Goal: Task Accomplishment & Management: Use online tool/utility

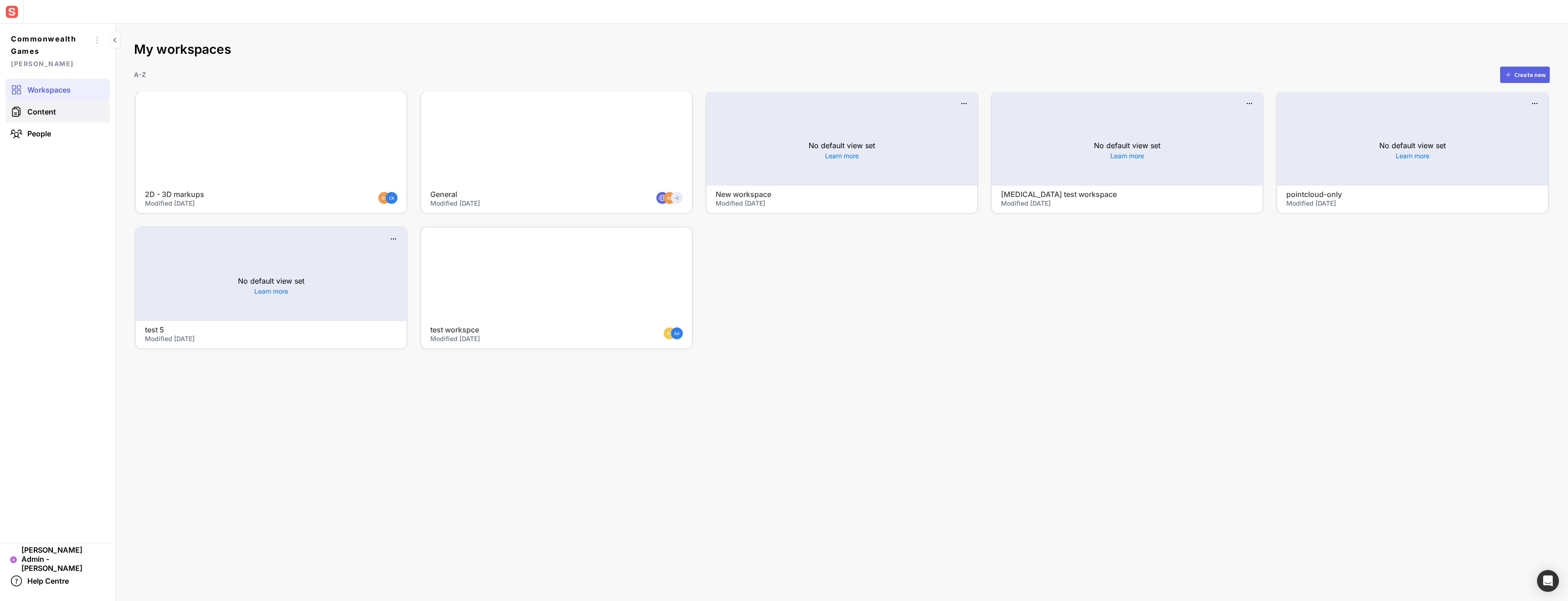
click at [77, 109] on link "Content" at bounding box center [57, 111] width 104 height 22
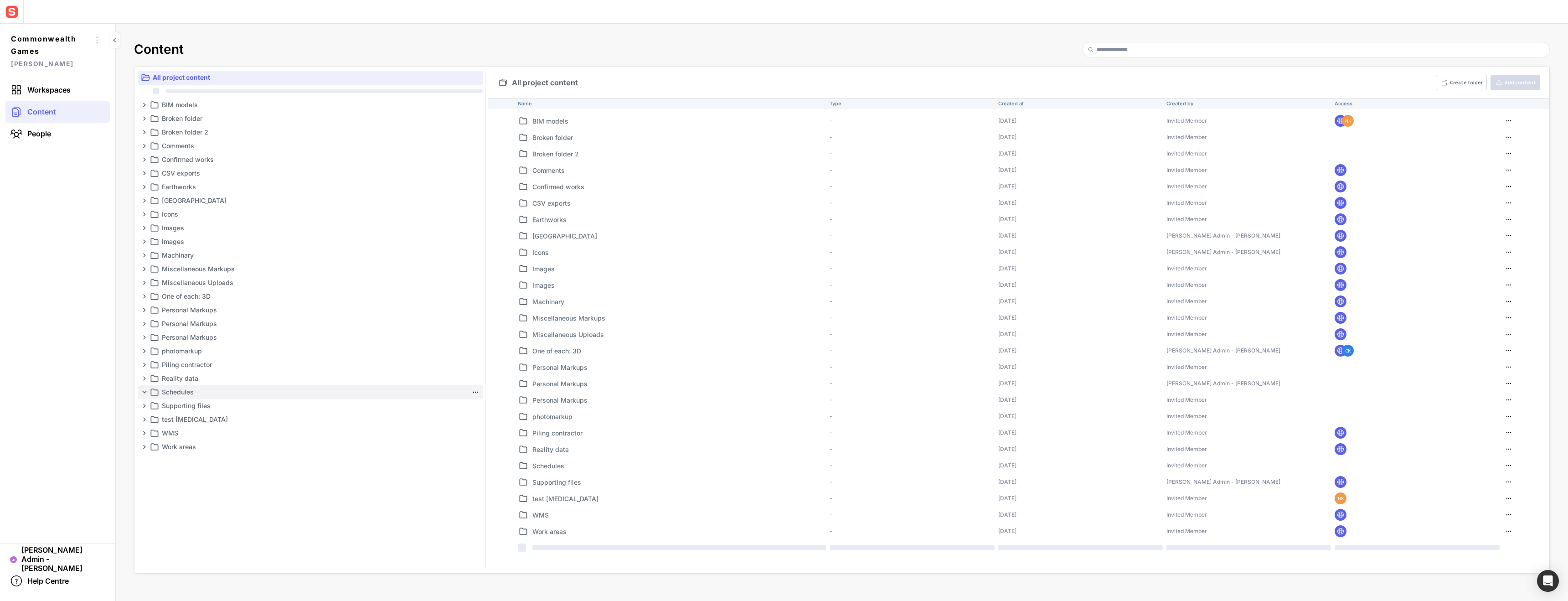
click at [217, 393] on p "Schedules" at bounding box center [315, 392] width 306 height 11
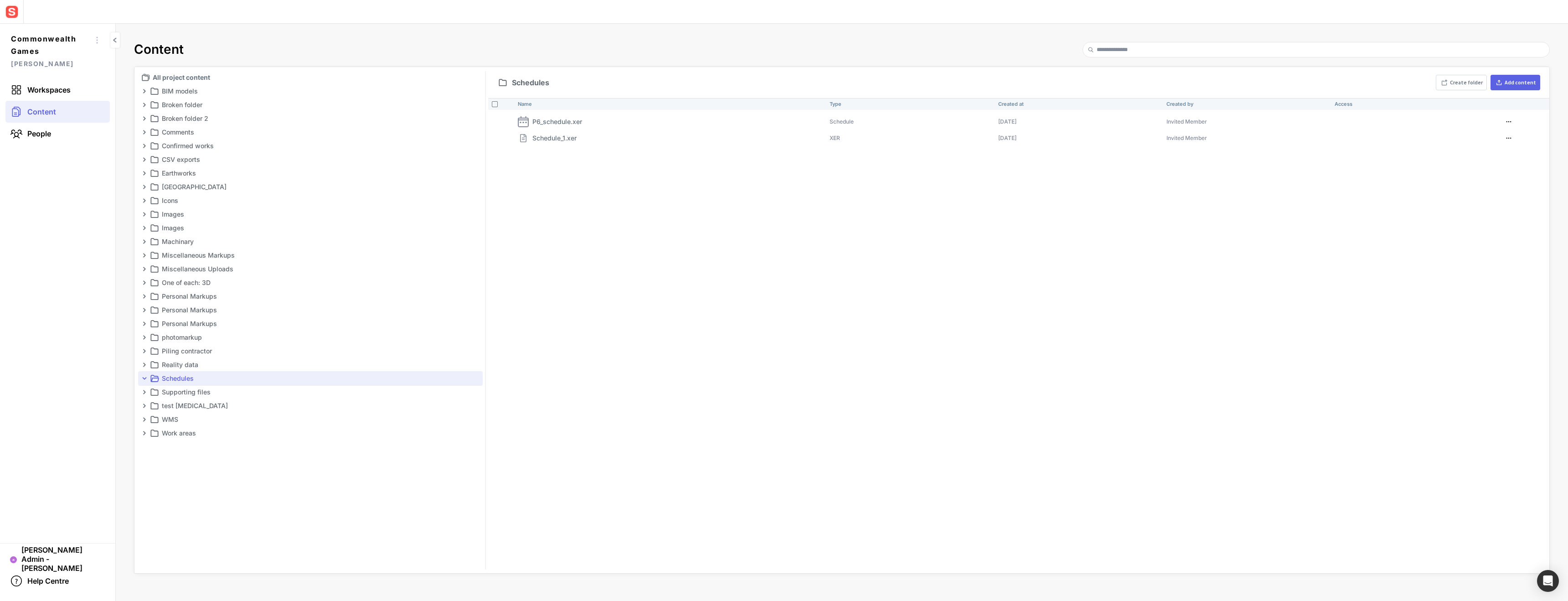
click at [596, 208] on div "Name Type Created at Created by Access P6_schedule.xer Schedule 13 Oct 2025 Inv…" at bounding box center [1018, 336] width 1061 height 475
click at [609, 246] on div "Name Type Created at Created by Access P6_schedule.xer Schedule 13 Oct 2025 Inv…" at bounding box center [1018, 336] width 1061 height 475
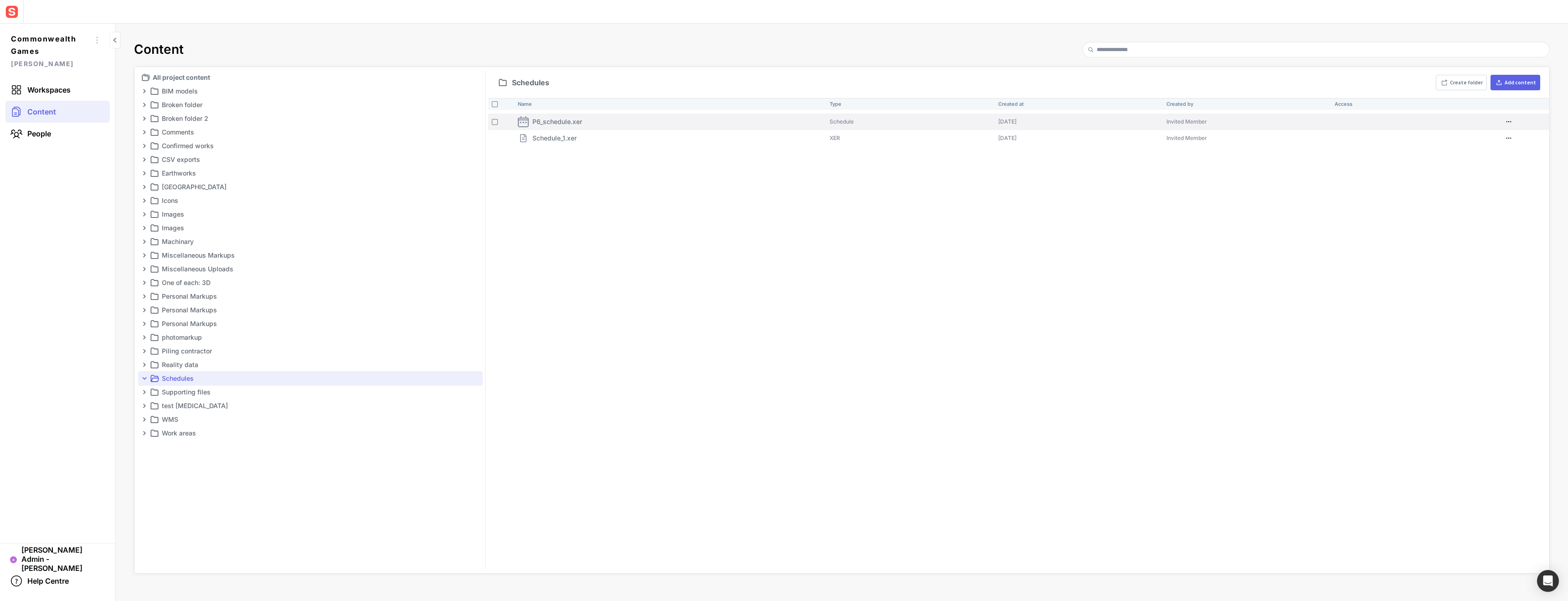
click at [544, 124] on p "P6_schedule.xer" at bounding box center [558, 122] width 50 height 10
click at [1532, 230] on mapp-icon at bounding box center [1532, 228] width 9 height 9
click at [1469, 348] on mapp-content-details-comments "AD" at bounding box center [1475, 423] width 148 height 300
click at [1530, 225] on mapp-icon at bounding box center [1532, 228] width 9 height 9
click at [1208, 204] on div "Name Type Created at Created by Access P6_schedule.xer Schedule 13 Oct 2025 Inv…" at bounding box center [1018, 336] width 1061 height 475
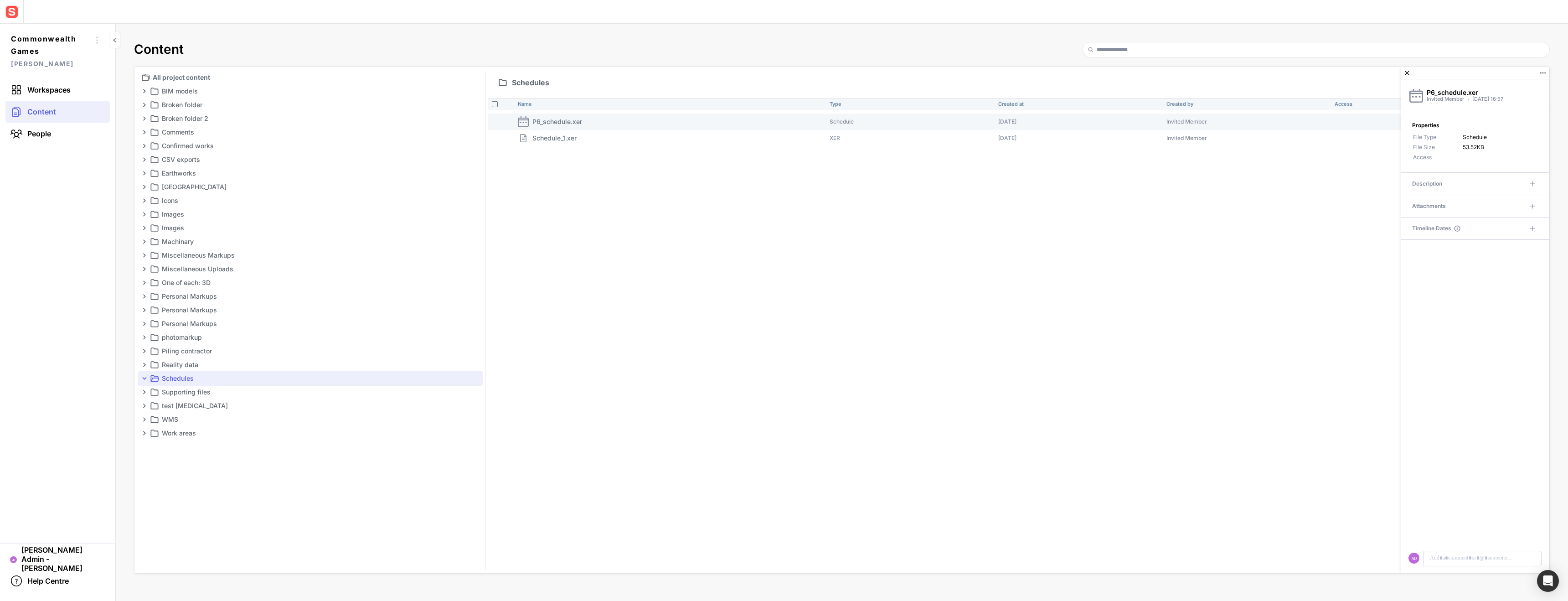
click at [562, 215] on div "Name Type Created at Created by Access P6_schedule.xer Schedule 13 Oct 2025 Inv…" at bounding box center [1018, 336] width 1061 height 475
click at [1405, 72] on mapp-icon at bounding box center [1407, 73] width 11 height 11
click at [1522, 84] on div "Add content" at bounding box center [1521, 82] width 32 height 5
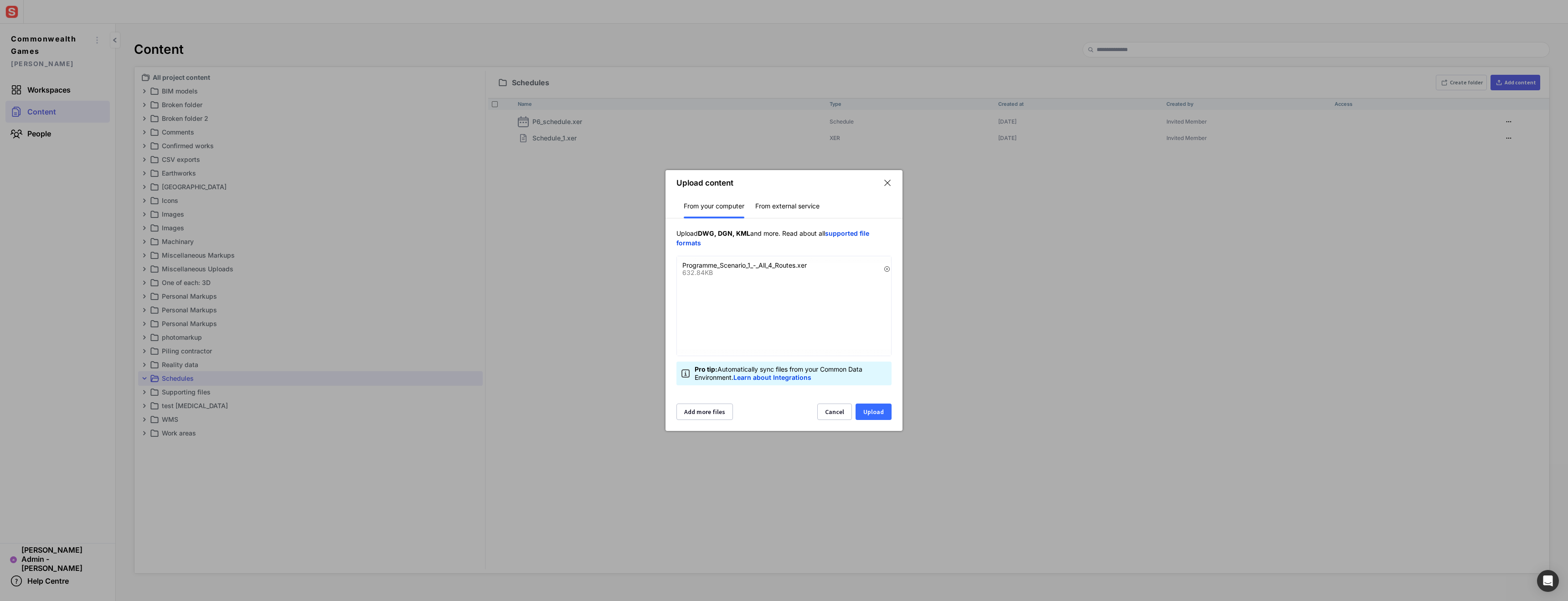
click at [877, 415] on button "Upload" at bounding box center [873, 412] width 36 height 16
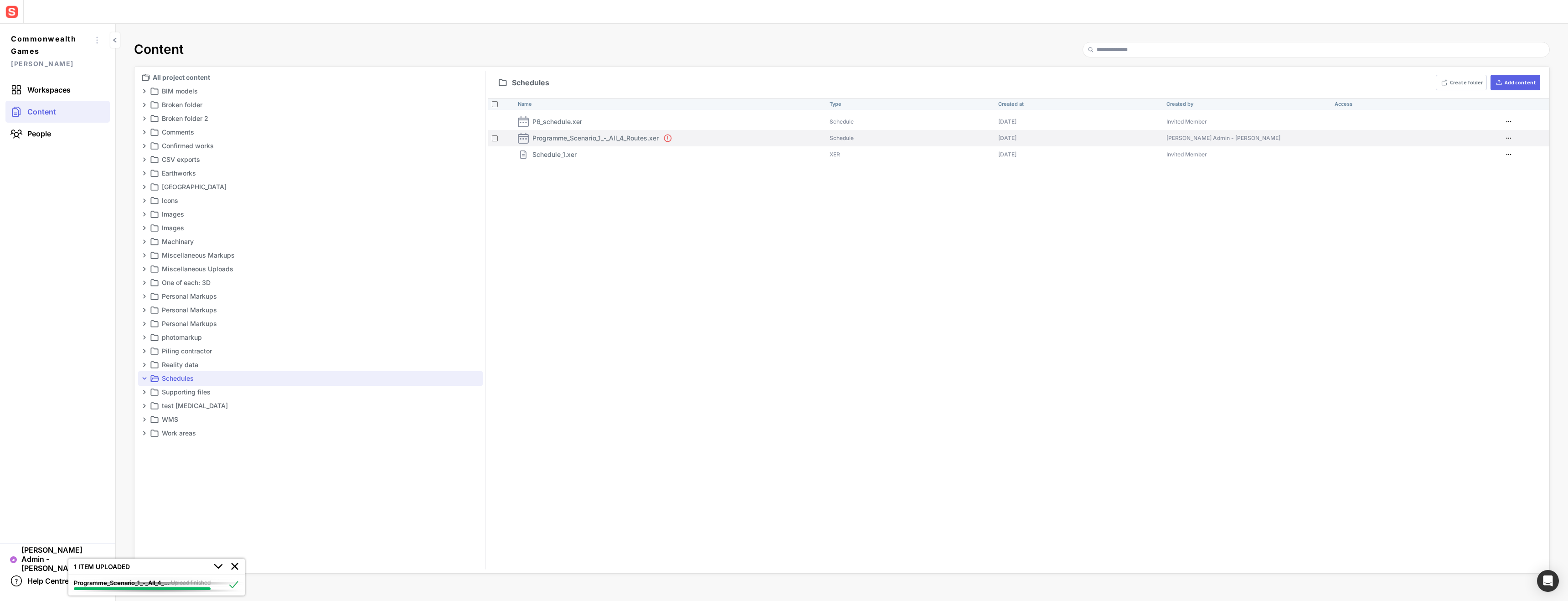
click at [604, 138] on p "Programme_Scenario_1_-_All_4_Routes.xer" at bounding box center [595, 138] width 126 height 10
click at [1183, 271] on div "Name Type Created at Created by Access P6_schedule.xer Schedule 13 Oct 2025 Inv…" at bounding box center [1018, 336] width 1061 height 475
click at [1409, 74] on mapp-icon at bounding box center [1407, 73] width 11 height 11
click at [627, 140] on p "Programme_Scenario_1_-_All_4_Routes.xer" at bounding box center [595, 138] width 126 height 10
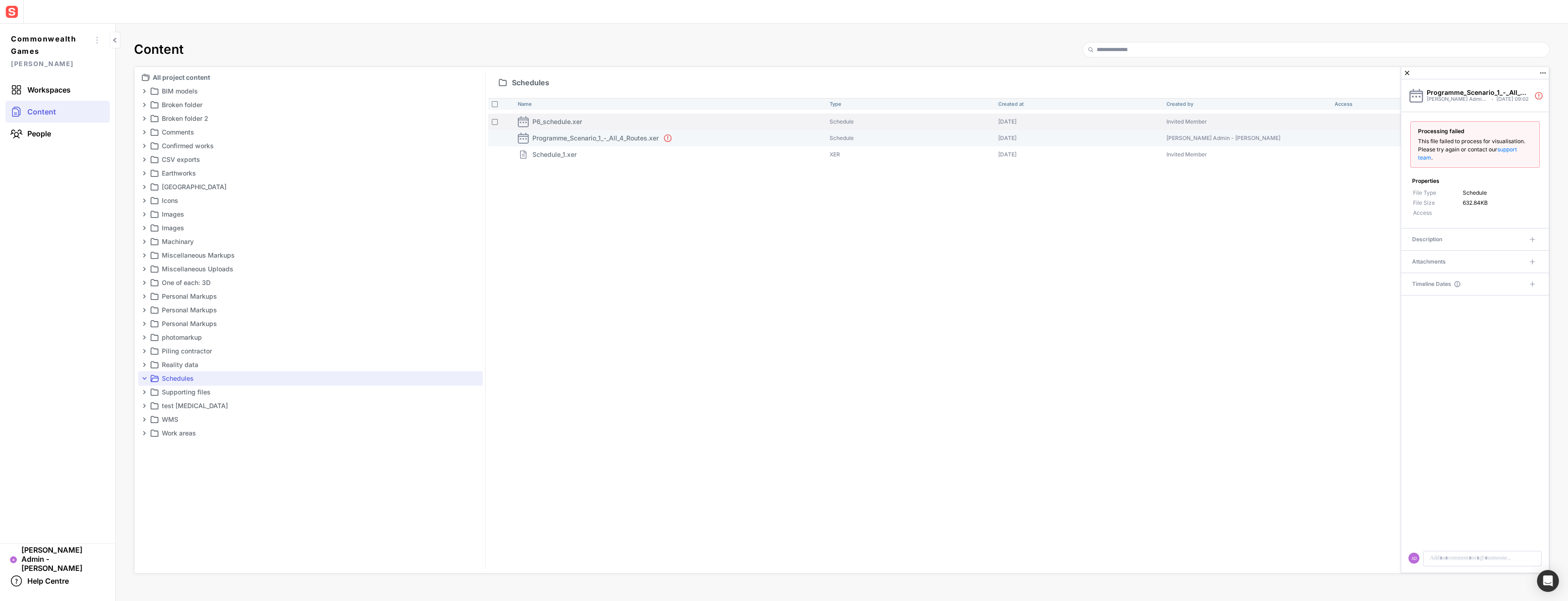
click at [613, 118] on th "P6_schedule.xer" at bounding box center [670, 121] width 312 height 16
click at [600, 153] on th "Schedule_1.xer" at bounding box center [670, 154] width 312 height 16
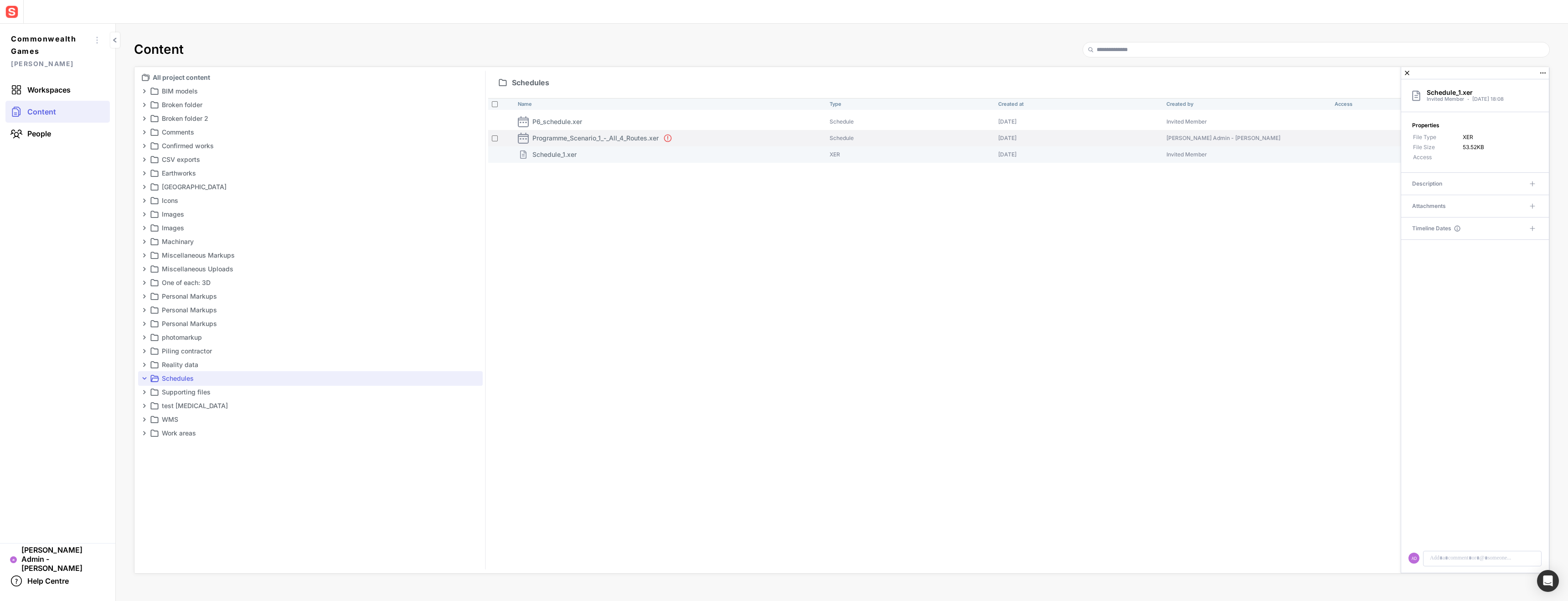
click at [604, 140] on p "Programme_Scenario_1_-_All_4_Routes.xer" at bounding box center [595, 138] width 126 height 10
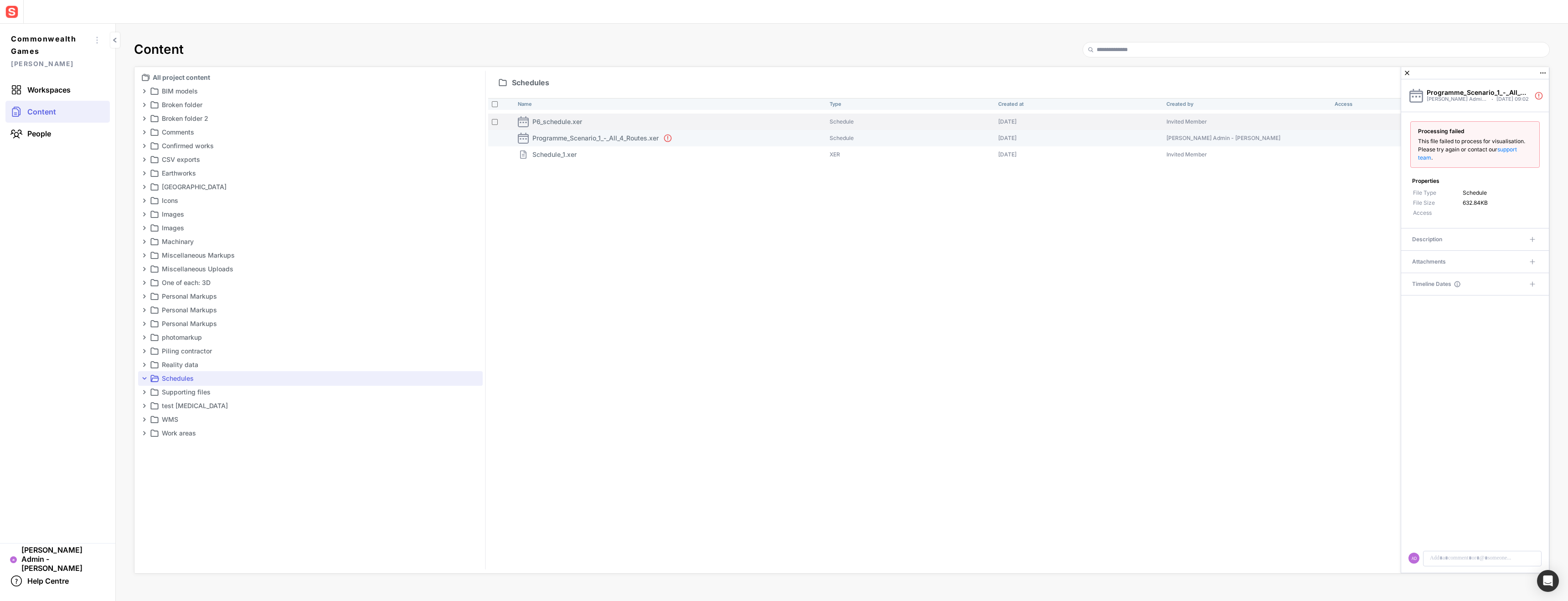
click at [609, 128] on th "P6_schedule.xer" at bounding box center [670, 121] width 312 height 16
click at [601, 143] on th "Programme_Scenario_1_-_All_4_Routes.xer" at bounding box center [670, 138] width 312 height 16
click at [55, 95] on link "Workspaces" at bounding box center [57, 90] width 104 height 22
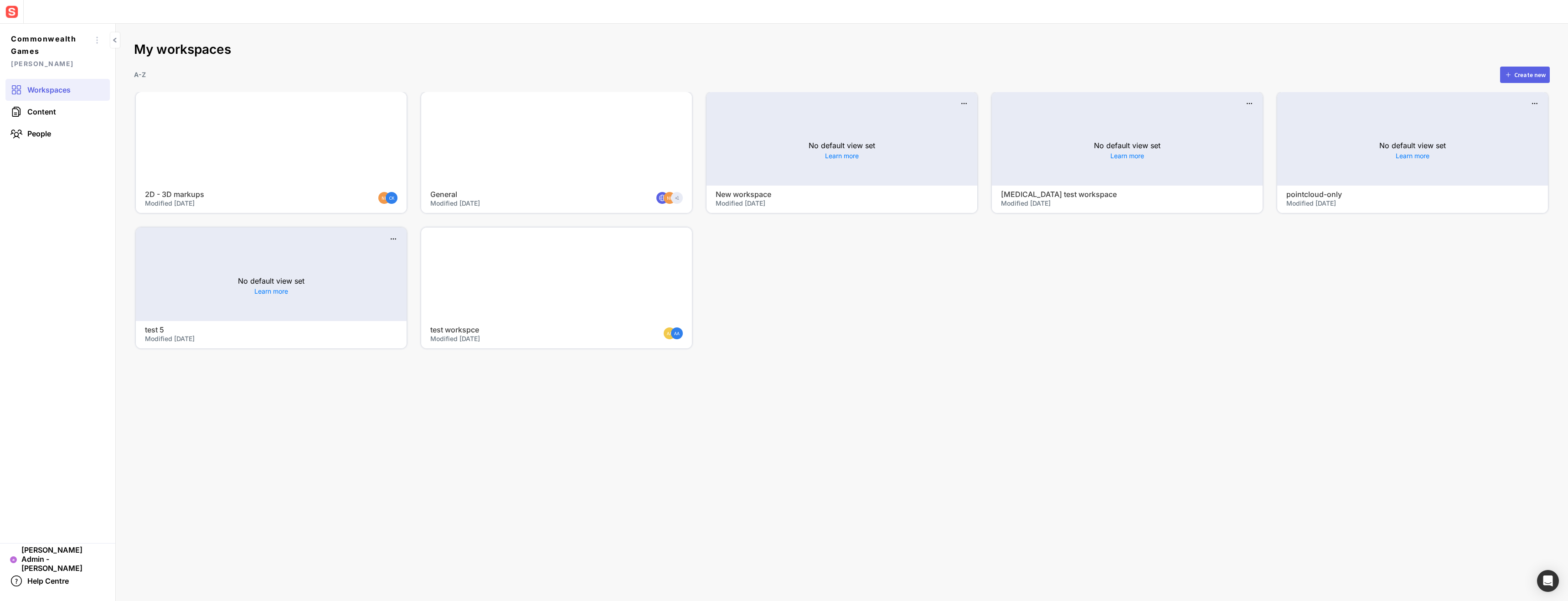
click at [583, 277] on div at bounding box center [556, 275] width 271 height 94
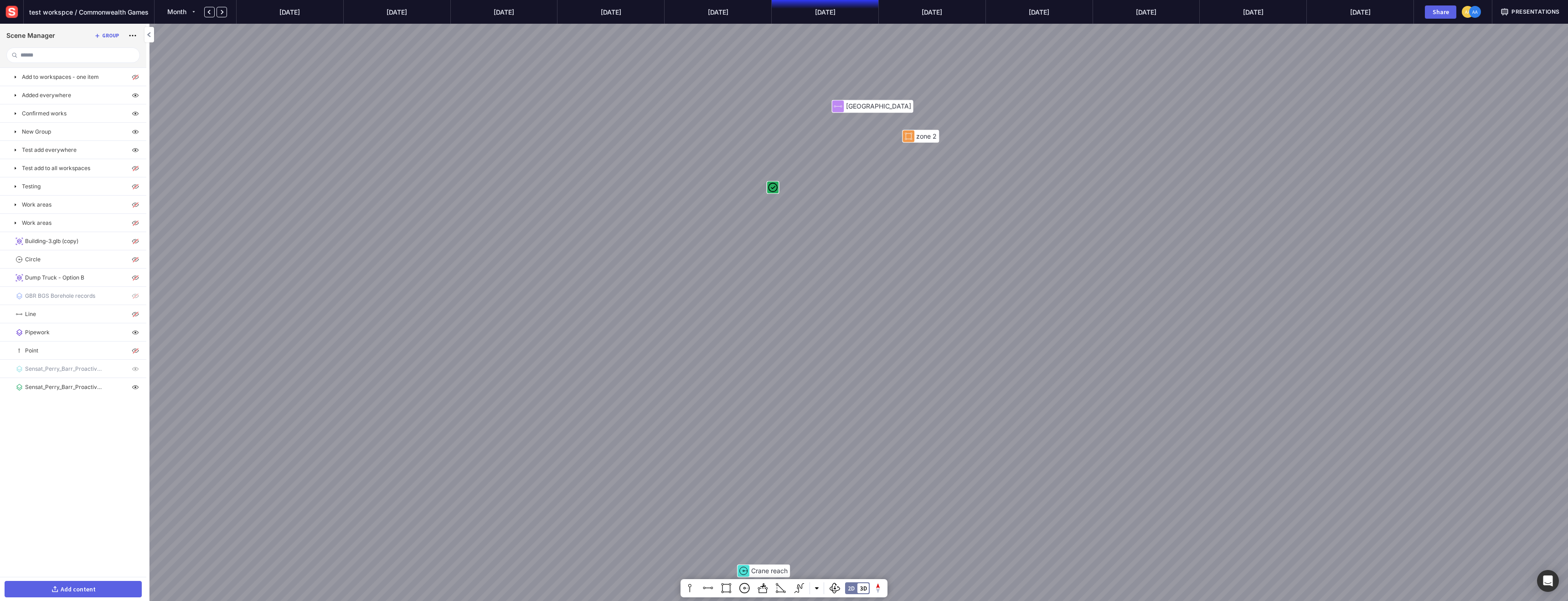
click at [59, 591] on mapp-icon at bounding box center [54, 589] width 8 height 8
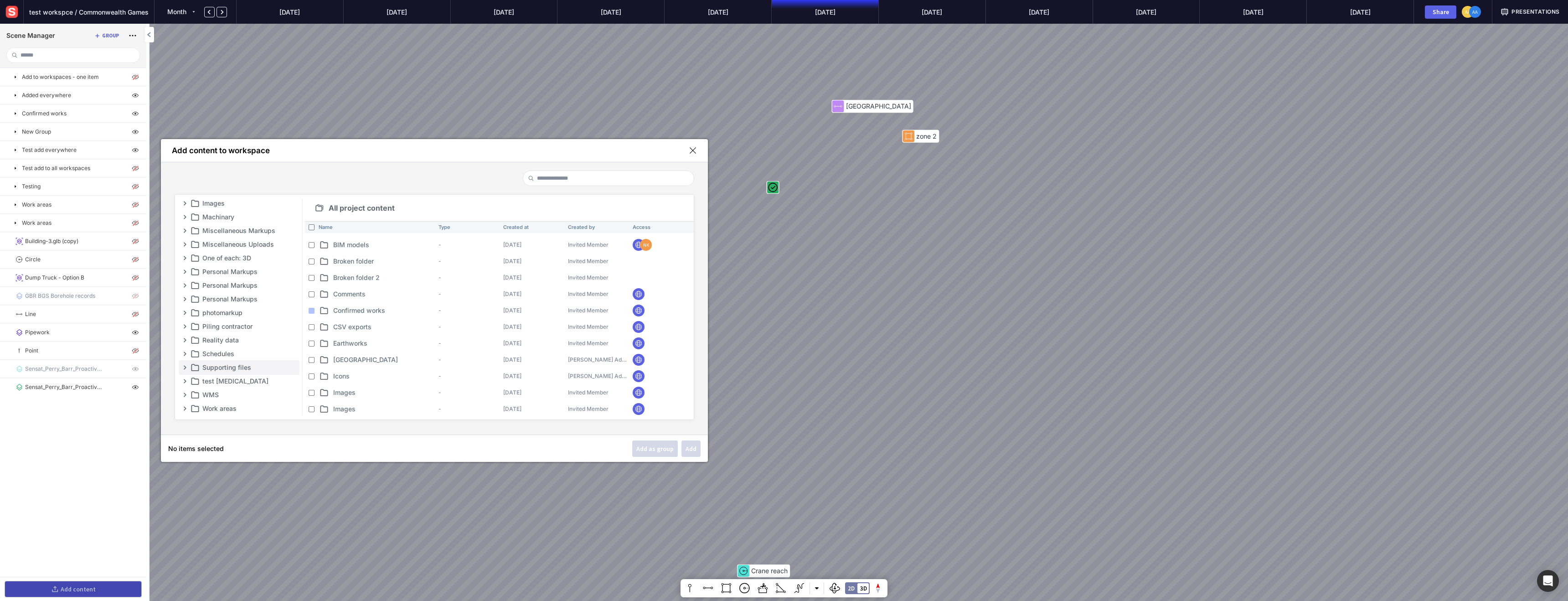
scroll to position [152, 0]
click at [224, 362] on p "Supporting files" at bounding box center [250, 368] width 96 height 11
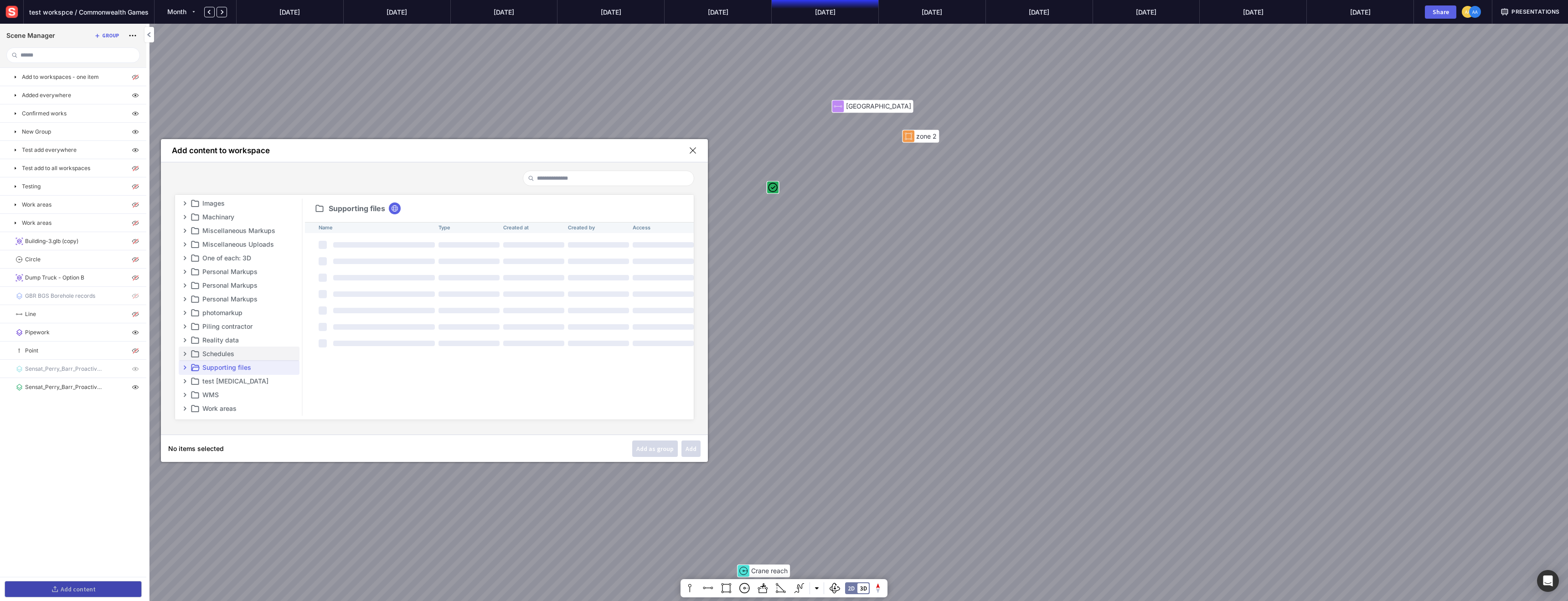
click at [222, 353] on p "Schedules" at bounding box center [250, 354] width 96 height 11
click at [694, 449] on div "Add" at bounding box center [691, 449] width 11 height 6
click at [695, 151] on mapp-icon at bounding box center [692, 150] width 8 height 8
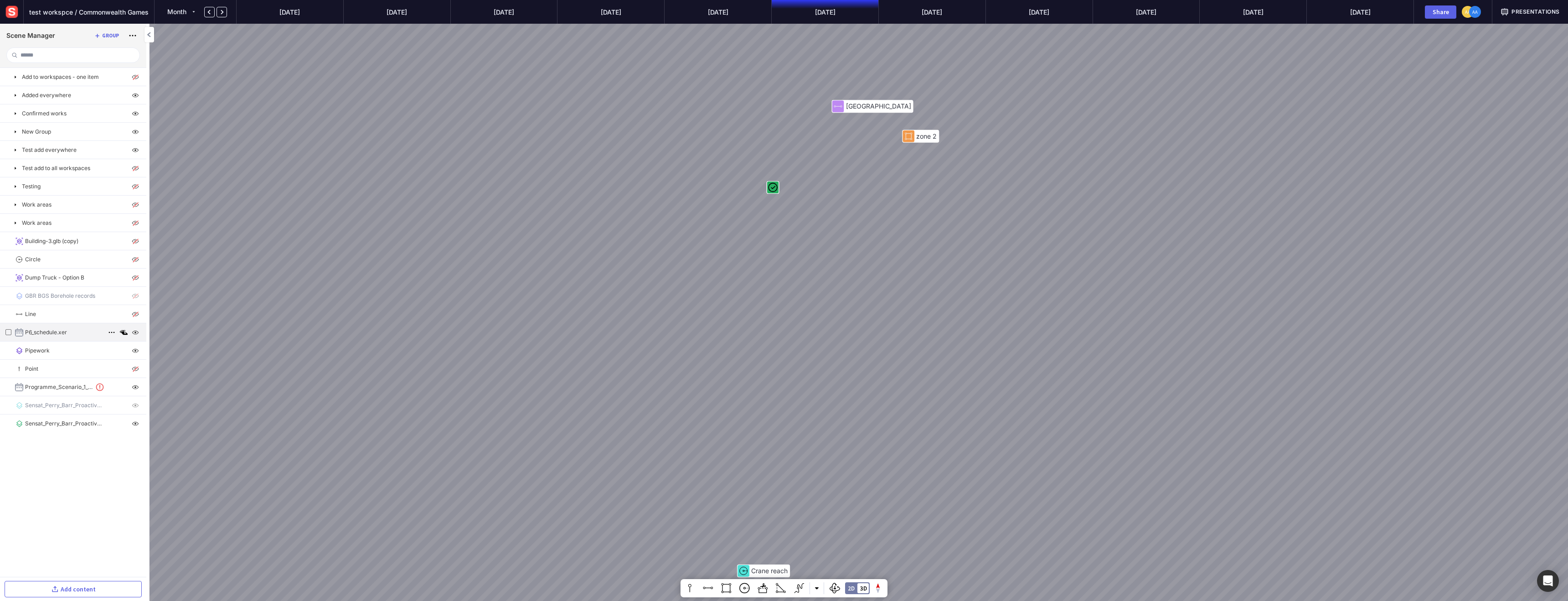
click at [138, 333] on img at bounding box center [135, 332] width 11 height 11
click at [137, 333] on img at bounding box center [135, 332] width 11 height 11
click at [103, 474] on ul "Add to workspaces - one item Added everywhere Confirmed works New Group Test ad…" at bounding box center [73, 323] width 146 height 509
click at [16, 17] on img at bounding box center [12, 12] width 16 height 16
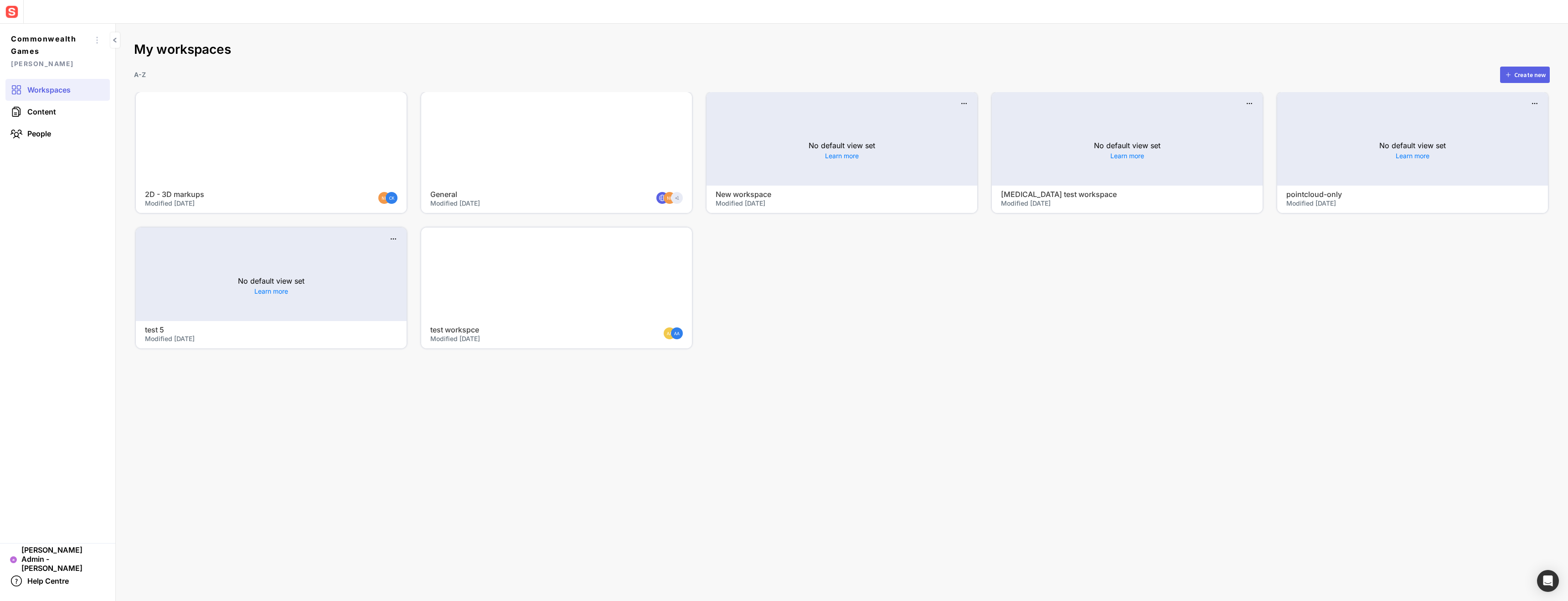
click at [841, 358] on mapp-project-scenes-page "My workspaces A-Z Create new 2D - 3D markups Modified [DATE] NK CK General Modi…" at bounding box center [842, 312] width 1452 height 577
click at [1527, 78] on div "Create new" at bounding box center [1530, 75] width 32 height 6
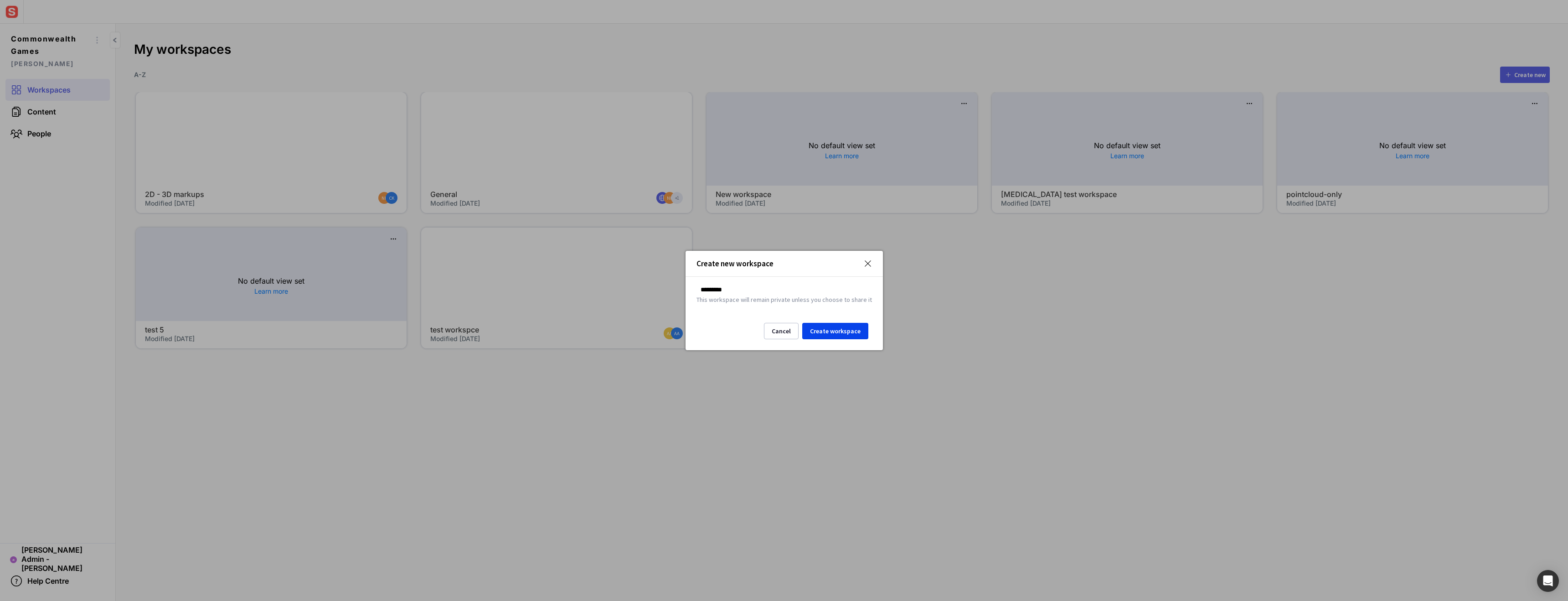
type input "*********"
click at [843, 260] on div "Create new workspace" at bounding box center [774, 264] width 156 height 8
click at [829, 333] on button "Create workspace" at bounding box center [835, 331] width 66 height 16
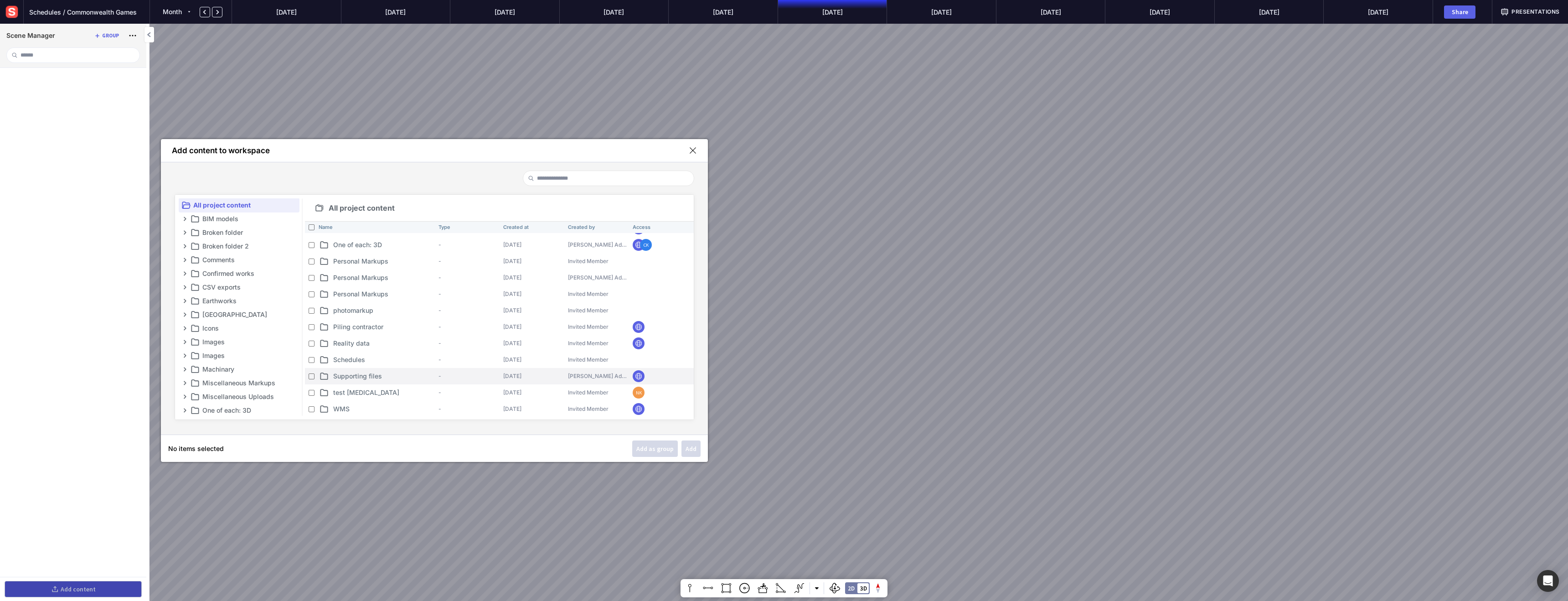
scroll to position [244, 0]
click at [667, 447] on div "Add as group" at bounding box center [654, 449] width 37 height 6
type input "*"
click at [23, 74] on input "**********" at bounding box center [49, 77] width 59 height 11
click at [22, 74] on input "**********" at bounding box center [49, 77] width 59 height 11
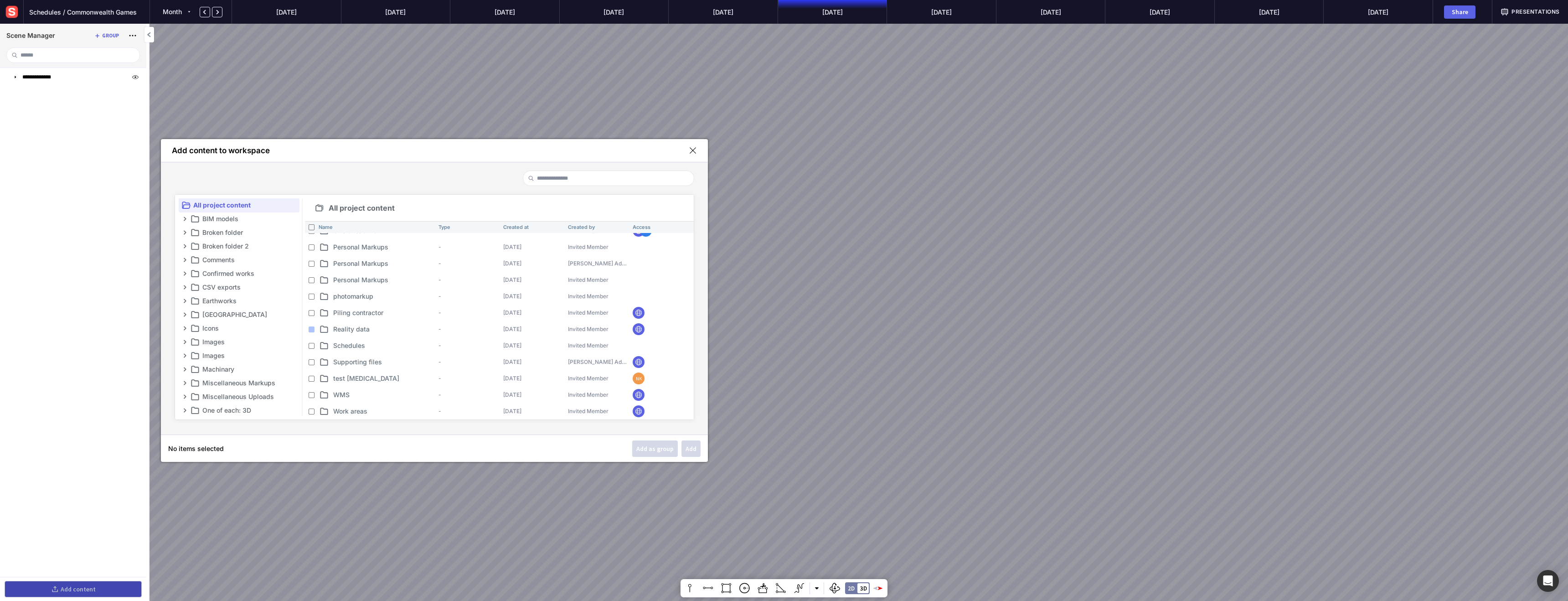
type input "**********"
click at [85, 122] on ul "**********" at bounding box center [73, 323] width 146 height 509
click at [225, 220] on p "BIM models" at bounding box center [250, 219] width 96 height 11
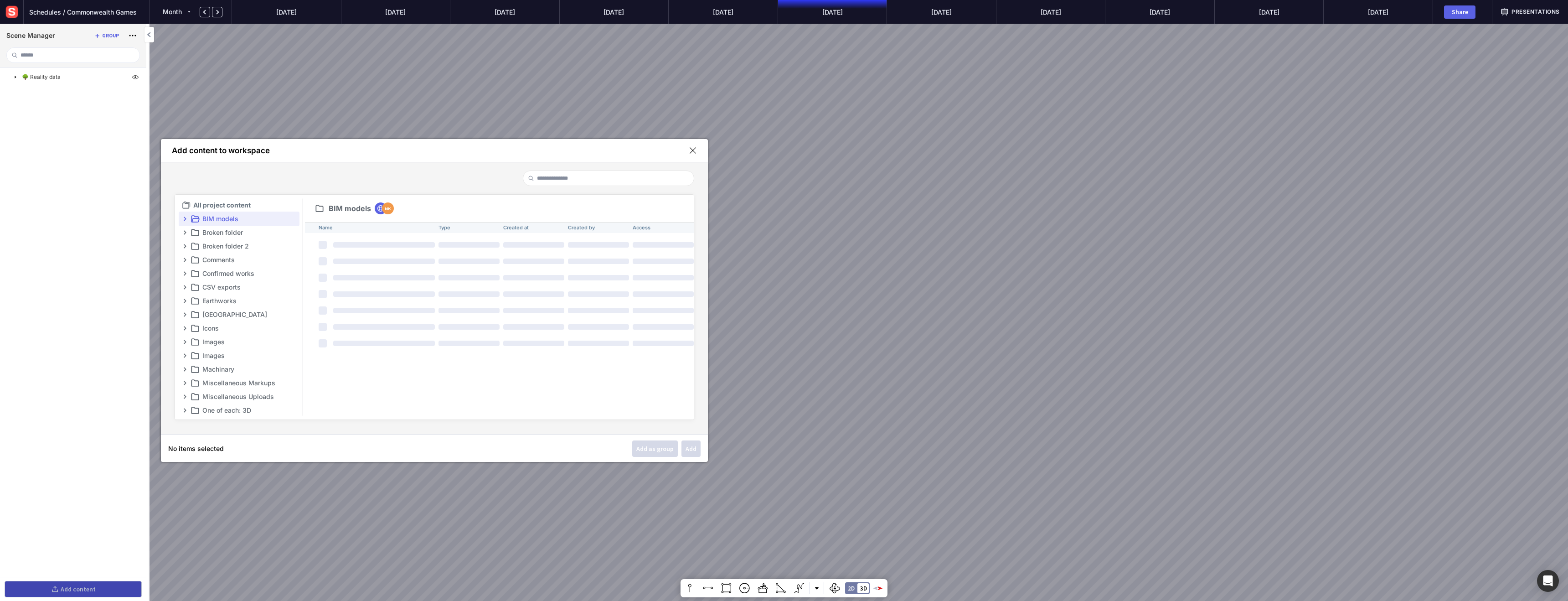
scroll to position [0, 0]
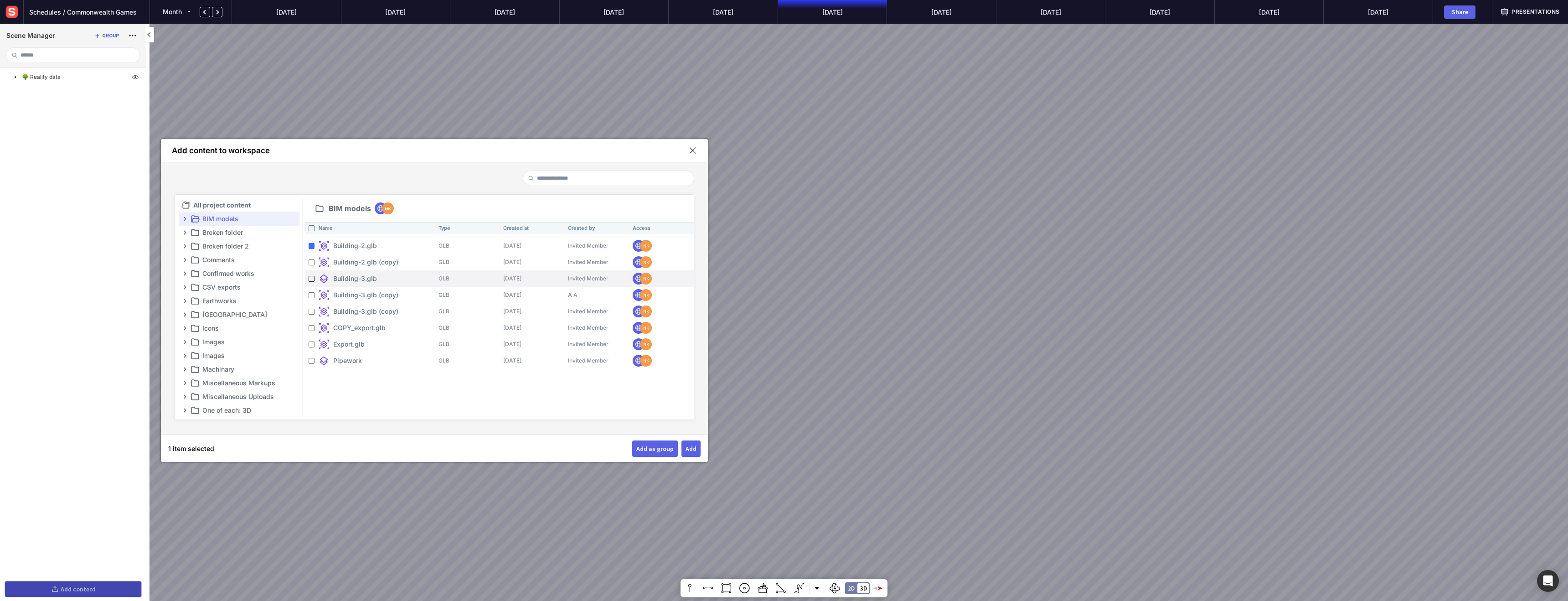
click at [310, 275] on div at bounding box center [311, 279] width 12 height 12
click at [641, 446] on div "Add as group" at bounding box center [654, 449] width 37 height 6
click at [35, 94] on input "********" at bounding box center [49, 96] width 59 height 11
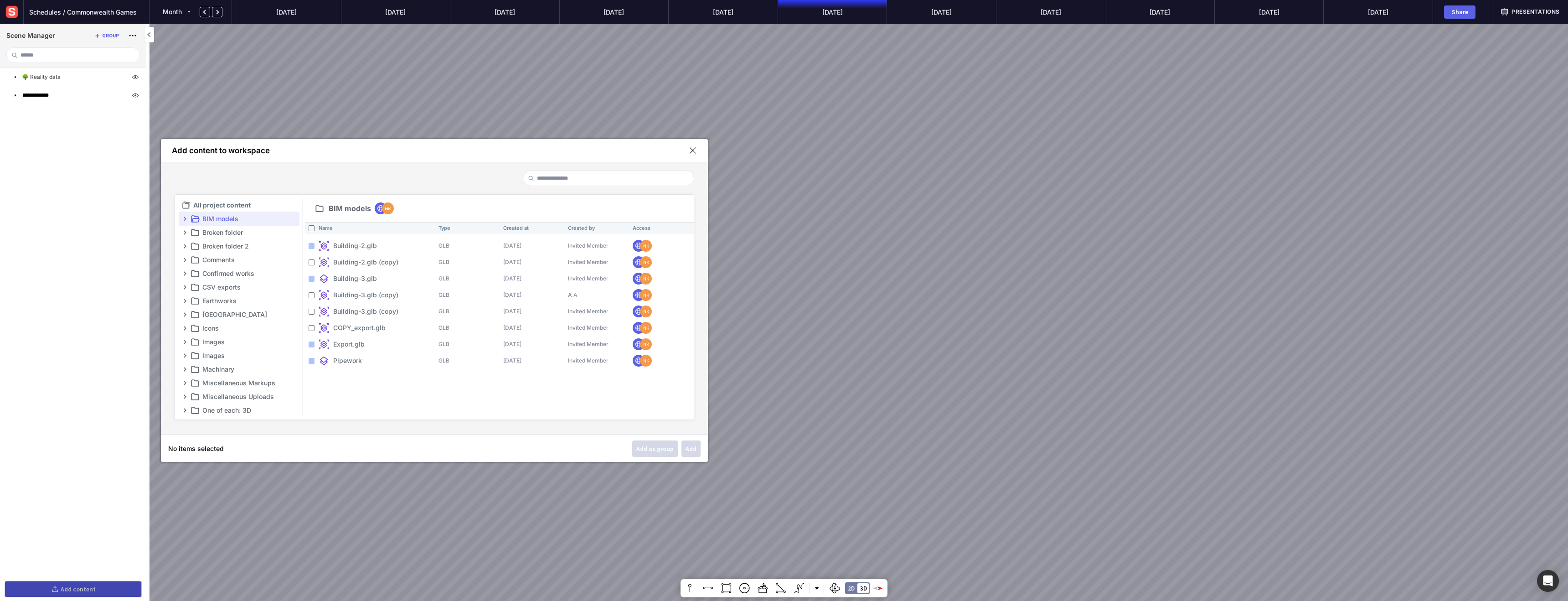
type input "**********"
click at [253, 169] on mapp-modal-body "All project content BIM models Broken folder Broken folder 2 Comments Confirmed…" at bounding box center [434, 298] width 547 height 273
click at [209, 234] on p "Broken folder" at bounding box center [250, 233] width 96 height 11
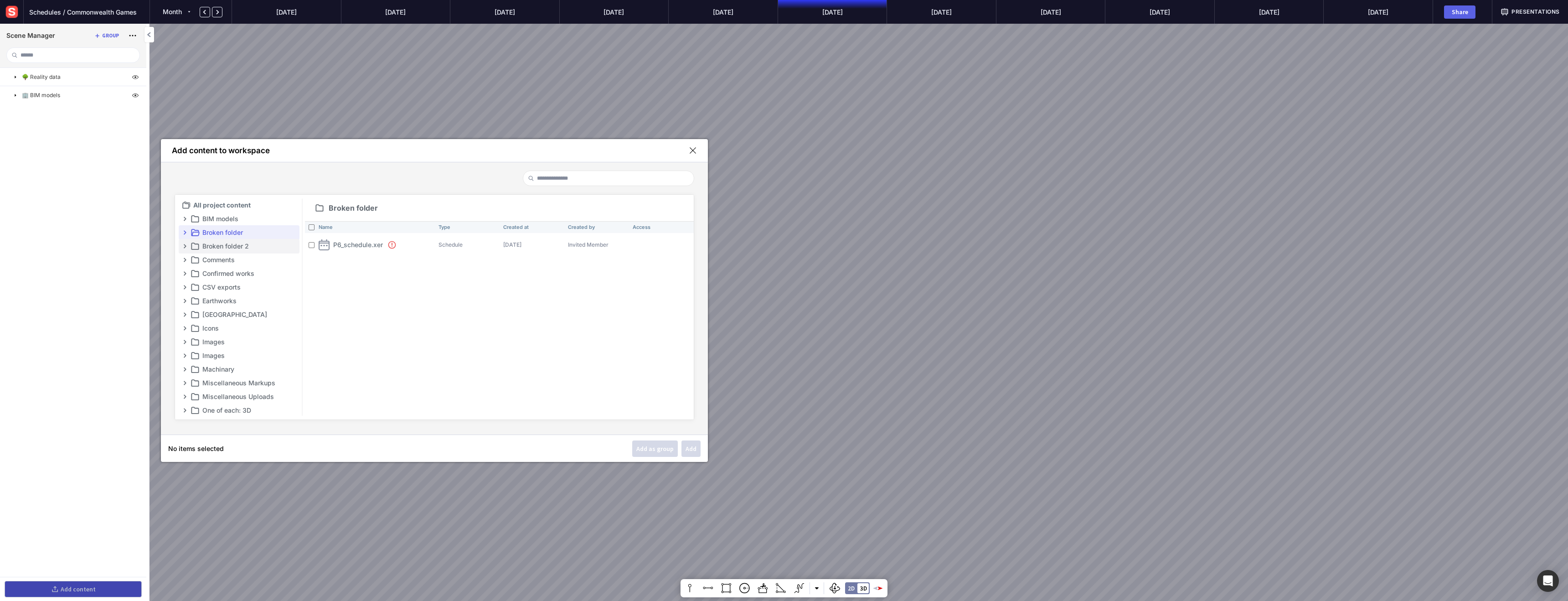
click at [216, 243] on p "Broken folder 2" at bounding box center [250, 246] width 96 height 11
click at [213, 261] on p "Comments" at bounding box center [250, 260] width 96 height 11
click at [212, 276] on p "Confirmed works" at bounding box center [250, 273] width 96 height 11
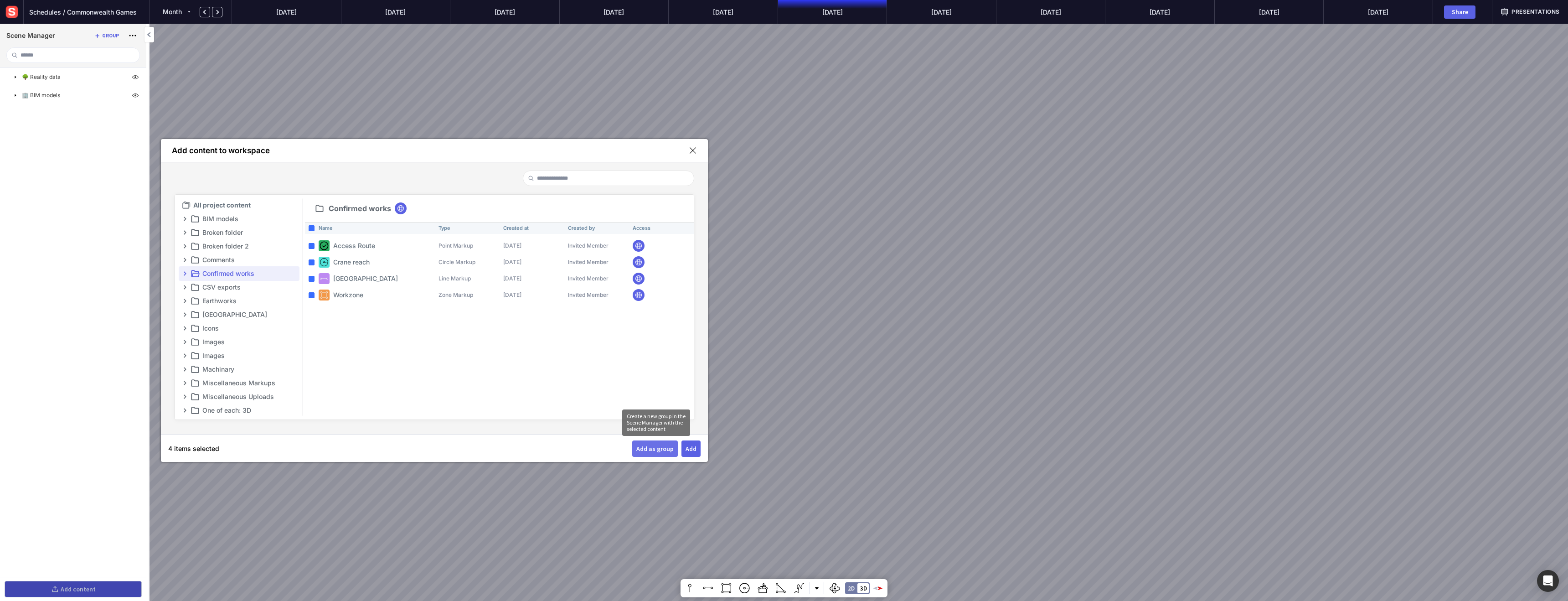
click at [655, 449] on div "Add as group" at bounding box center [654, 449] width 37 height 6
click at [37, 112] on input "********" at bounding box center [49, 113] width 59 height 11
click at [20, 111] on input "**********" at bounding box center [49, 113] width 59 height 11
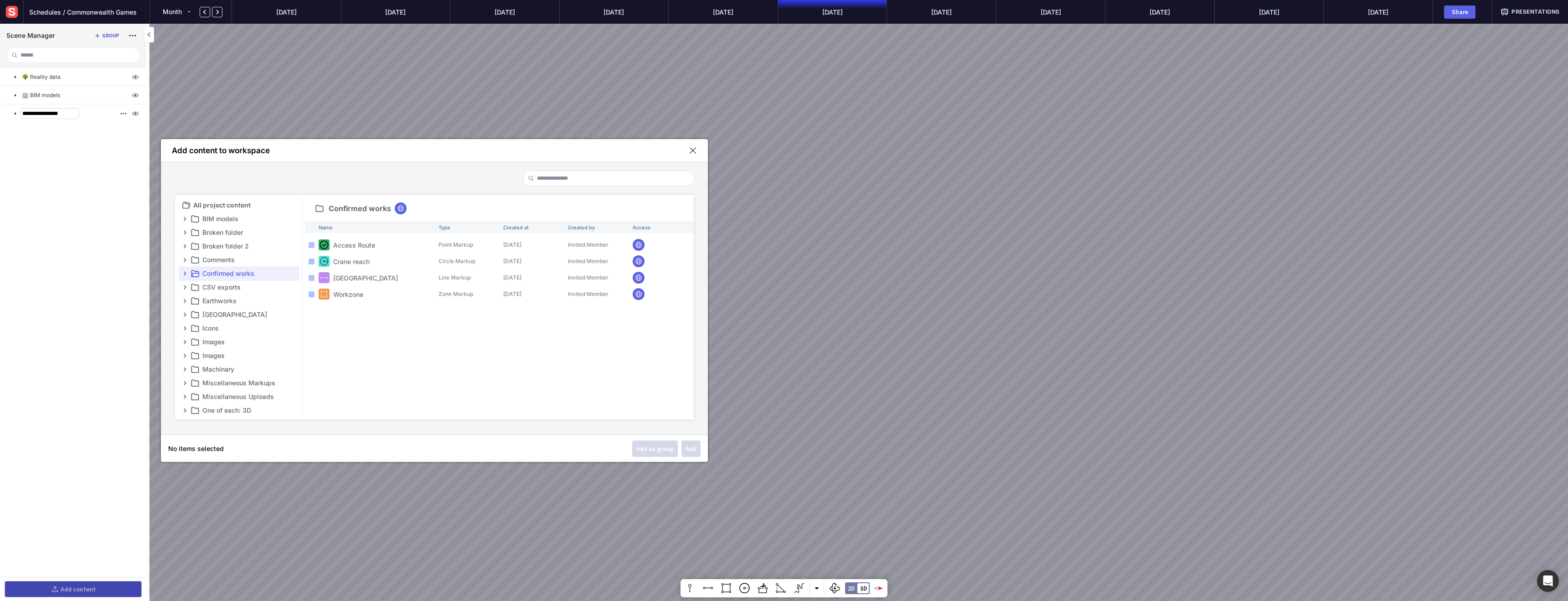
click at [21, 112] on input "**********" at bounding box center [49, 113] width 59 height 11
type input "**********"
drag, startPoint x: 206, startPoint y: 292, endPoint x: 211, endPoint y: 300, distance: 9.4
click at [206, 291] on p "CSV exports" at bounding box center [250, 287] width 96 height 11
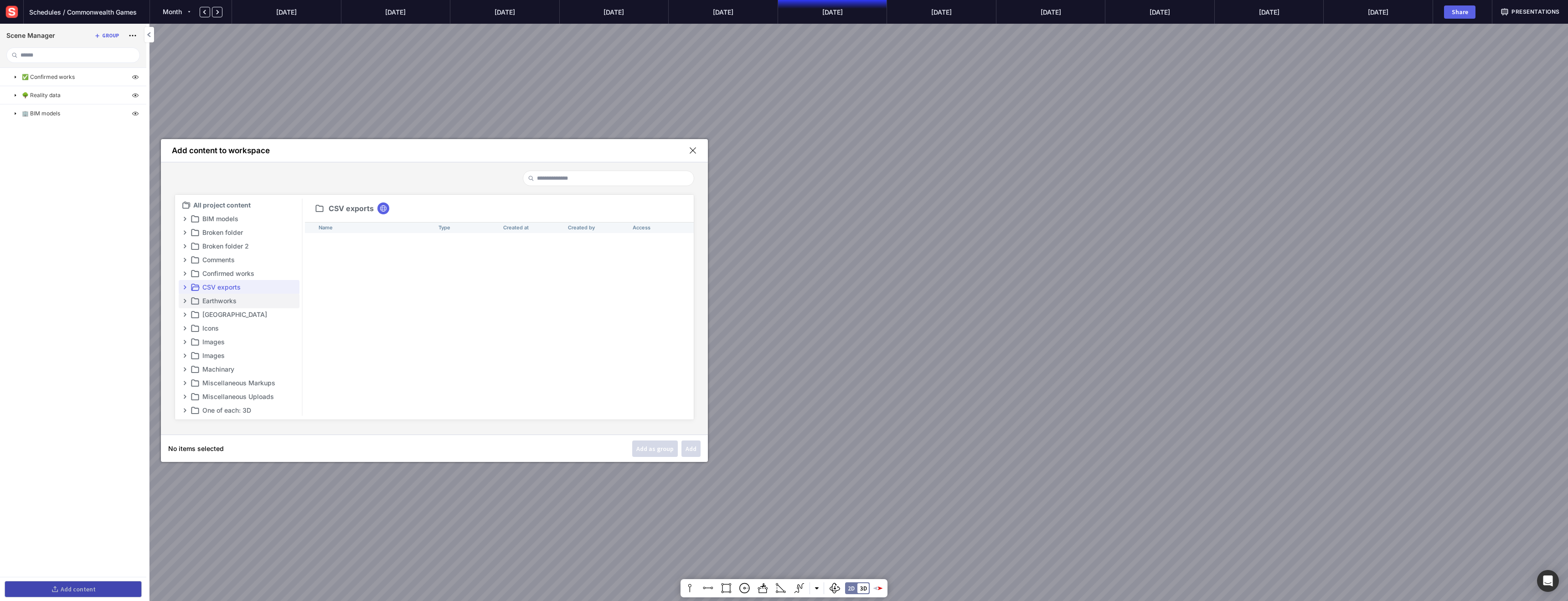
click at [211, 300] on p "Earthworks" at bounding box center [250, 301] width 96 height 11
click at [213, 313] on p "[GEOGRAPHIC_DATA]" at bounding box center [250, 315] width 96 height 11
click at [212, 327] on p "Icons" at bounding box center [250, 328] width 96 height 11
click at [229, 368] on p "Machinary" at bounding box center [250, 370] width 96 height 11
click at [366, 241] on p "Optioneering" at bounding box center [383, 245] width 102 height 10
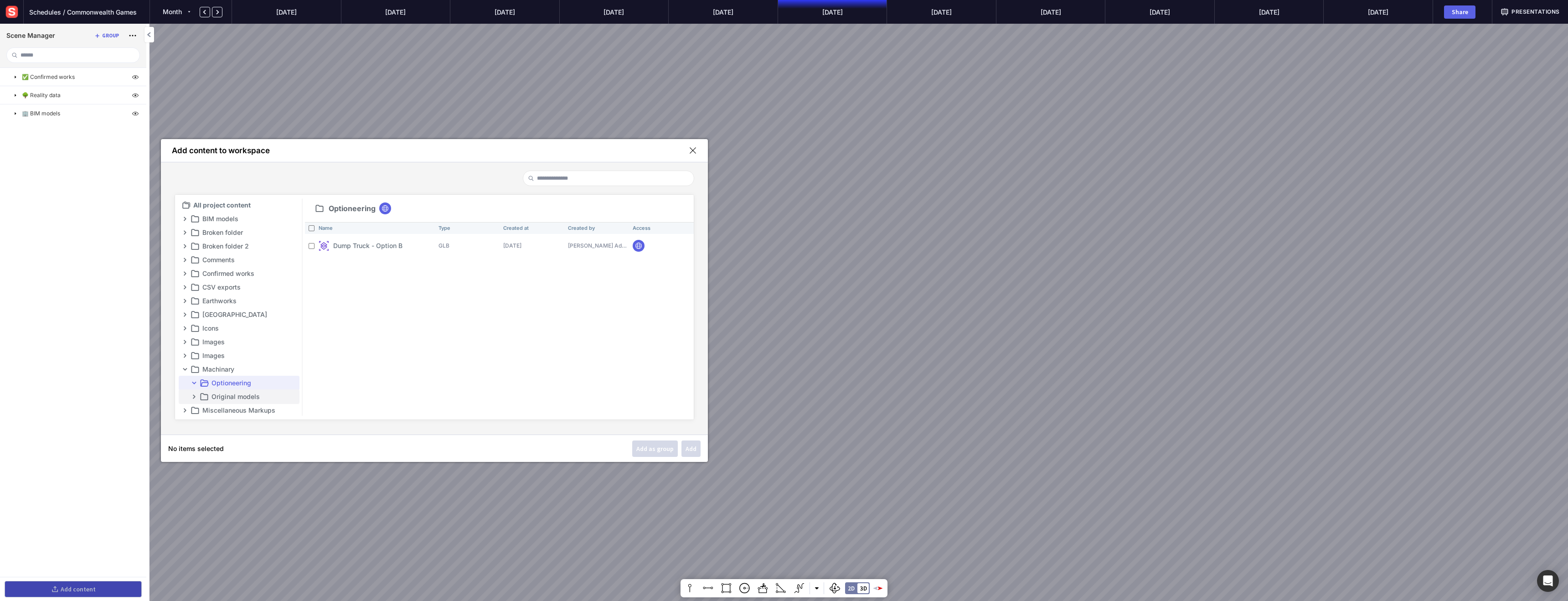
click at [262, 395] on p "Original models" at bounding box center [254, 397] width 86 height 11
click at [208, 381] on p "Piling contractor" at bounding box center [250, 379] width 96 height 11
click at [219, 364] on p "photomarkup" at bounding box center [250, 365] width 96 height 11
drag, startPoint x: 222, startPoint y: 350, endPoint x: 223, endPoint y: 342, distance: 8.1
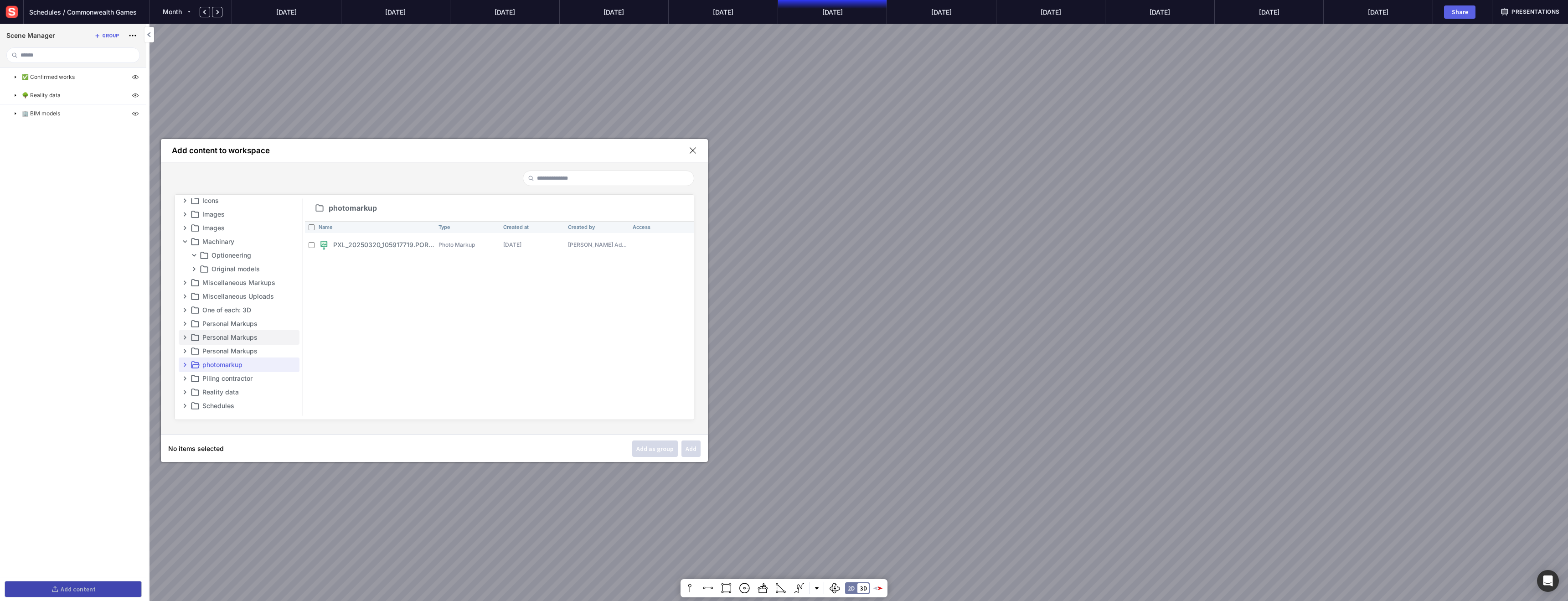
click at [222, 350] on p "Personal Markups" at bounding box center [250, 351] width 96 height 11
click at [225, 334] on p "Personal Markups" at bounding box center [250, 337] width 96 height 11
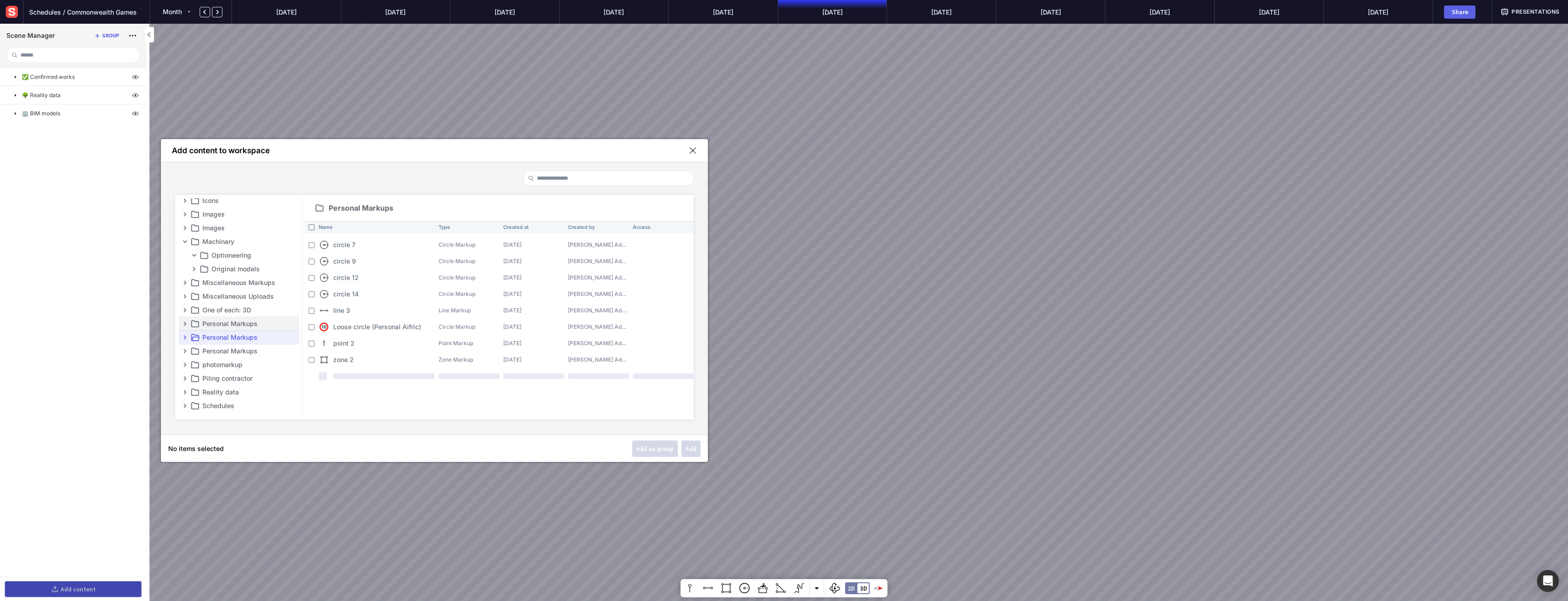
click at [226, 323] on p "Personal Markups" at bounding box center [250, 324] width 96 height 11
click at [228, 310] on p "One of each: 3D" at bounding box center [250, 310] width 96 height 11
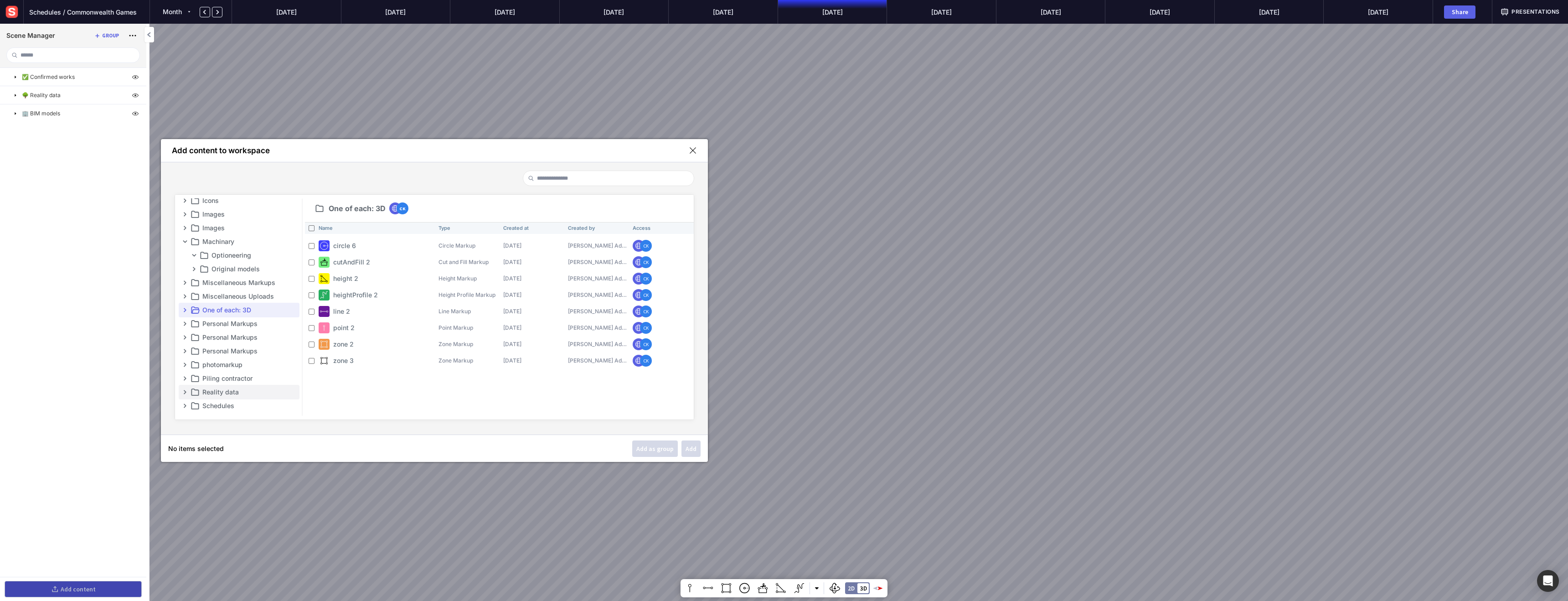
click at [217, 388] on p "Reality data" at bounding box center [250, 392] width 96 height 11
click at [218, 408] on p "Schedules" at bounding box center [250, 406] width 96 height 11
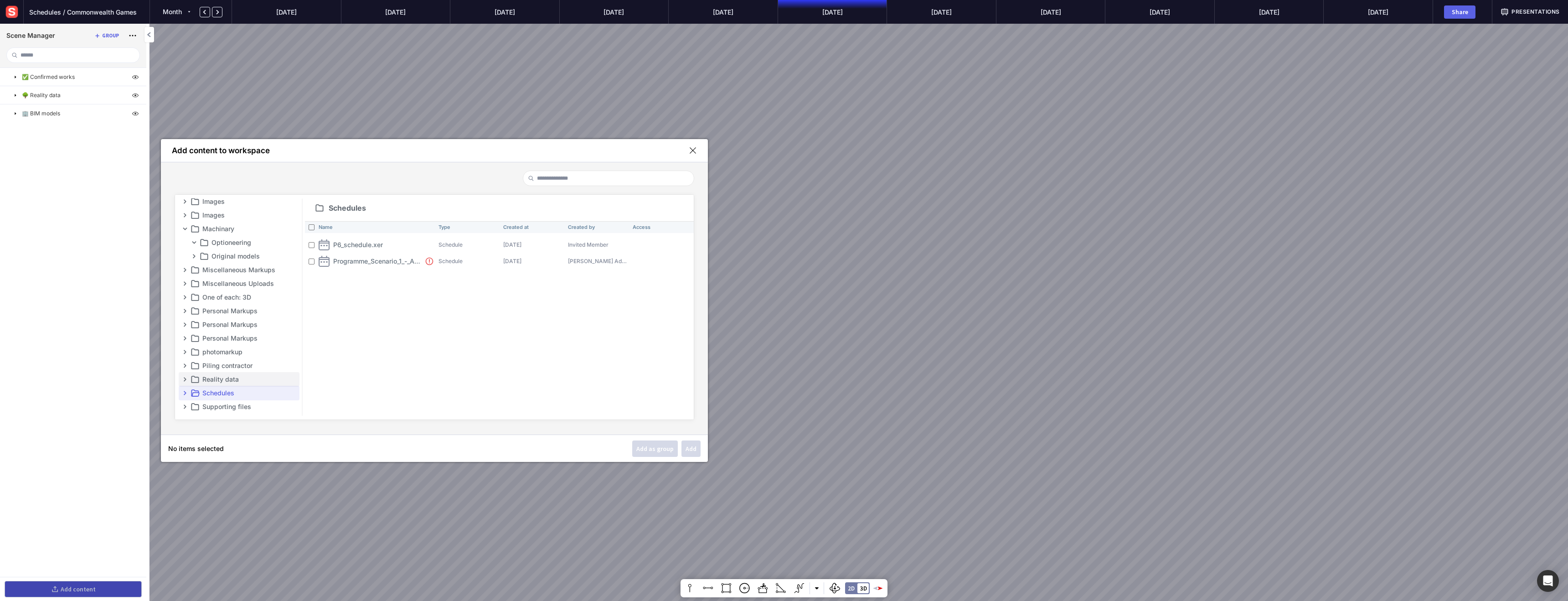
scroll to position [180, 0]
click at [228, 368] on p "Supporting files" at bounding box center [250, 368] width 96 height 11
drag, startPoint x: 227, startPoint y: 378, endPoint x: 224, endPoint y: 388, distance: 10.4
click at [227, 378] on p "test [MEDICAL_DATA]" at bounding box center [250, 381] width 96 height 11
click at [220, 396] on p "WMS" at bounding box center [250, 395] width 96 height 11
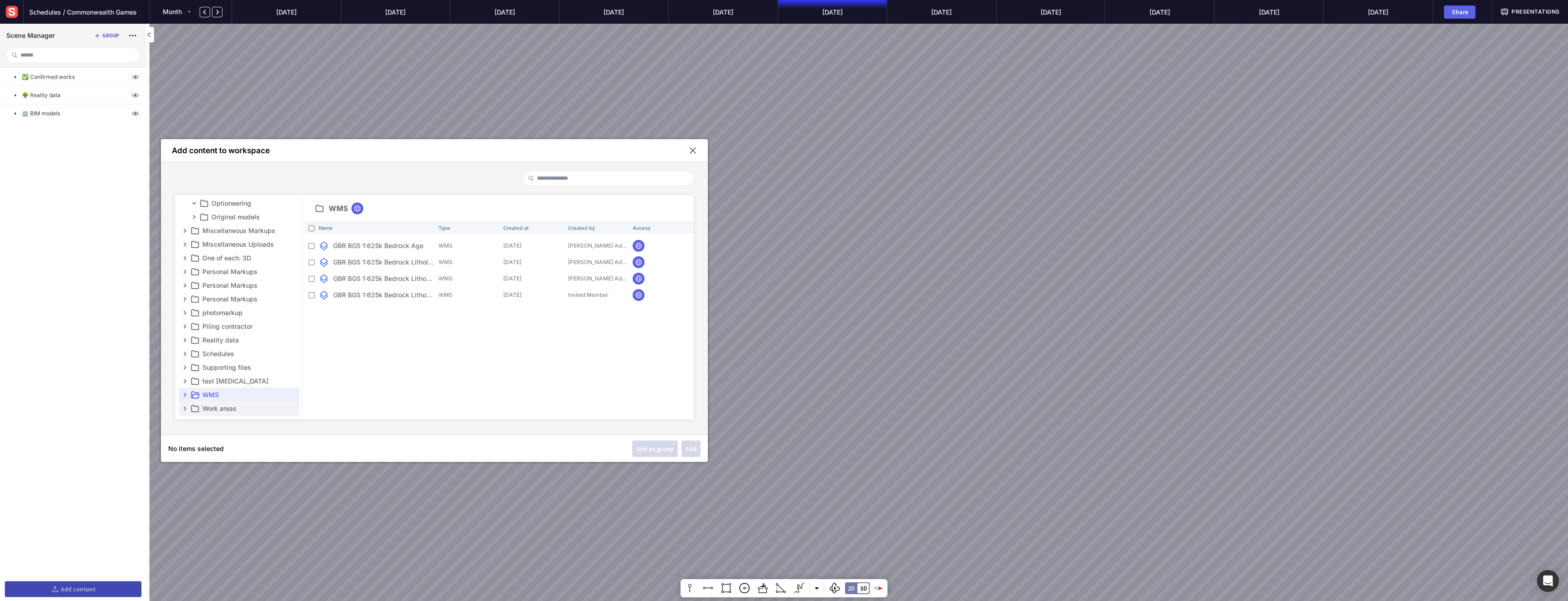
click at [222, 407] on p "Work areas" at bounding box center [250, 409] width 96 height 11
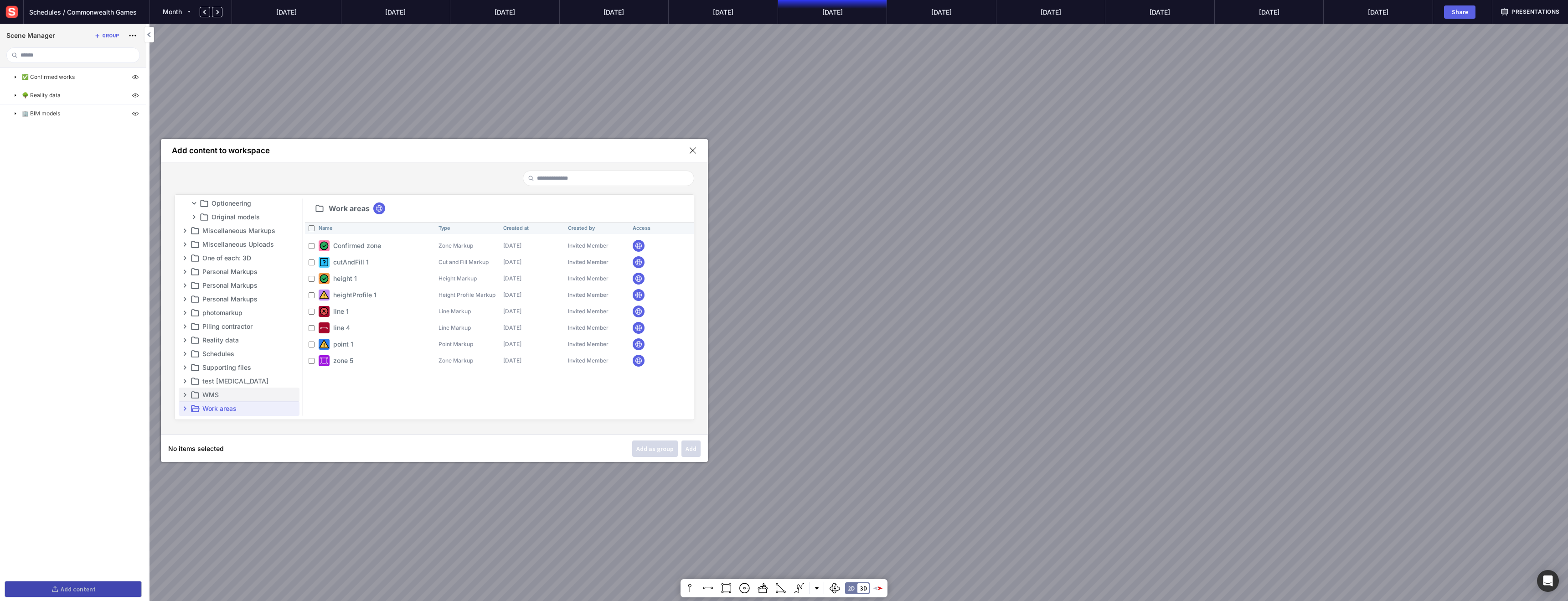
click at [220, 396] on p "WMS" at bounding box center [250, 395] width 96 height 11
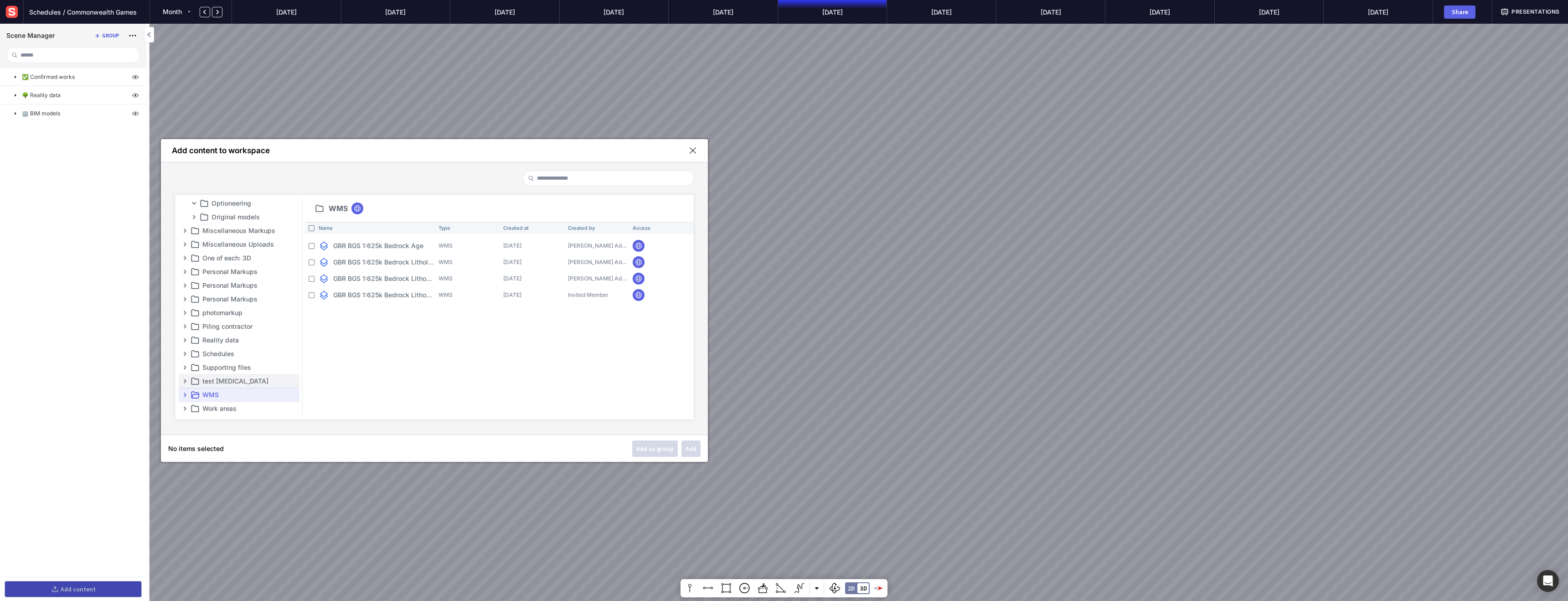
click at [228, 387] on mapp-content-folder-tree-node "test [MEDICAL_DATA]" at bounding box center [239, 381] width 121 height 15
click at [231, 370] on p "Supporting files" at bounding box center [250, 368] width 96 height 11
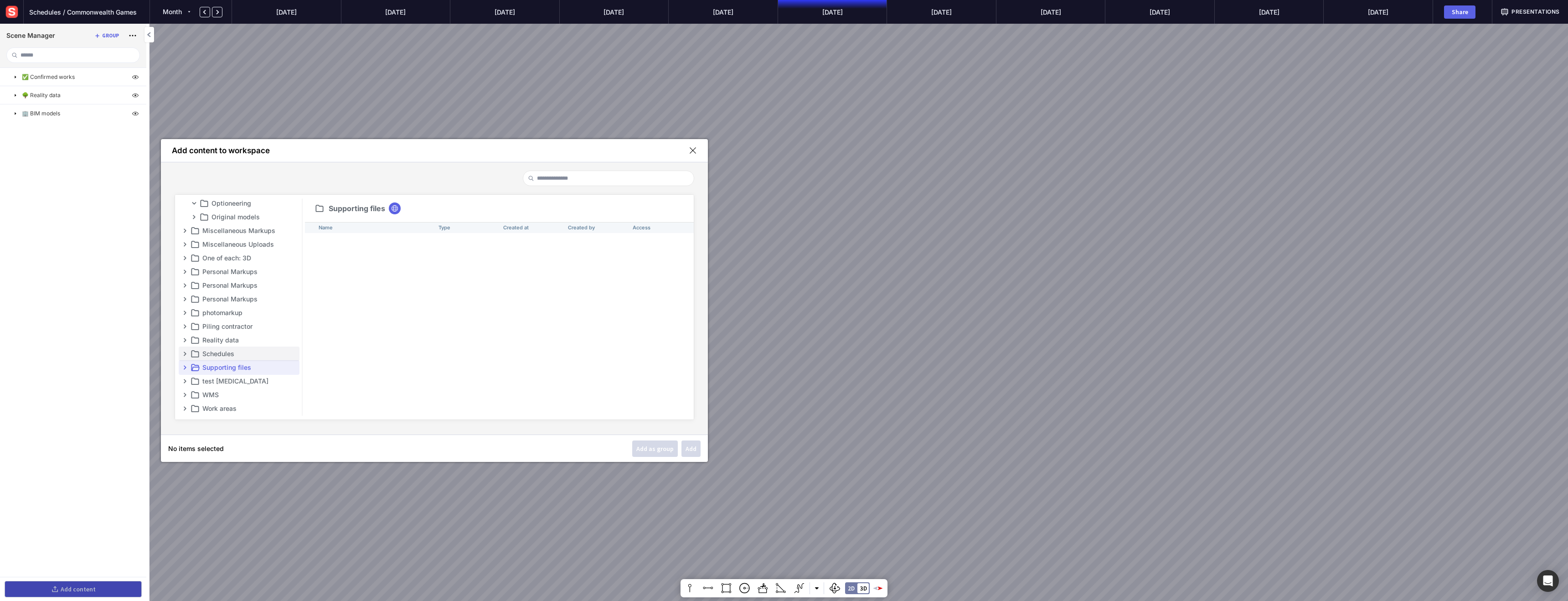
click at [233, 359] on ul "All project content BIM models Broken folder Broken folder 2 Comments Confirmed…" at bounding box center [239, 307] width 121 height 217
click at [230, 352] on p "Schedules" at bounding box center [250, 354] width 96 height 11
click at [653, 448] on div "Add as group" at bounding box center [654, 449] width 37 height 6
click at [33, 133] on input "********" at bounding box center [49, 132] width 59 height 11
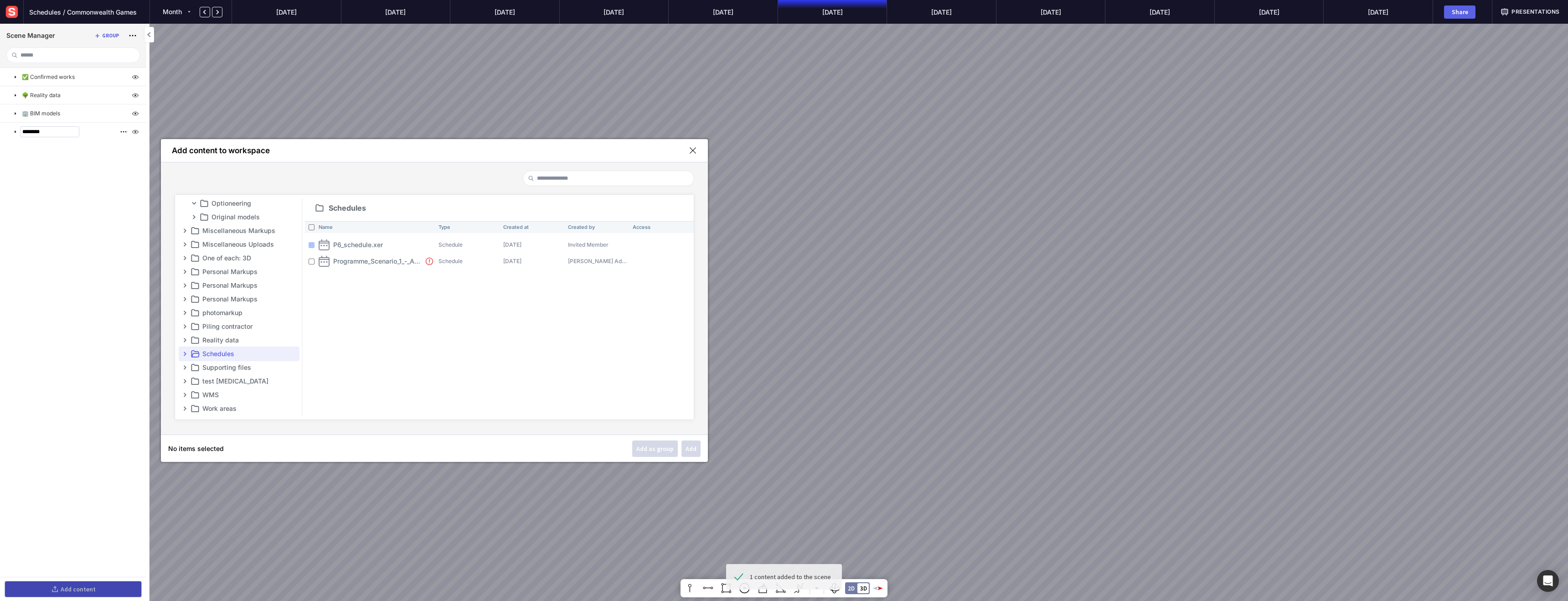
click at [33, 133] on input "********" at bounding box center [49, 132] width 59 height 11
type input "*"
type input "**********"
drag, startPoint x: 64, startPoint y: 200, endPoint x: 63, endPoint y: 206, distance: 6.1
click at [61, 204] on ul "**********" at bounding box center [73, 323] width 146 height 509
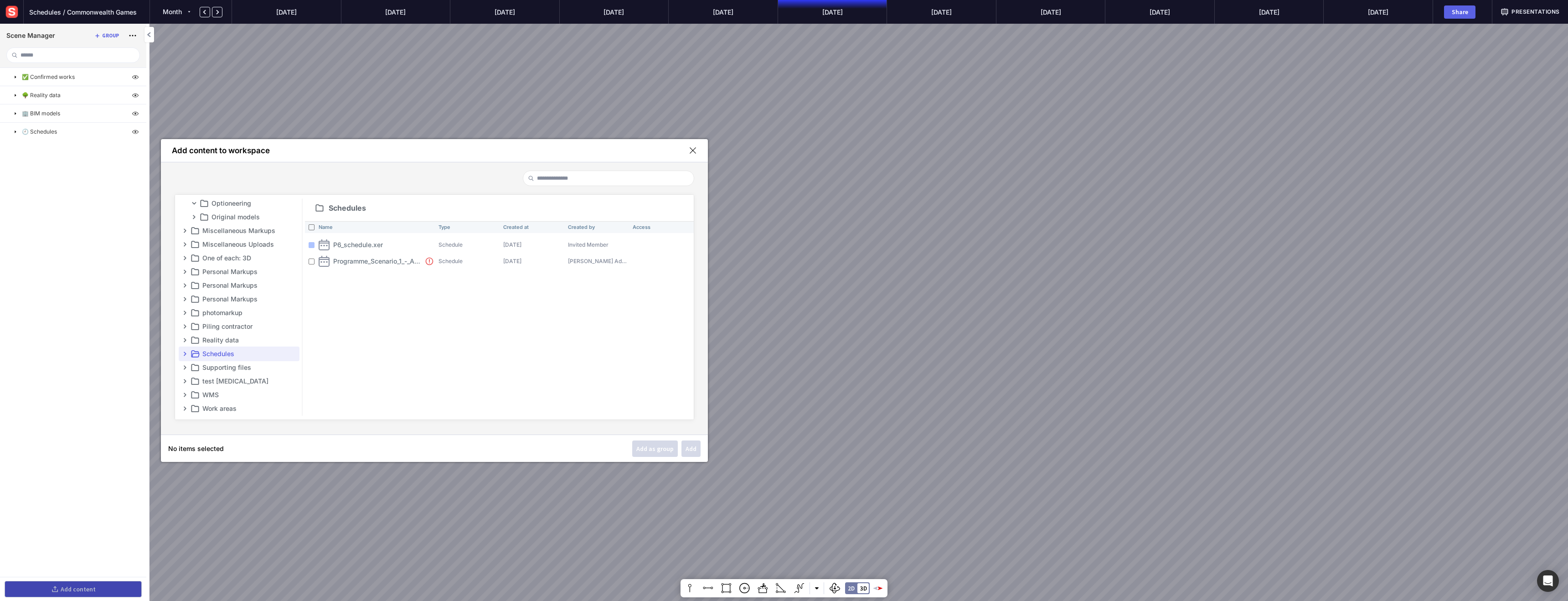
drag, startPoint x: 695, startPoint y: 150, endPoint x: 616, endPoint y: 152, distance: 79.0
click at [695, 150] on mapp-icon at bounding box center [692, 150] width 8 height 8
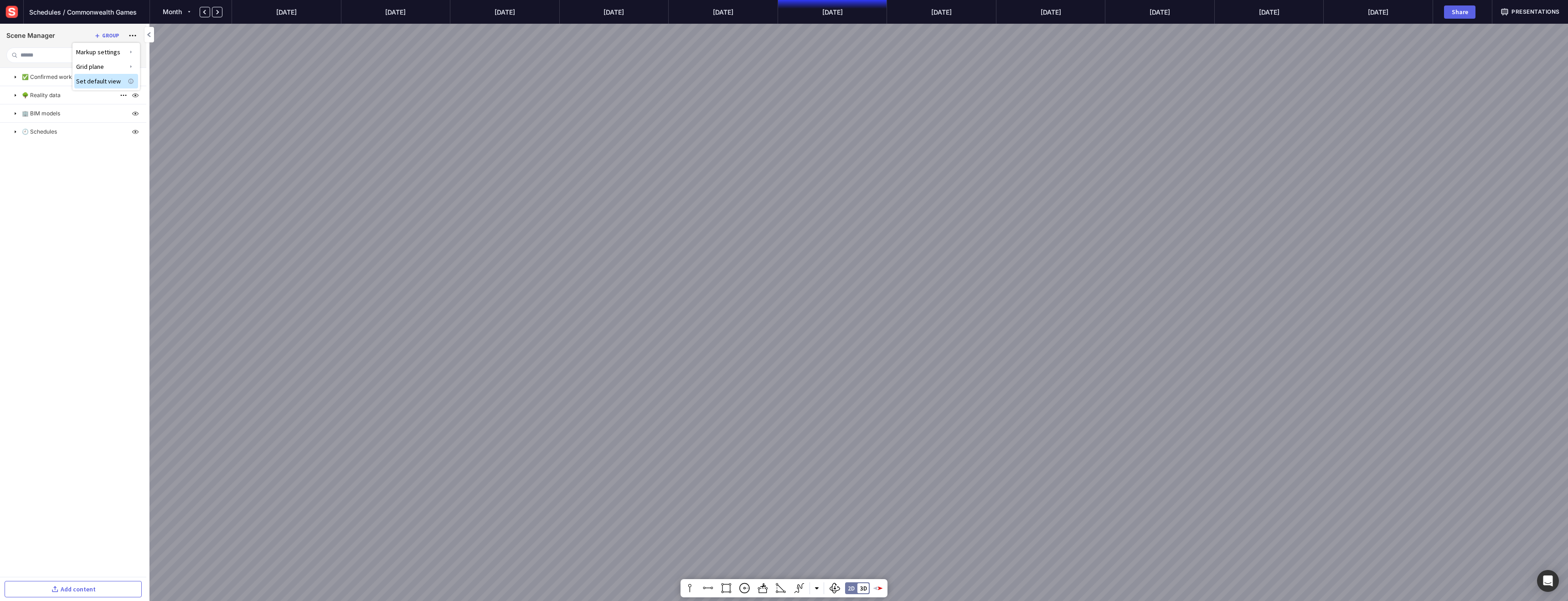
click at [16, 96] on div at bounding box center [784, 300] width 1568 height 601
click at [13, 94] on mapp-icon at bounding box center [15, 96] width 7 height 7
click at [121, 130] on mapp-icon at bounding box center [124, 132] width 11 height 11
click at [134, 76] on img at bounding box center [135, 77] width 11 height 11
drag, startPoint x: 651, startPoint y: 451, endPoint x: 1188, endPoint y: 311, distance: 554.9
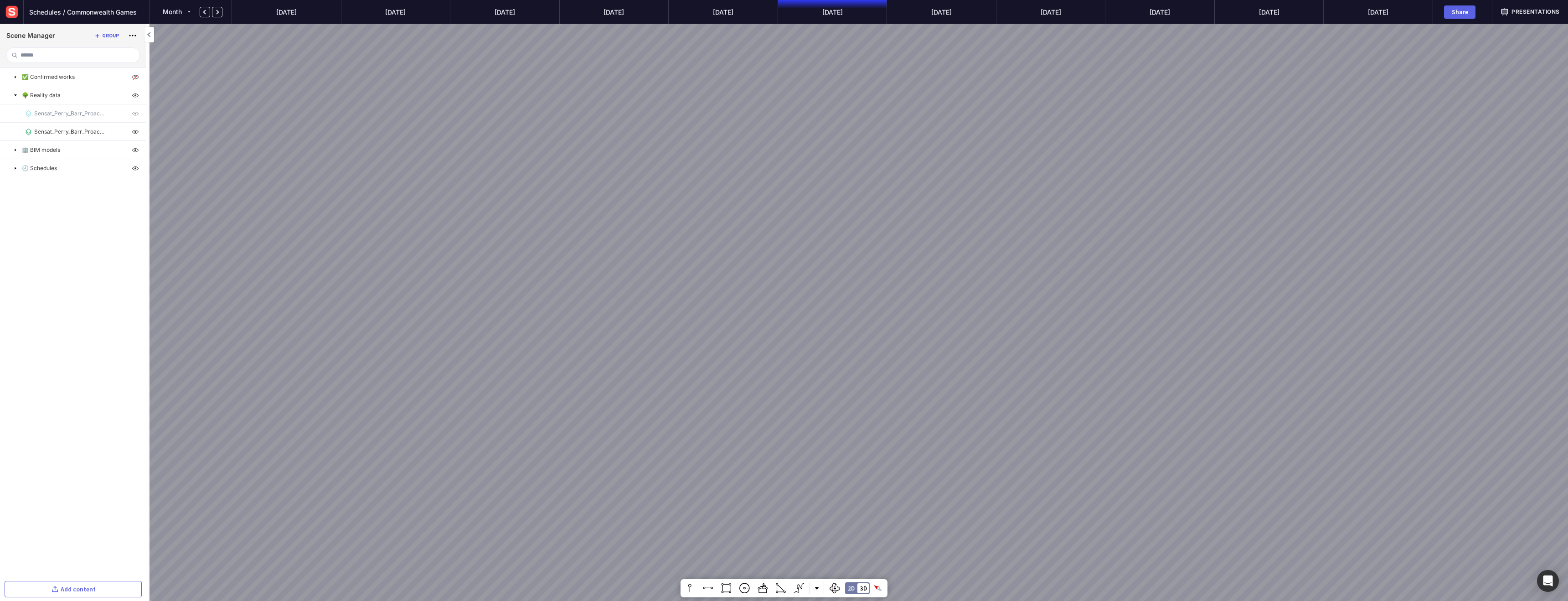
click at [1189, 311] on div at bounding box center [784, 300] width 1568 height 601
drag, startPoint x: 498, startPoint y: 444, endPoint x: 828, endPoint y: 440, distance: 330.0
click at [828, 440] on div at bounding box center [784, 300] width 1568 height 601
click at [122, 132] on mapp-icon at bounding box center [124, 132] width 11 height 11
drag, startPoint x: 685, startPoint y: 478, endPoint x: 956, endPoint y: 522, distance: 274.5
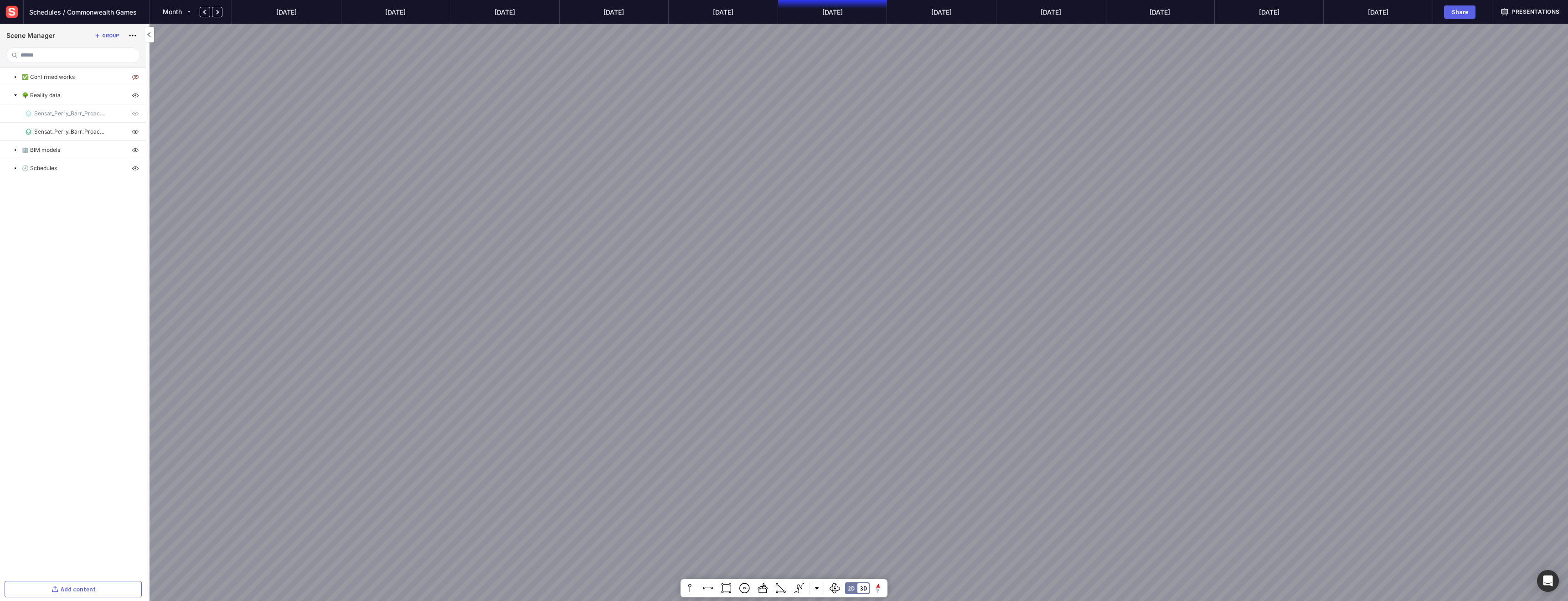
click at [623, 344] on div at bounding box center [784, 300] width 1568 height 601
drag, startPoint x: 760, startPoint y: 381, endPoint x: 743, endPoint y: 246, distance: 136.1
drag, startPoint x: 743, startPoint y: 249, endPoint x: 736, endPoint y: 197, distance: 52.5
click at [735, 194] on div at bounding box center [784, 300] width 1568 height 601
drag, startPoint x: 736, startPoint y: 197, endPoint x: 712, endPoint y: 44, distance: 154.9
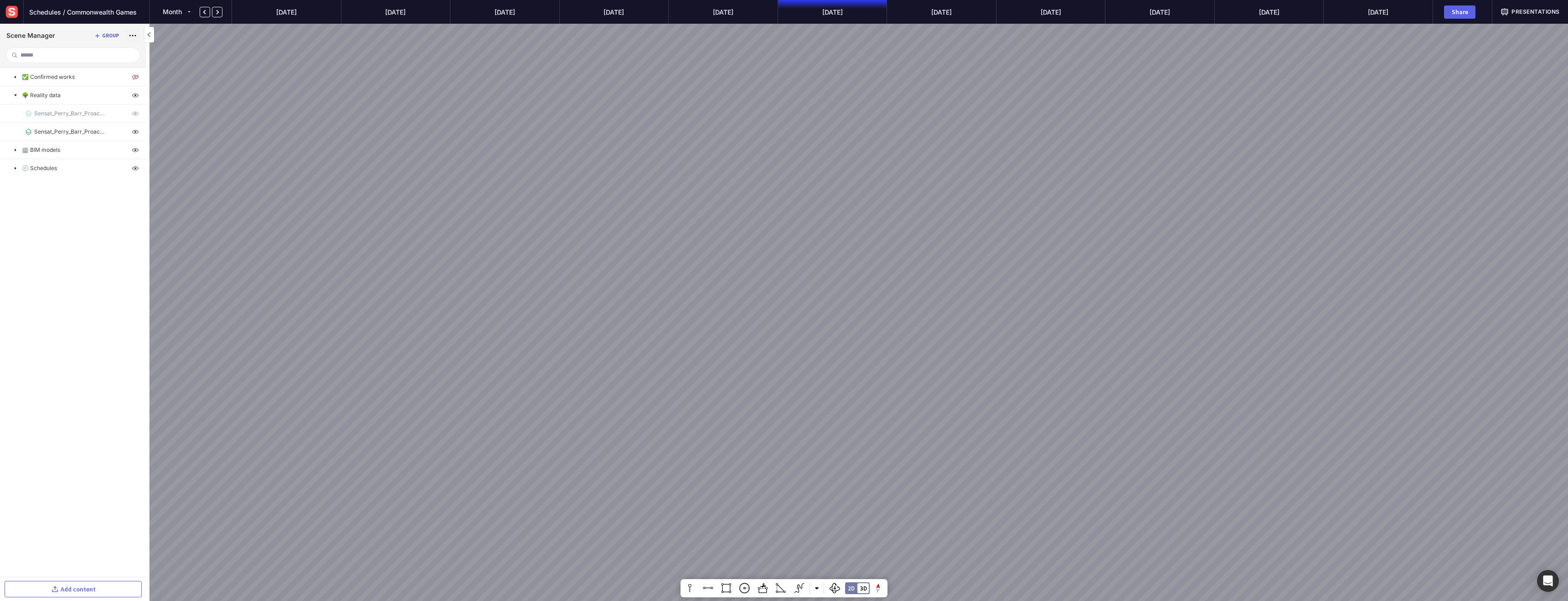
click at [130, 35] on mapp-icon at bounding box center [132, 35] width 13 height 13
click at [108, 82] on span "Set default view" at bounding box center [100, 81] width 47 height 8
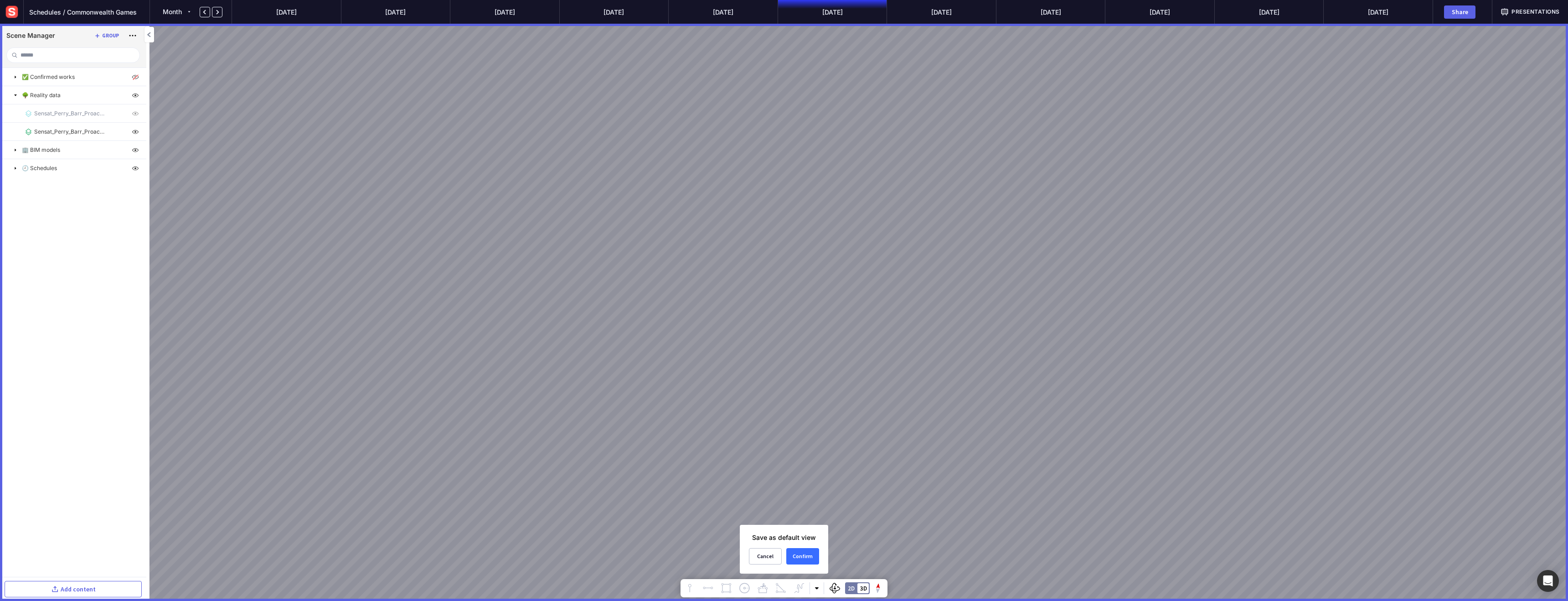
click at [797, 560] on button "Confirm" at bounding box center [803, 556] width 33 height 16
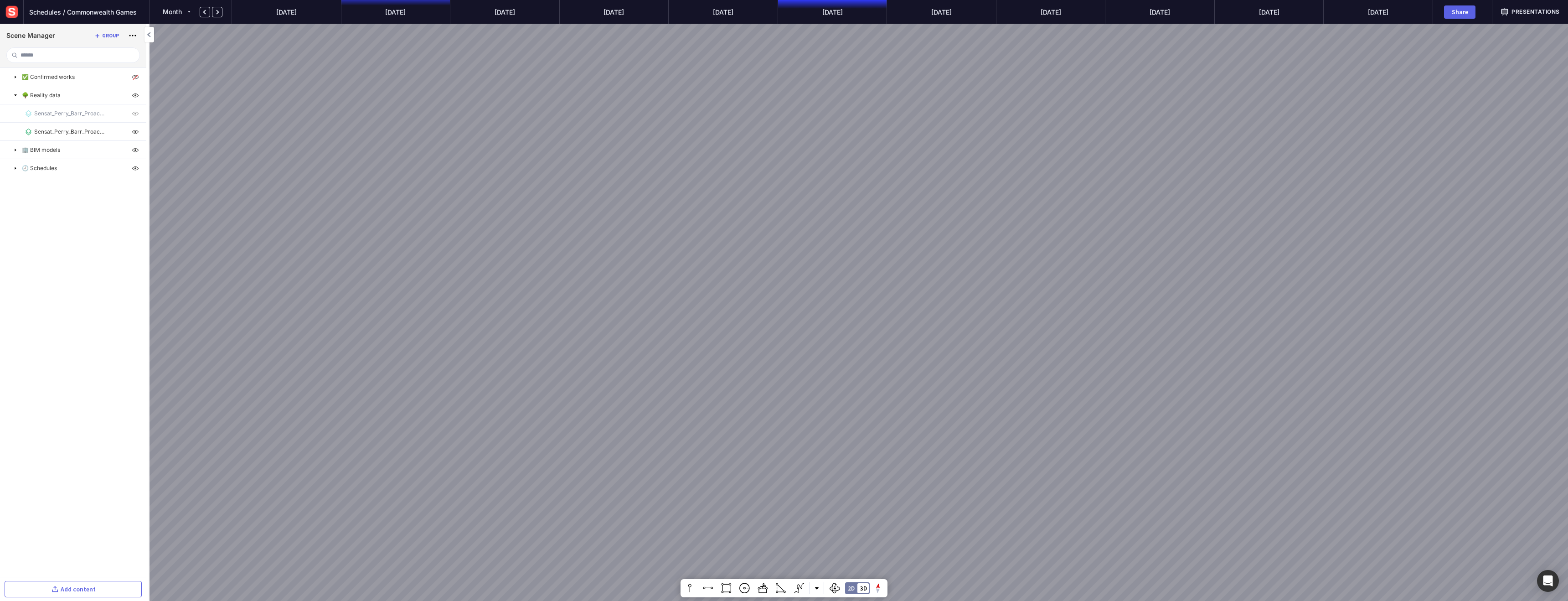
click at [409, 22] on mapp-timeline-period "[DATE]" at bounding box center [396, 12] width 110 height 24
click at [285, 12] on mapp-timeline-period "[DATE]" at bounding box center [286, 12] width 110 height 24
click at [12, 13] on img at bounding box center [12, 12] width 16 height 16
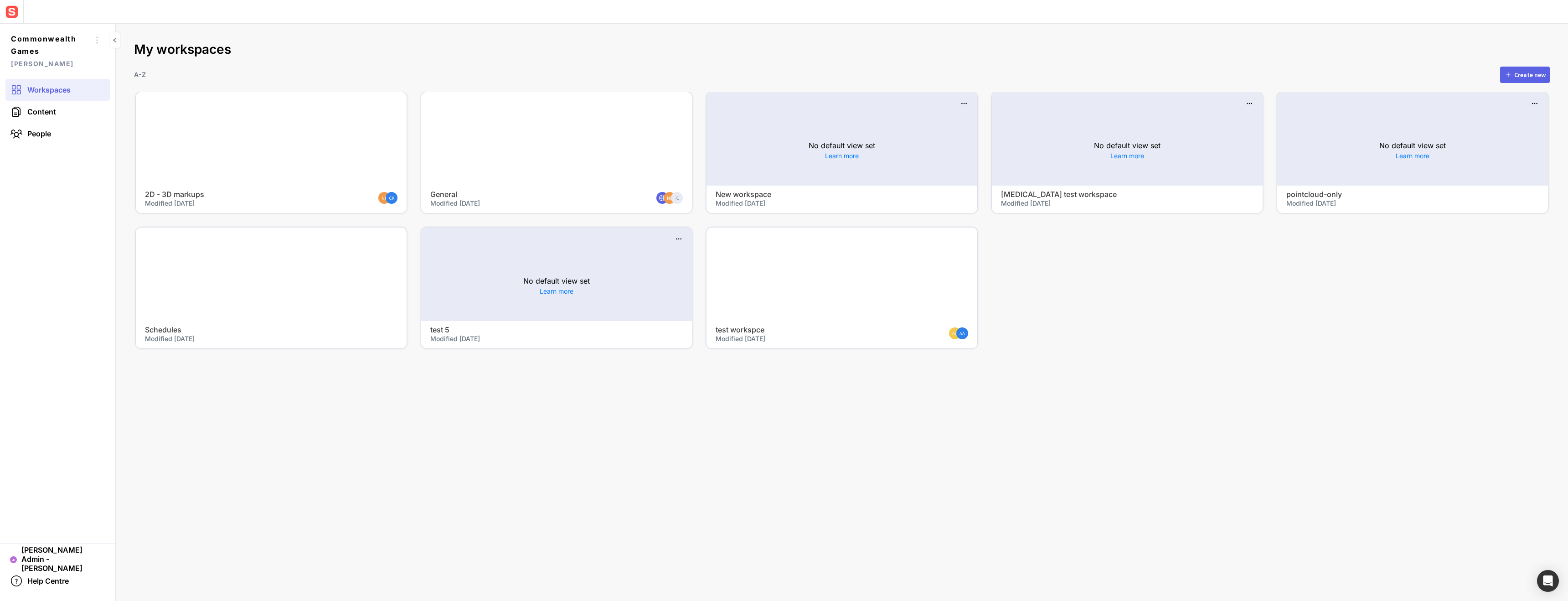
click at [289, 285] on div at bounding box center [271, 275] width 271 height 94
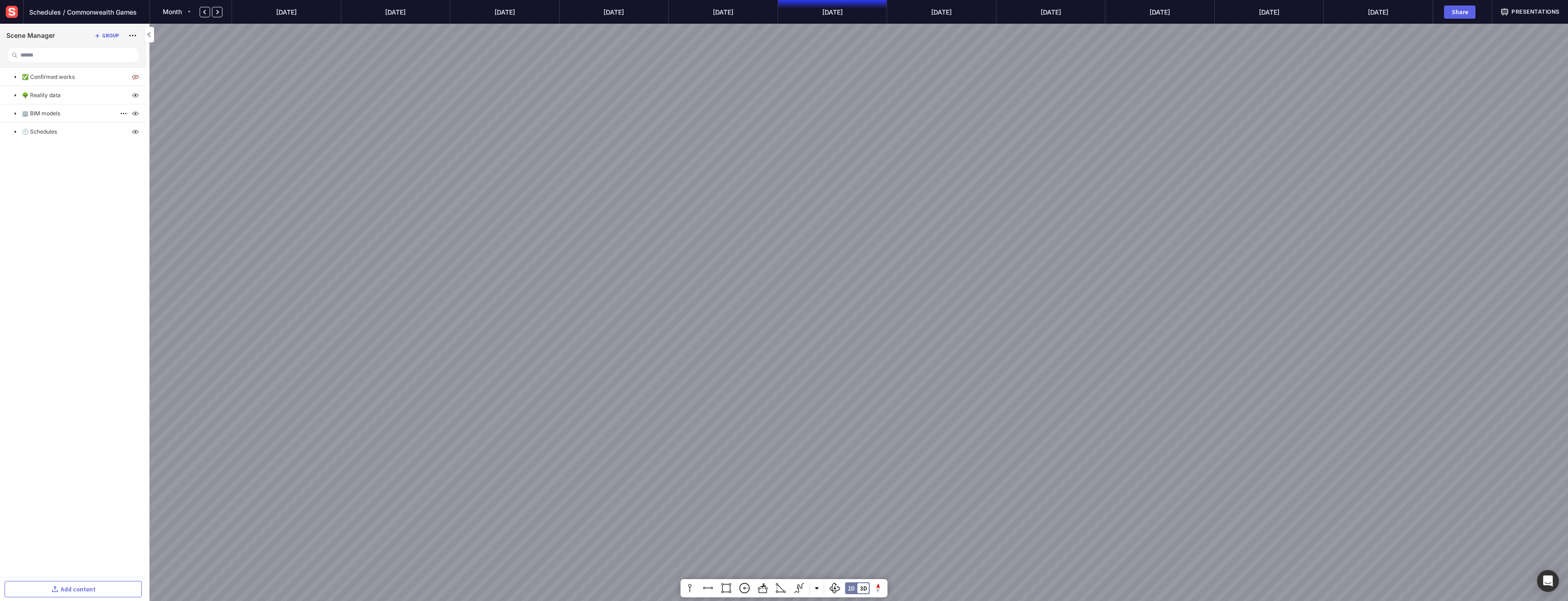
click at [14, 113] on mapp-icon at bounding box center [15, 113] width 7 height 7
click at [122, 169] on mapp-icon at bounding box center [124, 168] width 11 height 11
click at [132, 94] on img at bounding box center [135, 96] width 11 height 11
click at [63, 132] on p "Building-2.glb" at bounding box center [52, 132] width 35 height 8
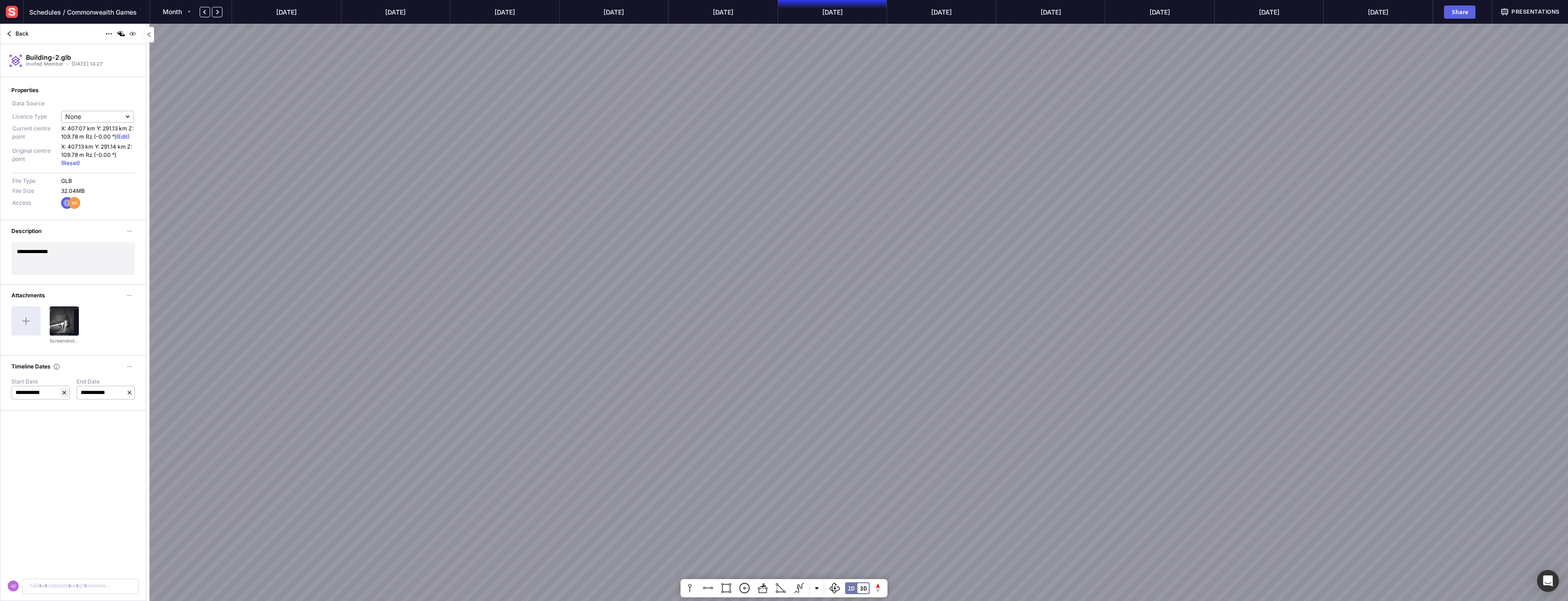
click at [65, 392] on mapp-icon at bounding box center [64, 392] width 9 height 9
click at [129, 393] on mapp-icon at bounding box center [129, 392] width 9 height 9
click at [10, 33] on mapp-icon at bounding box center [9, 33] width 11 height 11
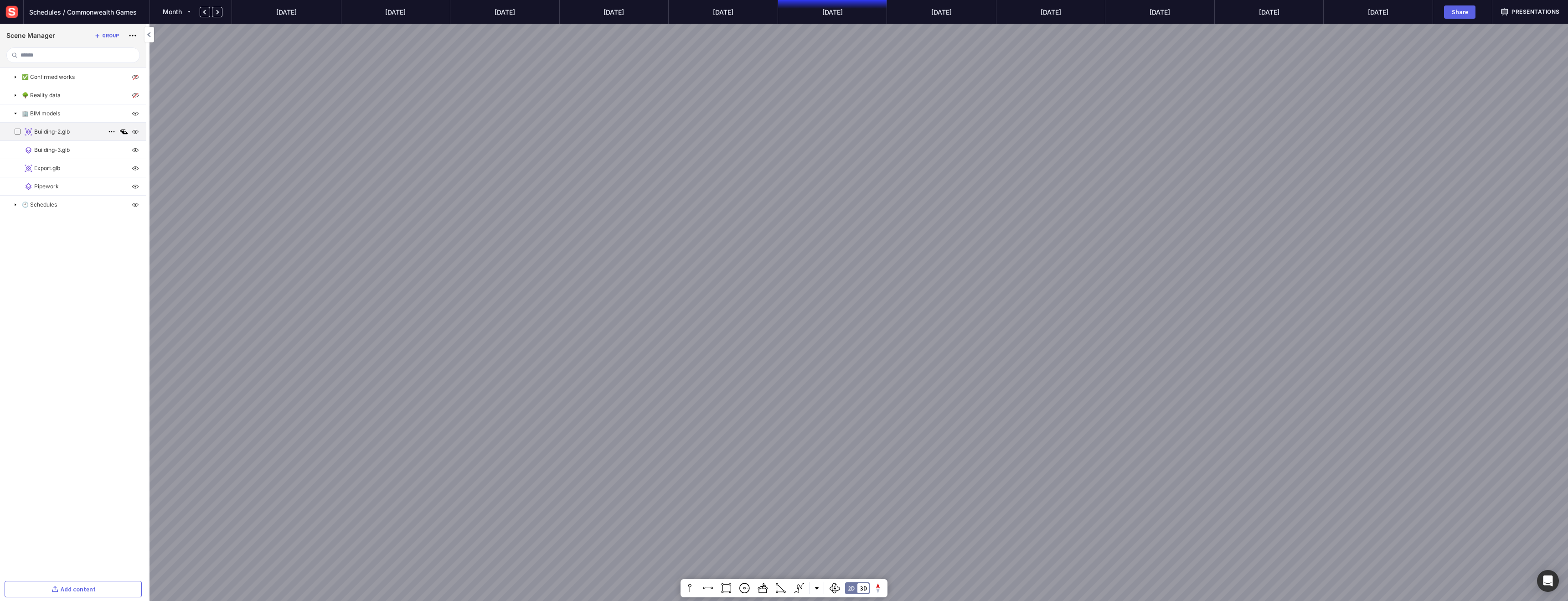
click at [37, 132] on p "Building-2.glb" at bounding box center [52, 132] width 35 height 8
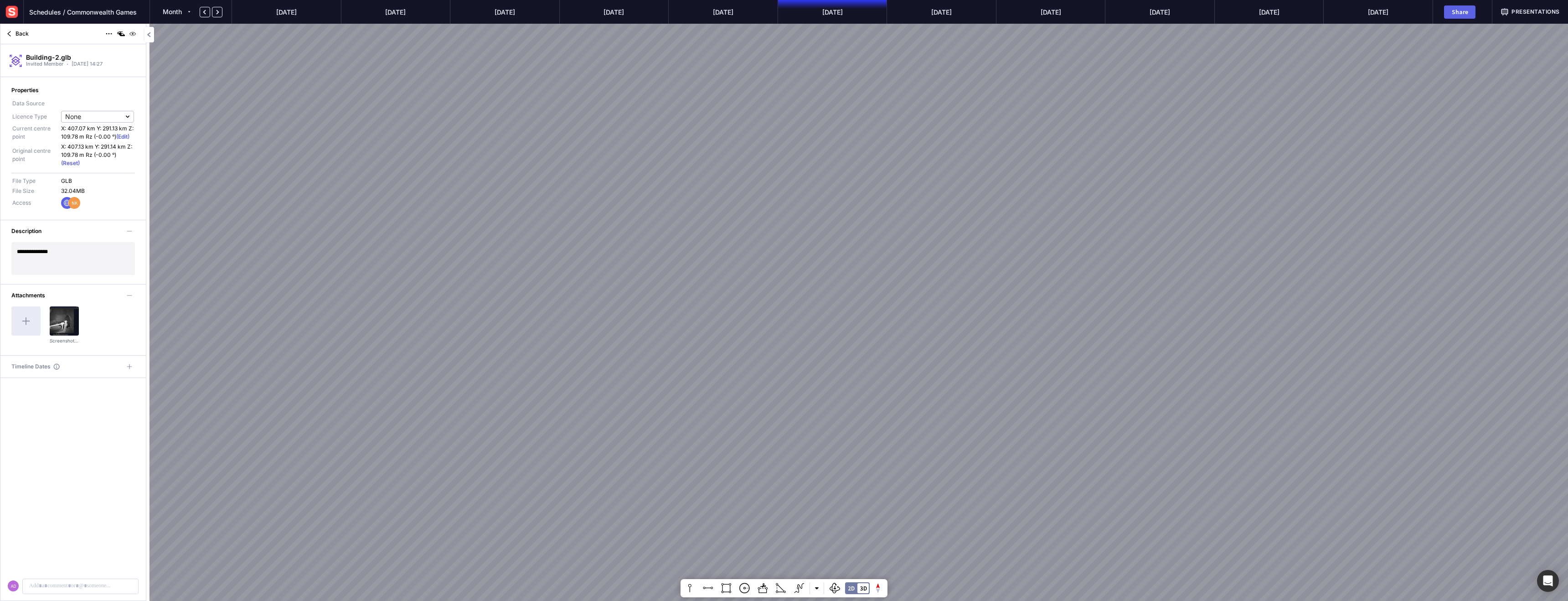
click at [69, 161] on span "(Reset)" at bounding box center [70, 163] width 19 height 7
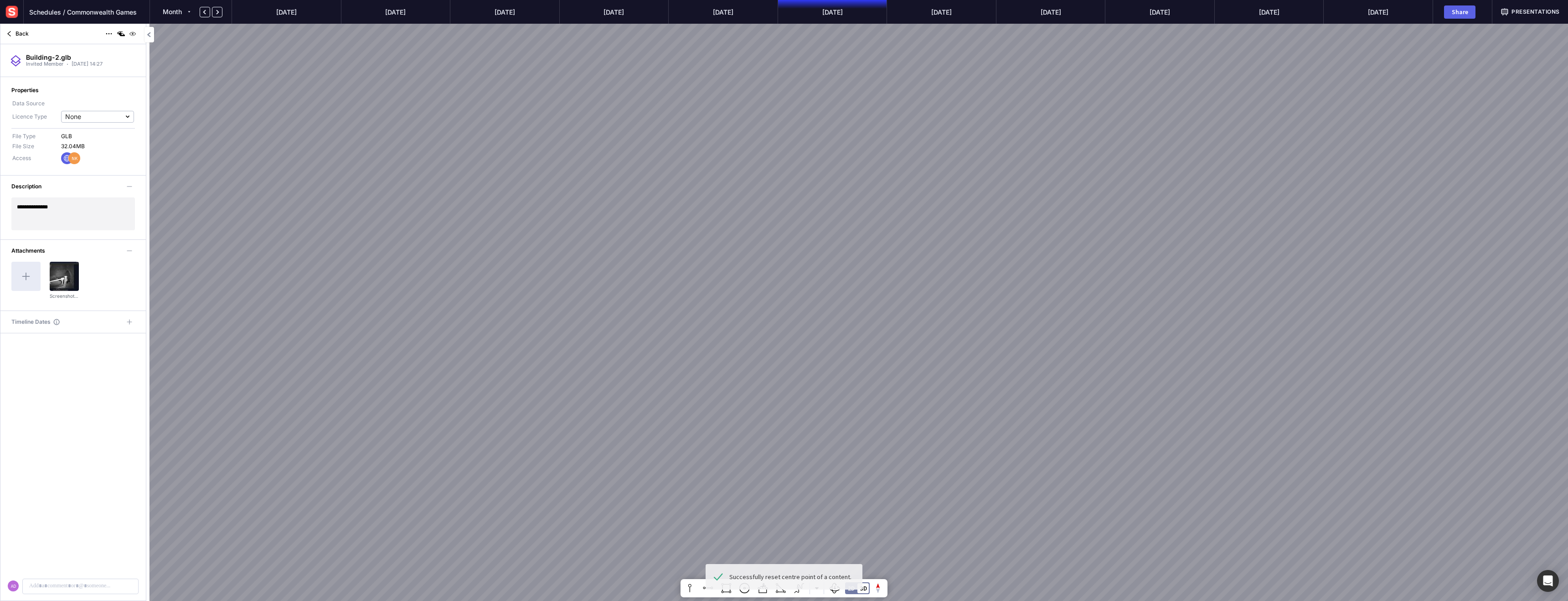
click at [9, 32] on mapp-icon at bounding box center [9, 33] width 11 height 11
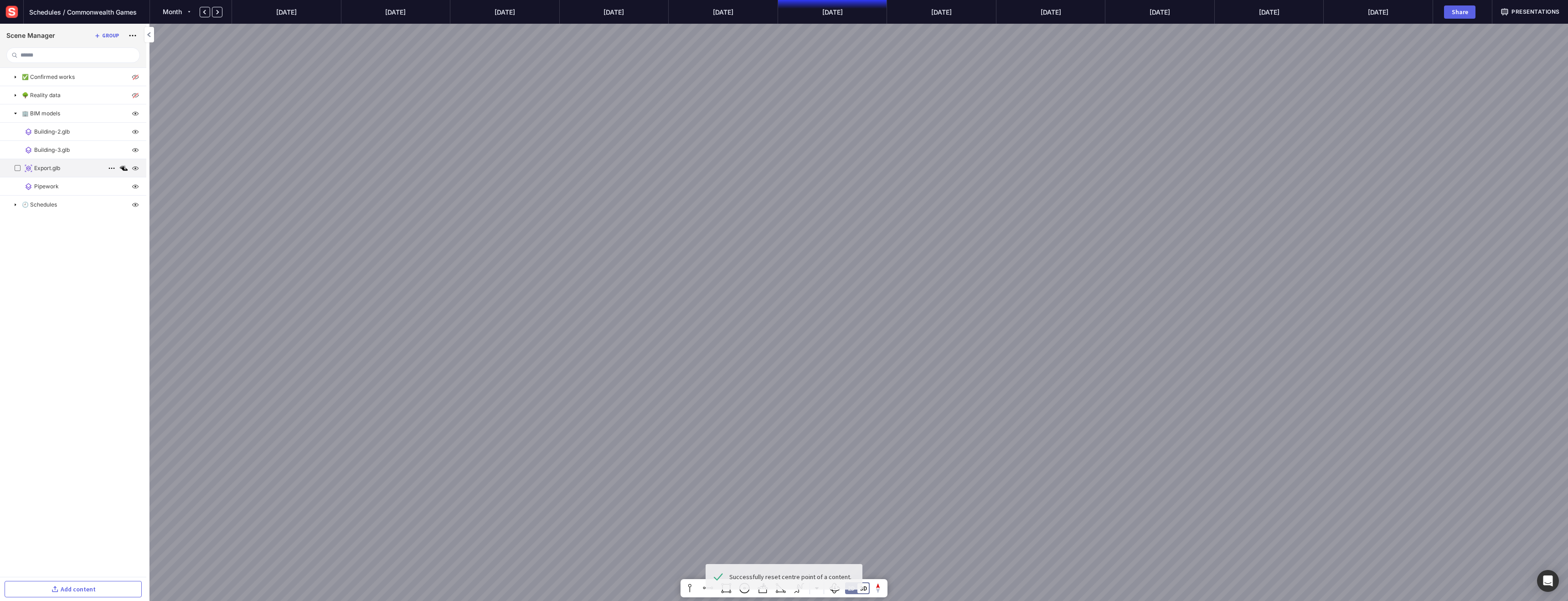
click at [133, 164] on img at bounding box center [135, 168] width 11 height 11
click at [108, 165] on mapp-icon at bounding box center [111, 168] width 11 height 11
drag, startPoint x: 82, startPoint y: 186, endPoint x: 75, endPoint y: 186, distance: 7.0
click at [82, 186] on label "Rename" at bounding box center [74, 181] width 86 height 15
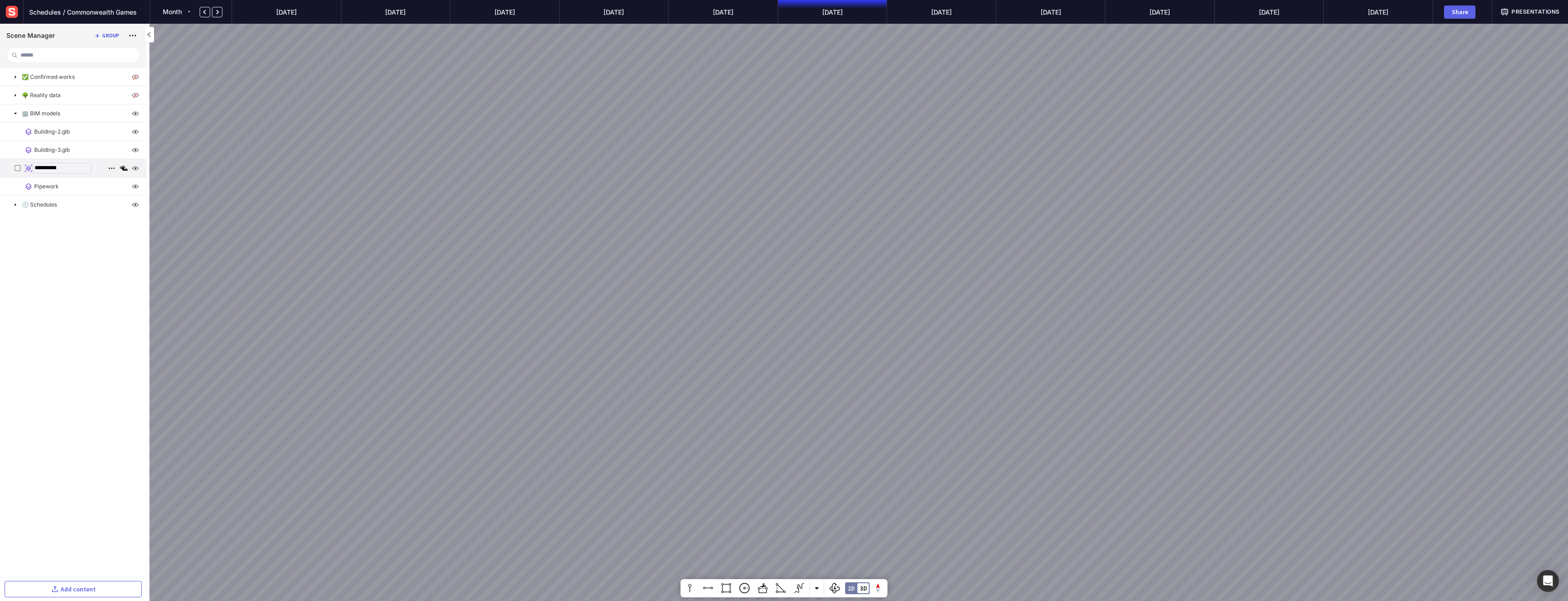
click at [50, 170] on input "**********" at bounding box center [61, 168] width 59 height 11
type input "**********"
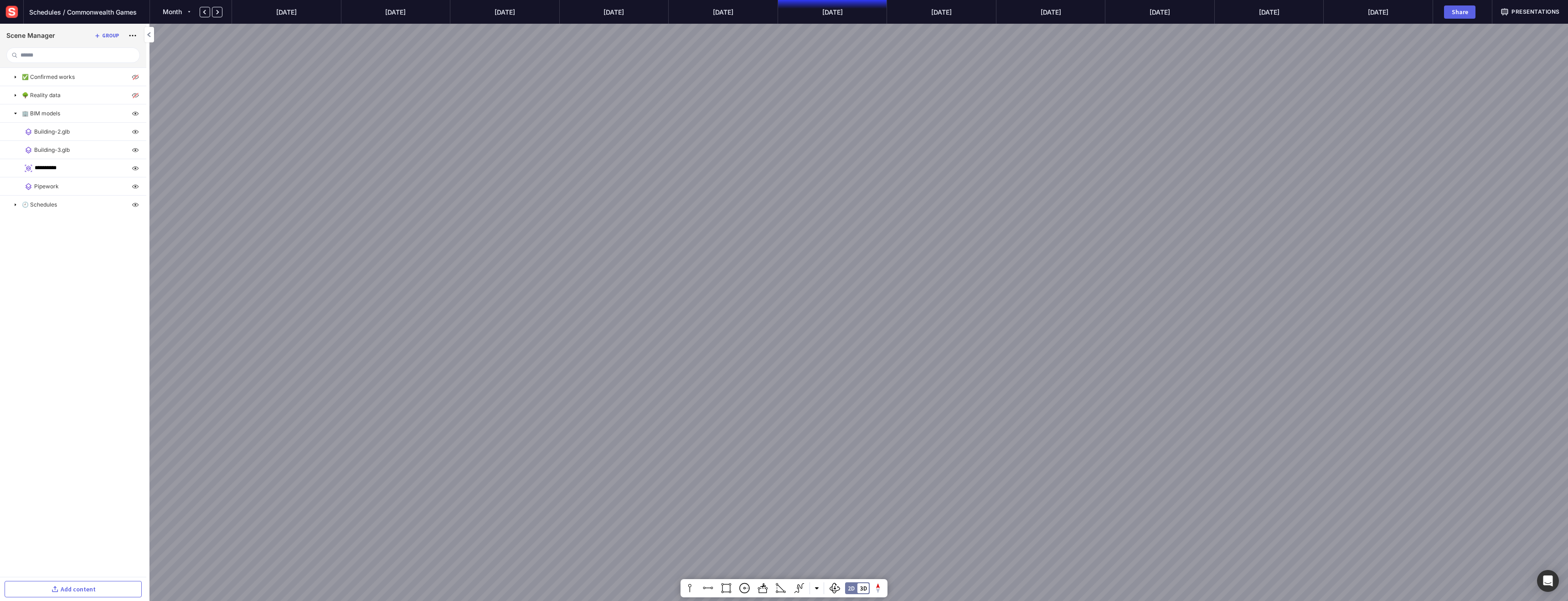
click at [88, 255] on ul "**********" at bounding box center [73, 323] width 146 height 509
click at [83, 329] on ul "✅ Confirmed works 🌳 Reality data 🏢 BIM models Building-2.glb Building-3.glb Foo…" at bounding box center [73, 323] width 146 height 509
click at [15, 16] on img at bounding box center [12, 12] width 16 height 16
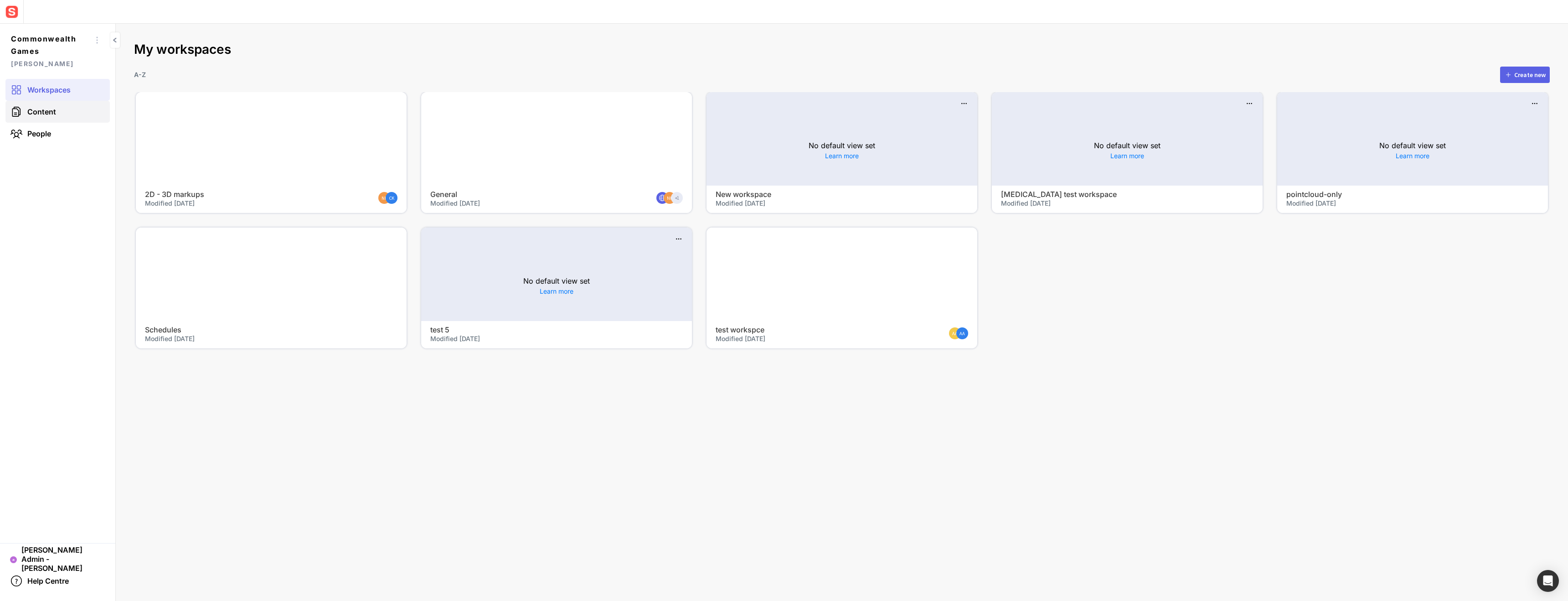
click at [68, 113] on link "Content" at bounding box center [57, 111] width 104 height 22
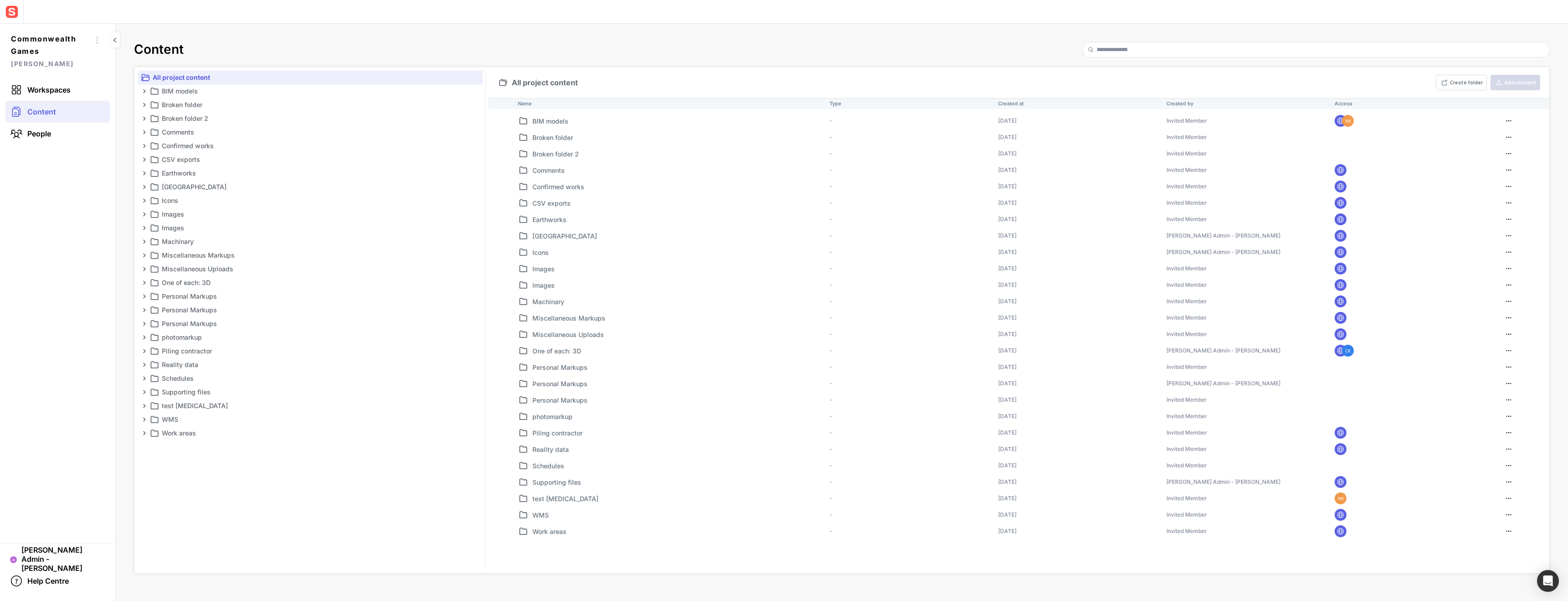
click at [564, 464] on p "Schedules" at bounding box center [679, 466] width 293 height 10
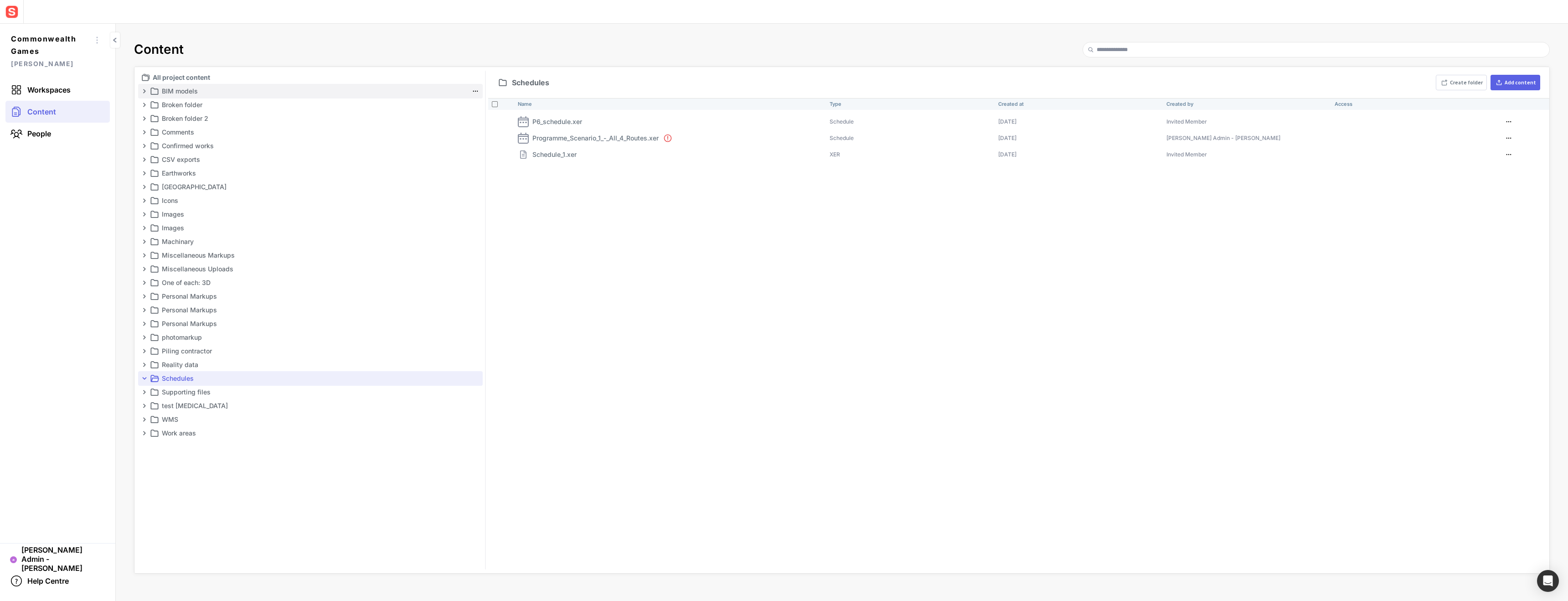
click at [191, 90] on p "BIM models" at bounding box center [315, 91] width 306 height 11
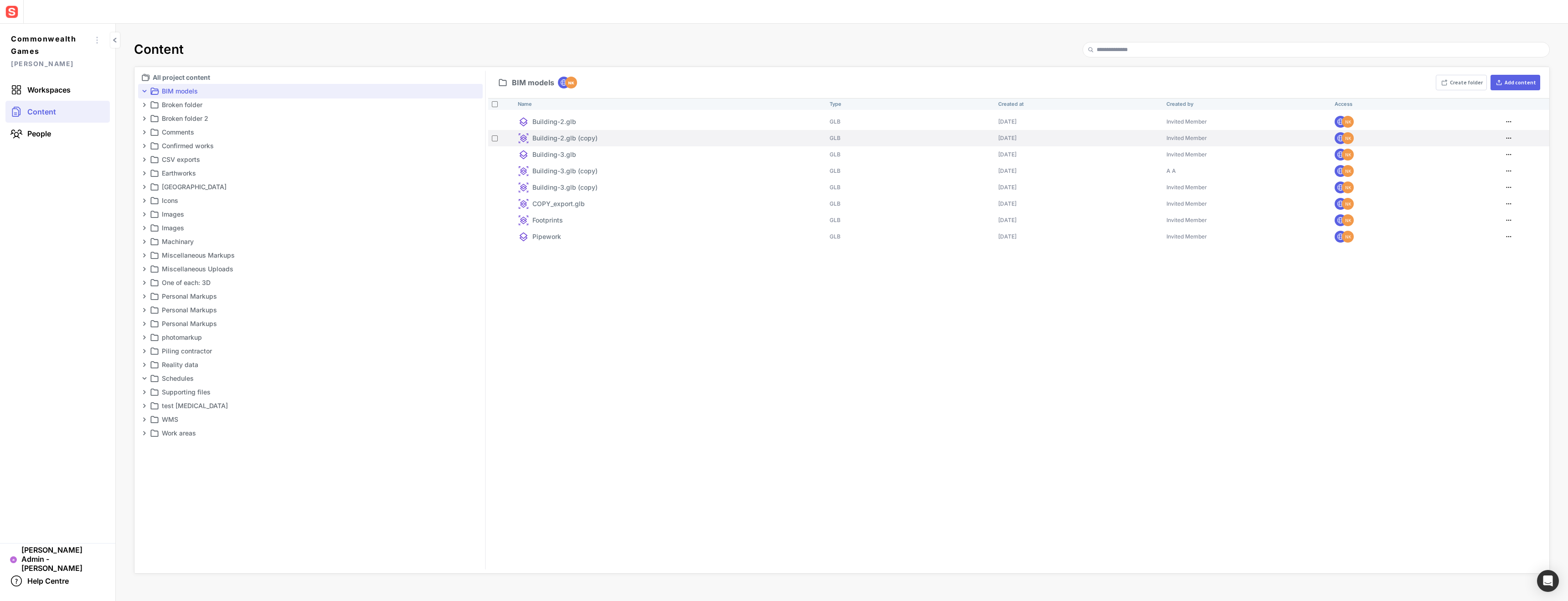
click at [1508, 137] on mapp-icon at bounding box center [1509, 138] width 11 height 9
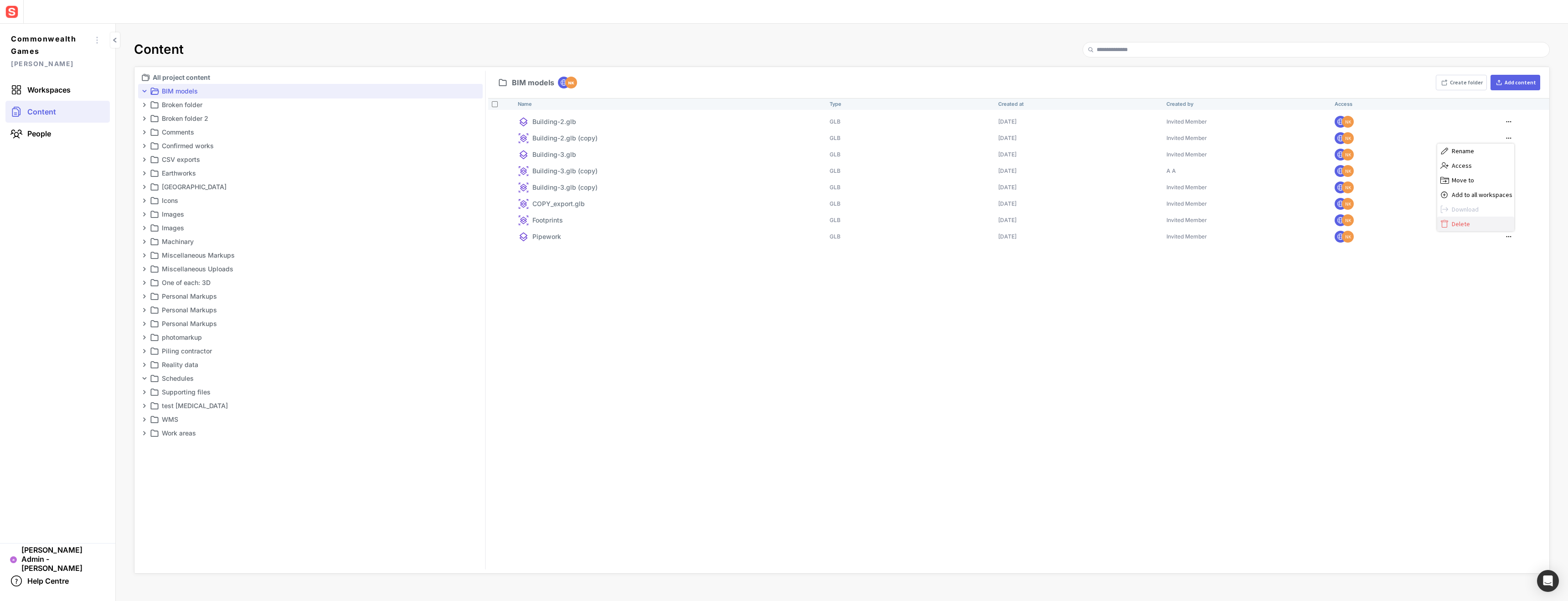
click at [1464, 227] on span "Delete" at bounding box center [1482, 223] width 61 height 8
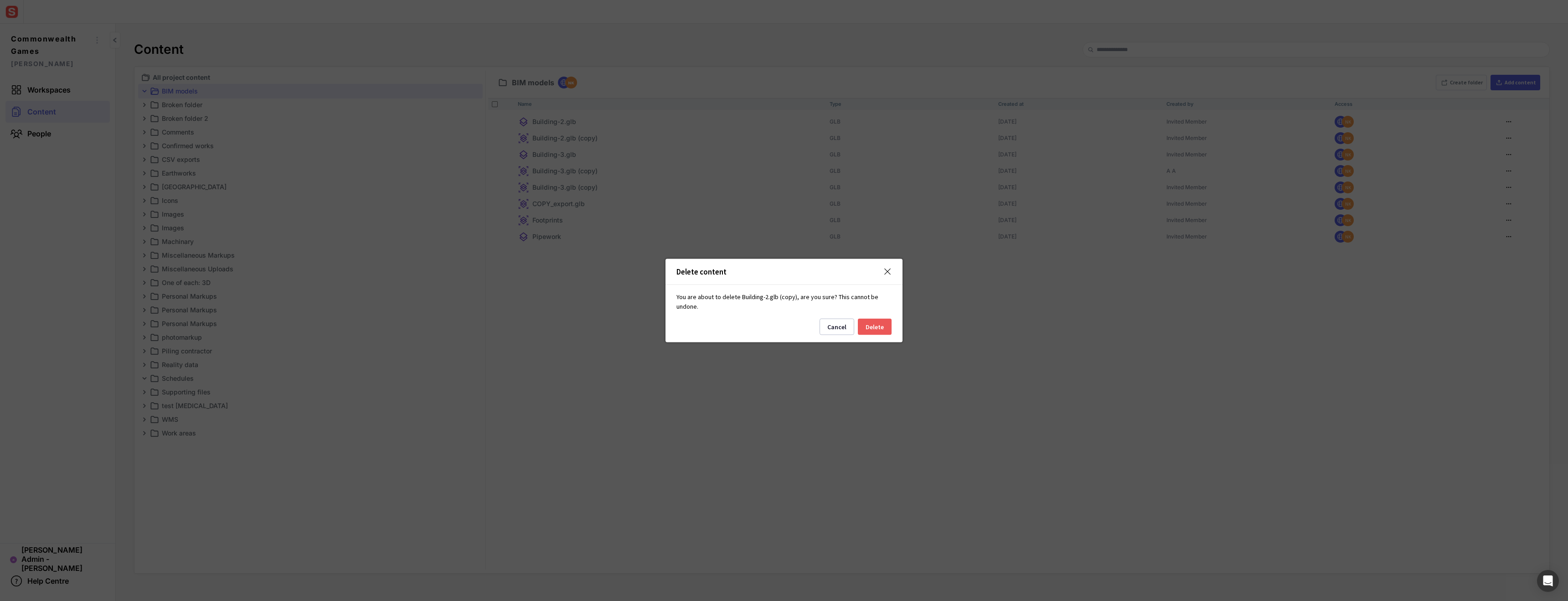
click at [880, 328] on button "Delete" at bounding box center [874, 326] width 33 height 16
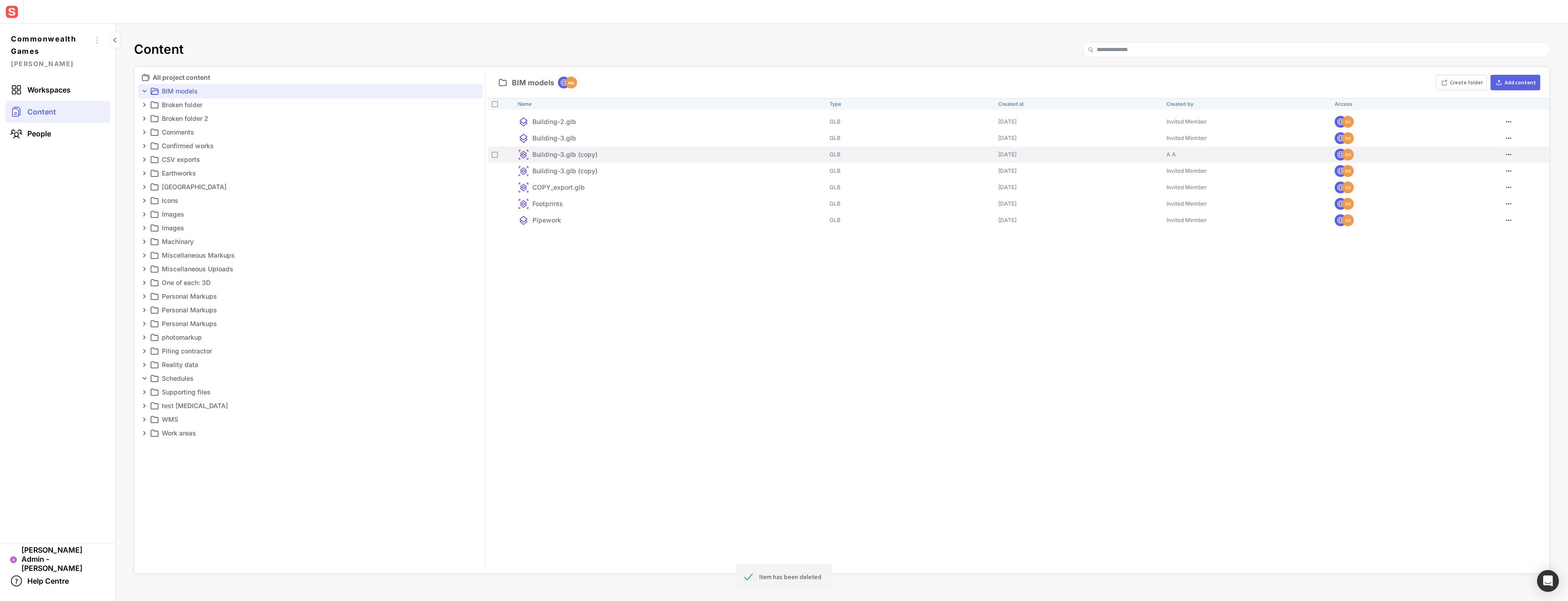
click at [1503, 153] on mapp-icon at bounding box center [1509, 154] width 11 height 9
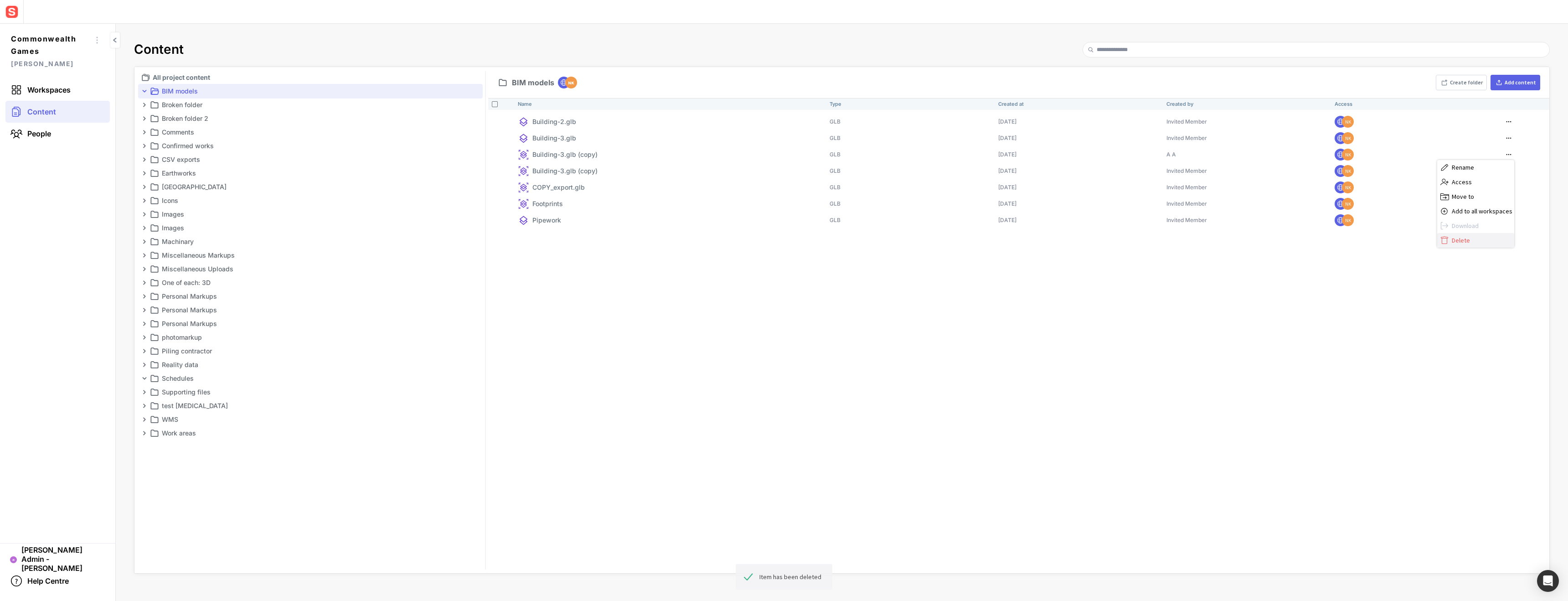
click at [1469, 237] on span "Delete" at bounding box center [1482, 240] width 61 height 8
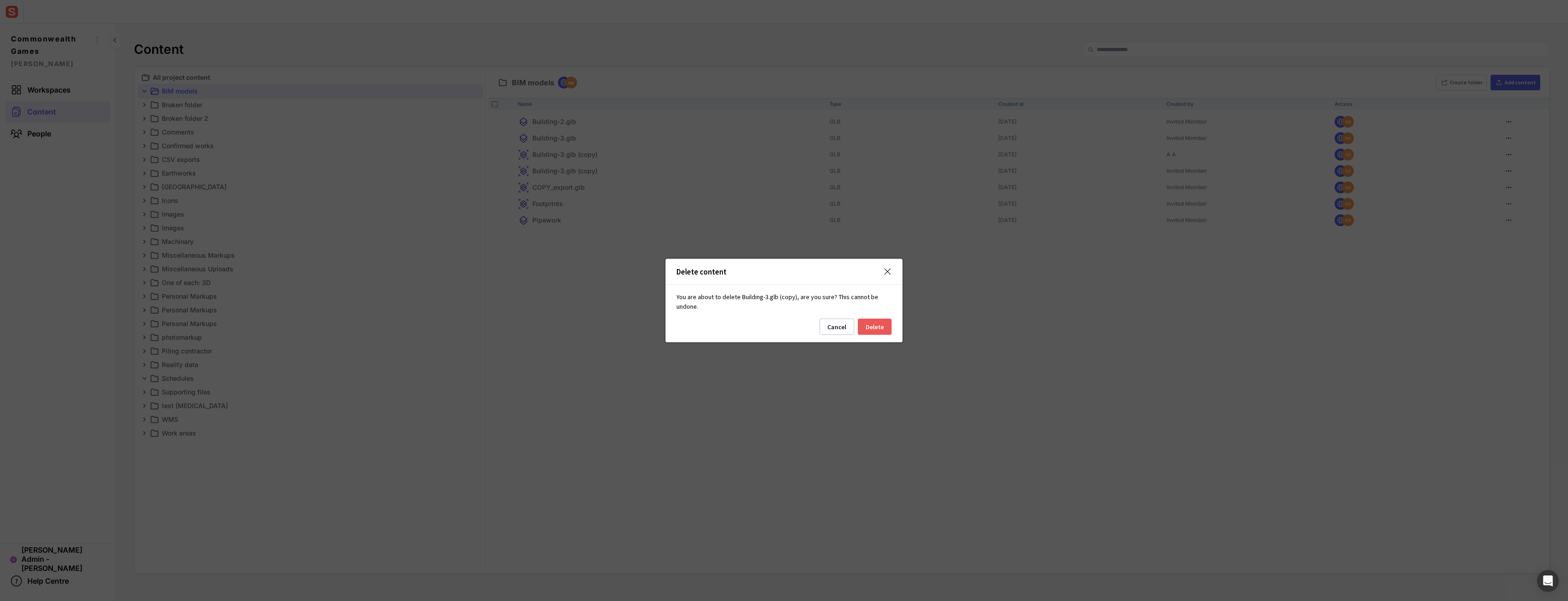
click button "Delete" at bounding box center [874, 326] width 33 height 16
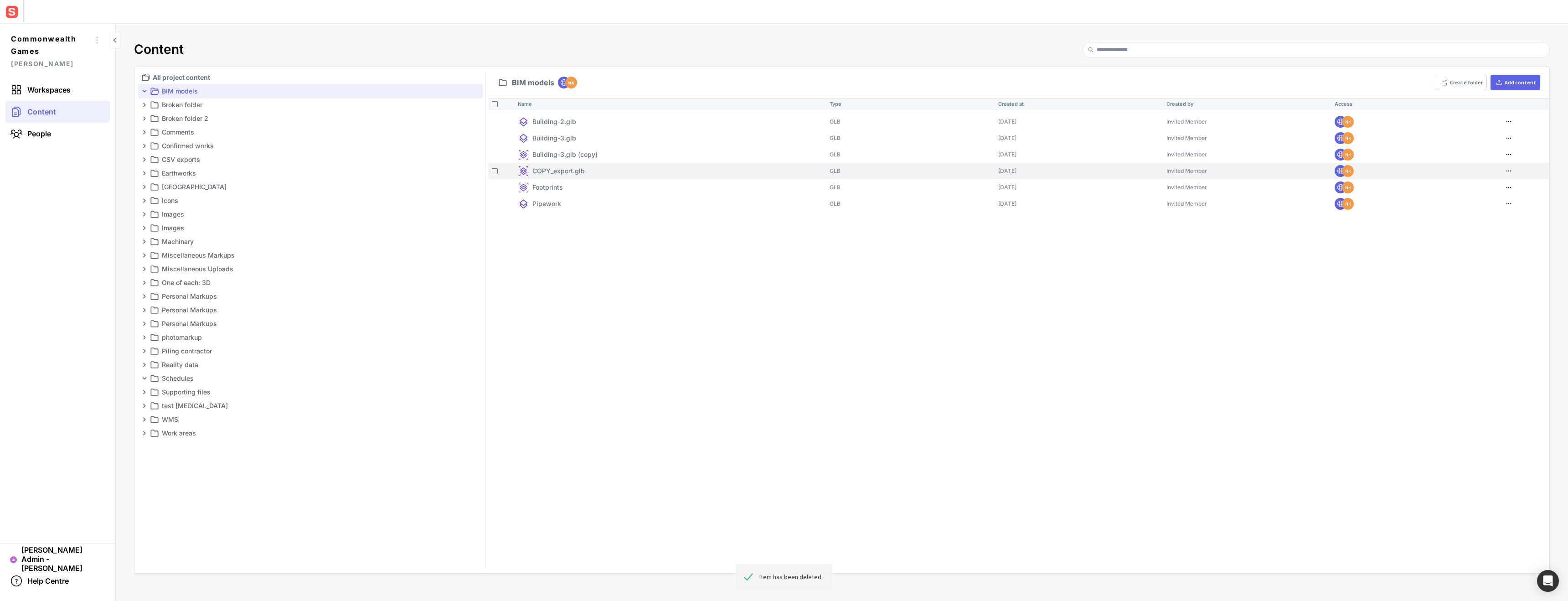
click at [1510, 169] on mapp-icon at bounding box center [1509, 170] width 11 height 9
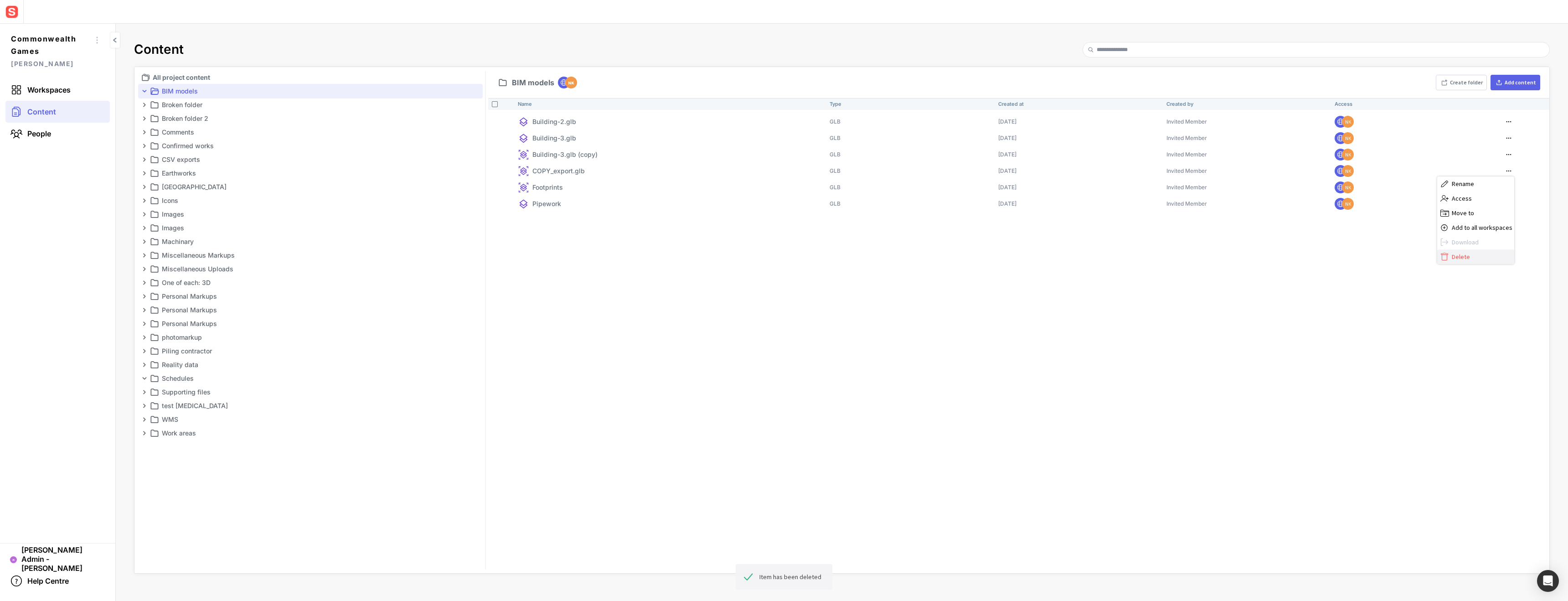
click at [1477, 251] on label "Delete" at bounding box center [1475, 257] width 77 height 15
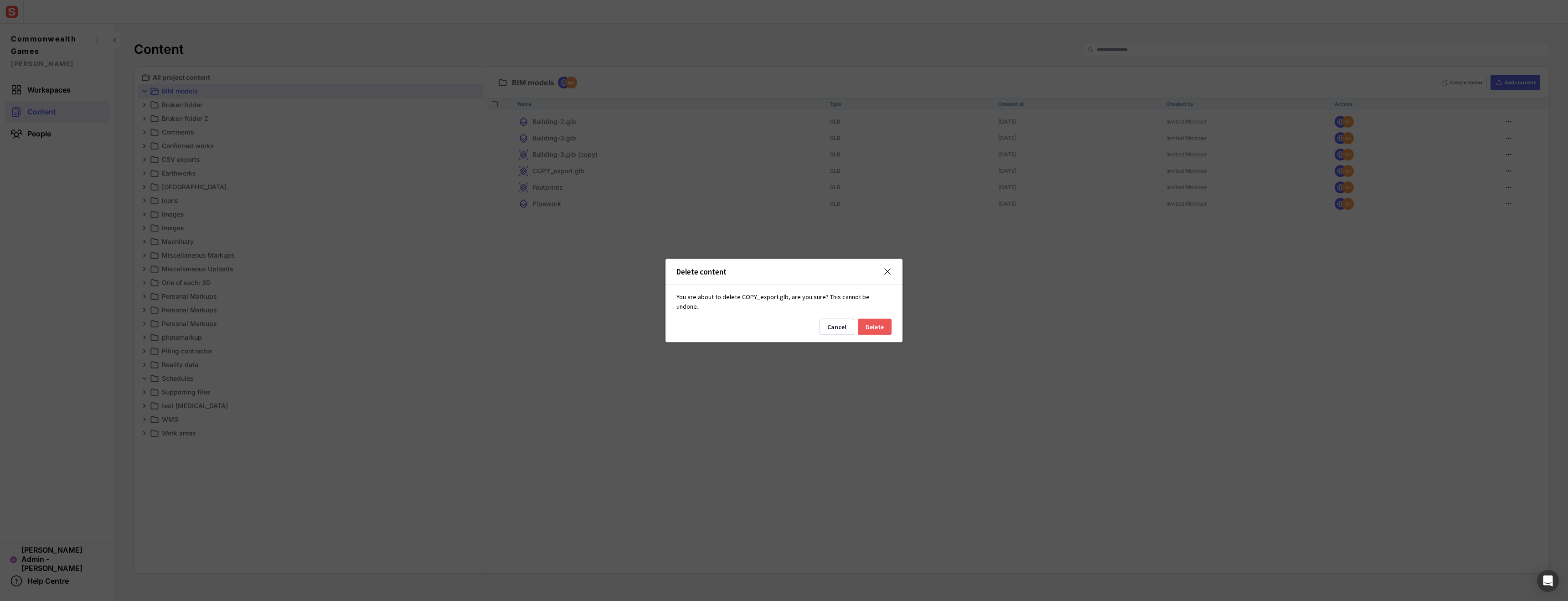
click button "Delete" at bounding box center [874, 326] width 33 height 16
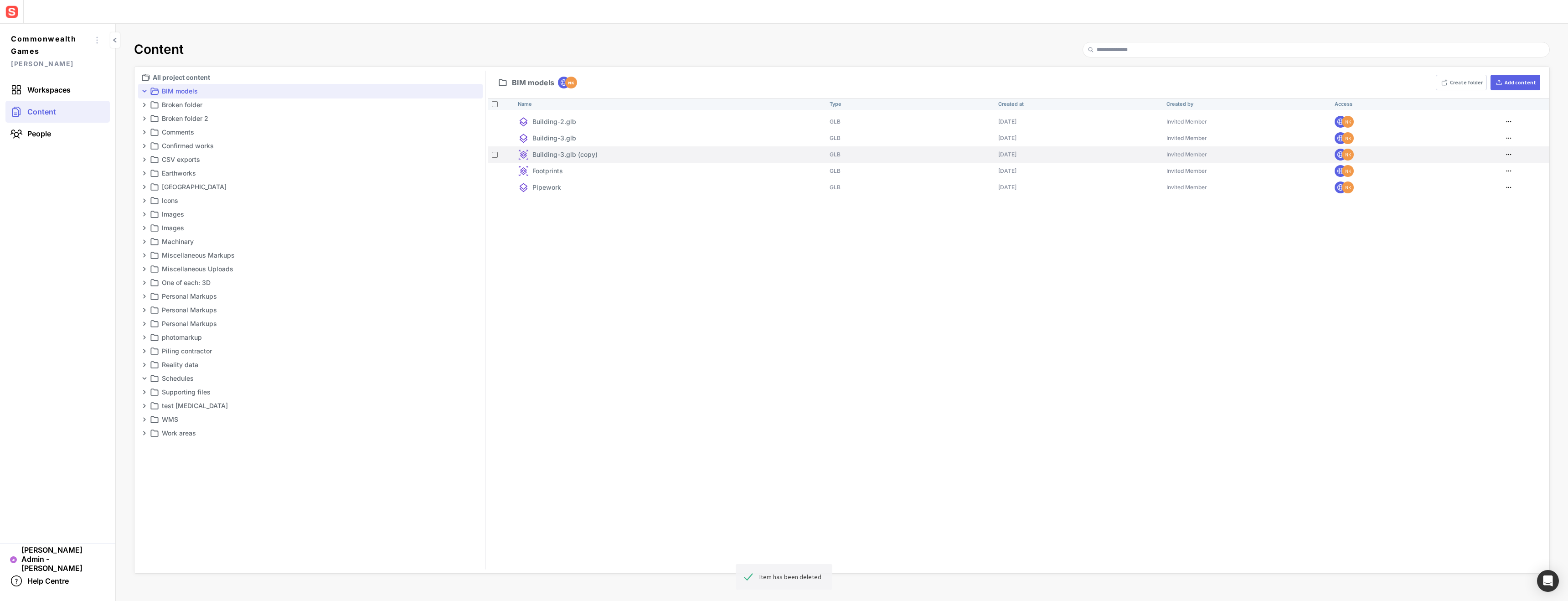
click at [1511, 153] on mapp-icon at bounding box center [1509, 154] width 11 height 9
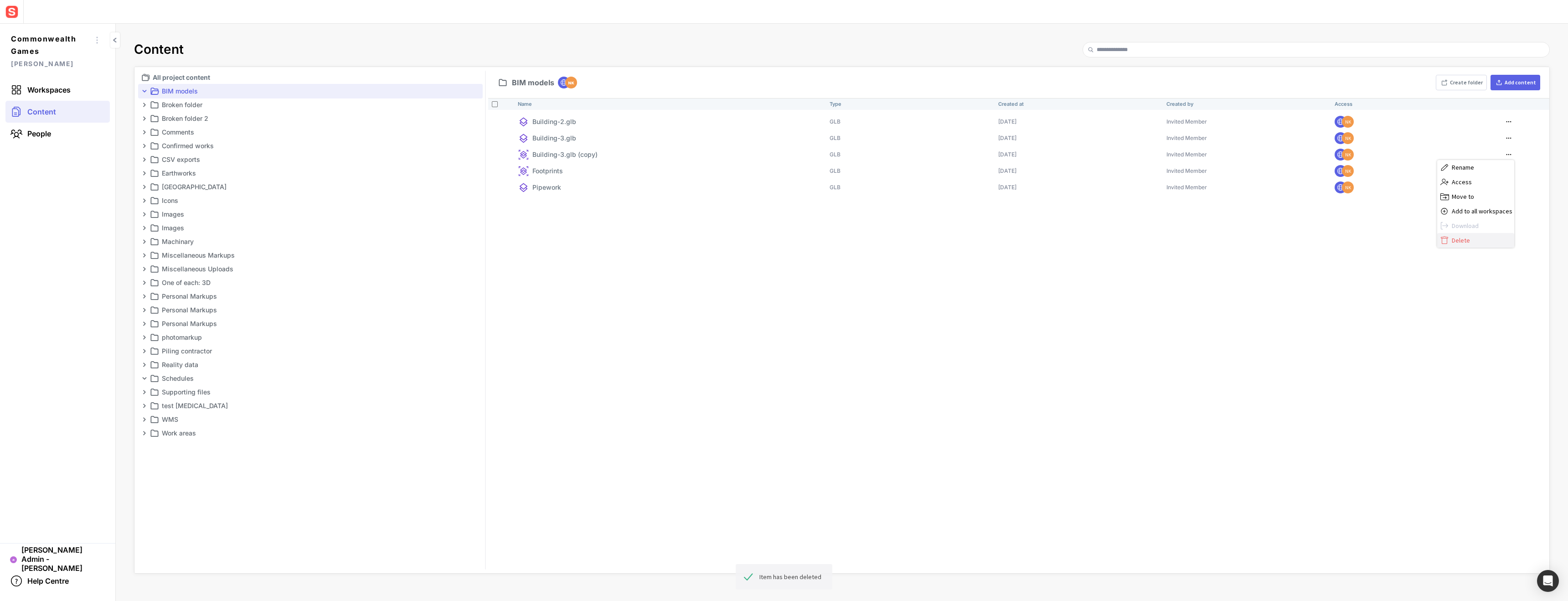
click at [1482, 243] on span "Delete" at bounding box center [1482, 240] width 61 height 8
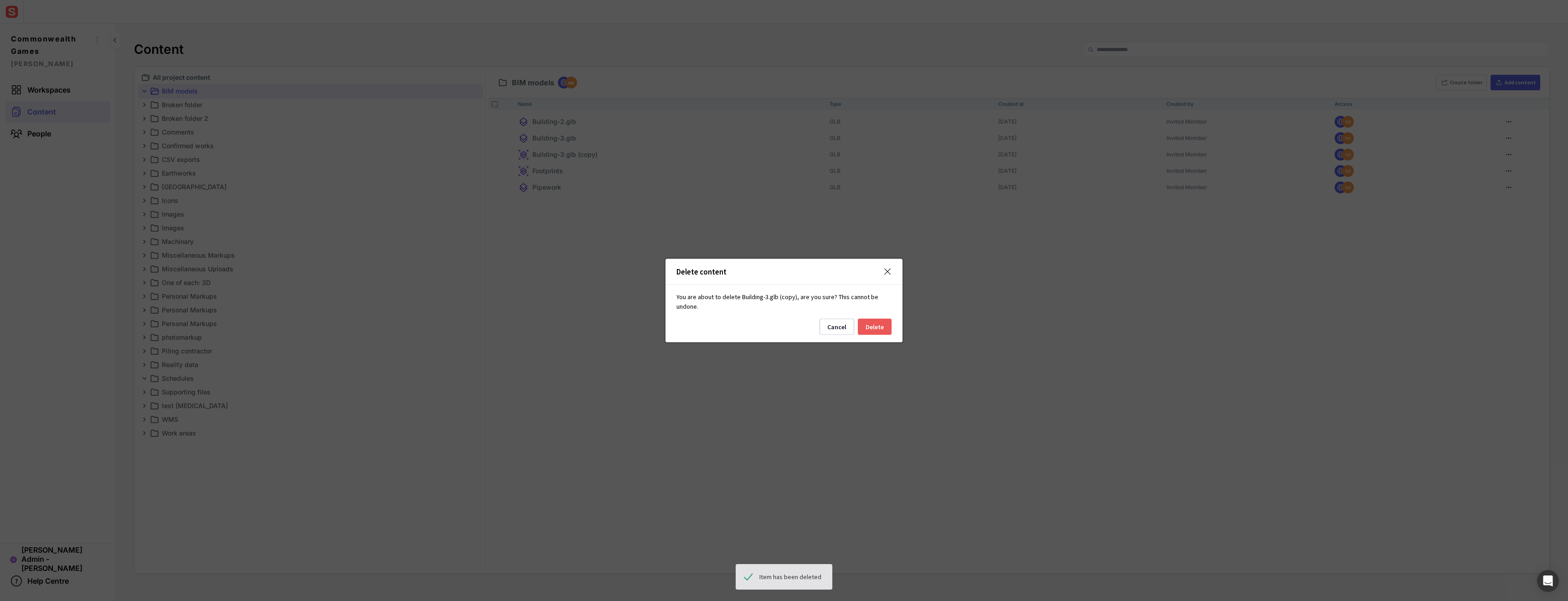
click button "Delete" at bounding box center [874, 326] width 33 height 16
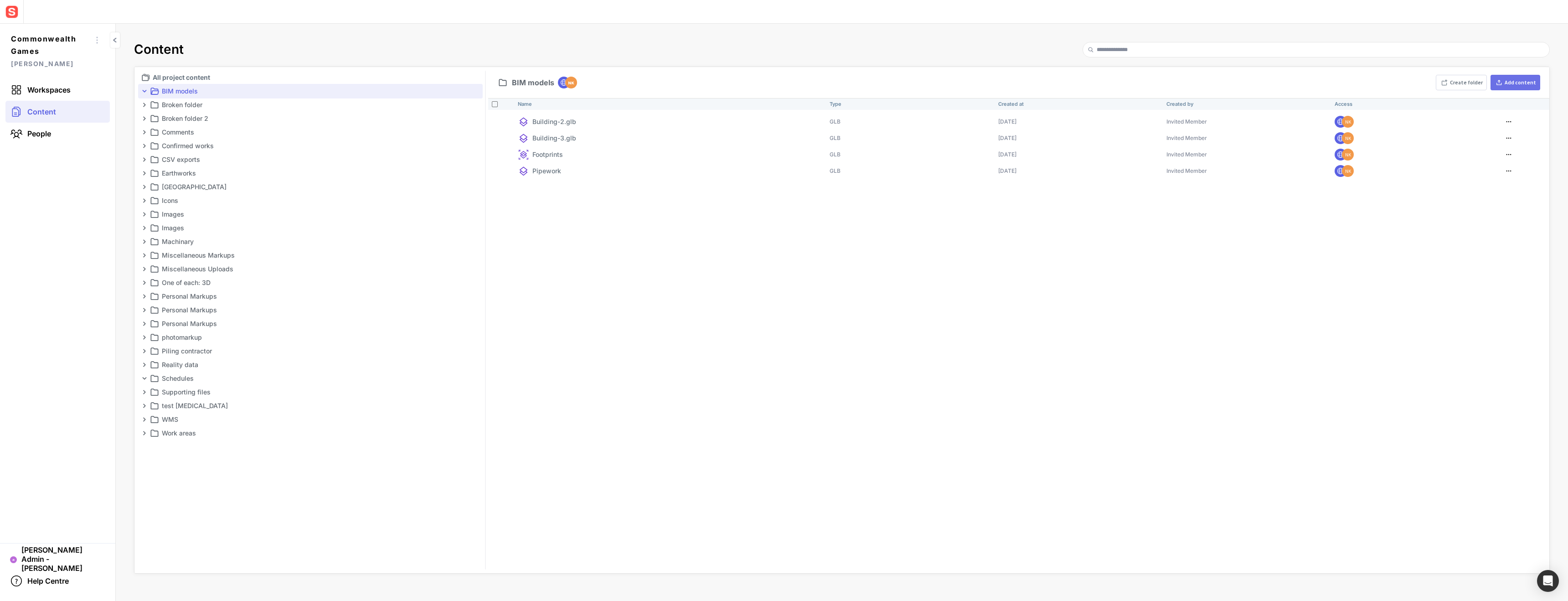
click at [1518, 85] on div "Add content" at bounding box center [1521, 82] width 32 height 5
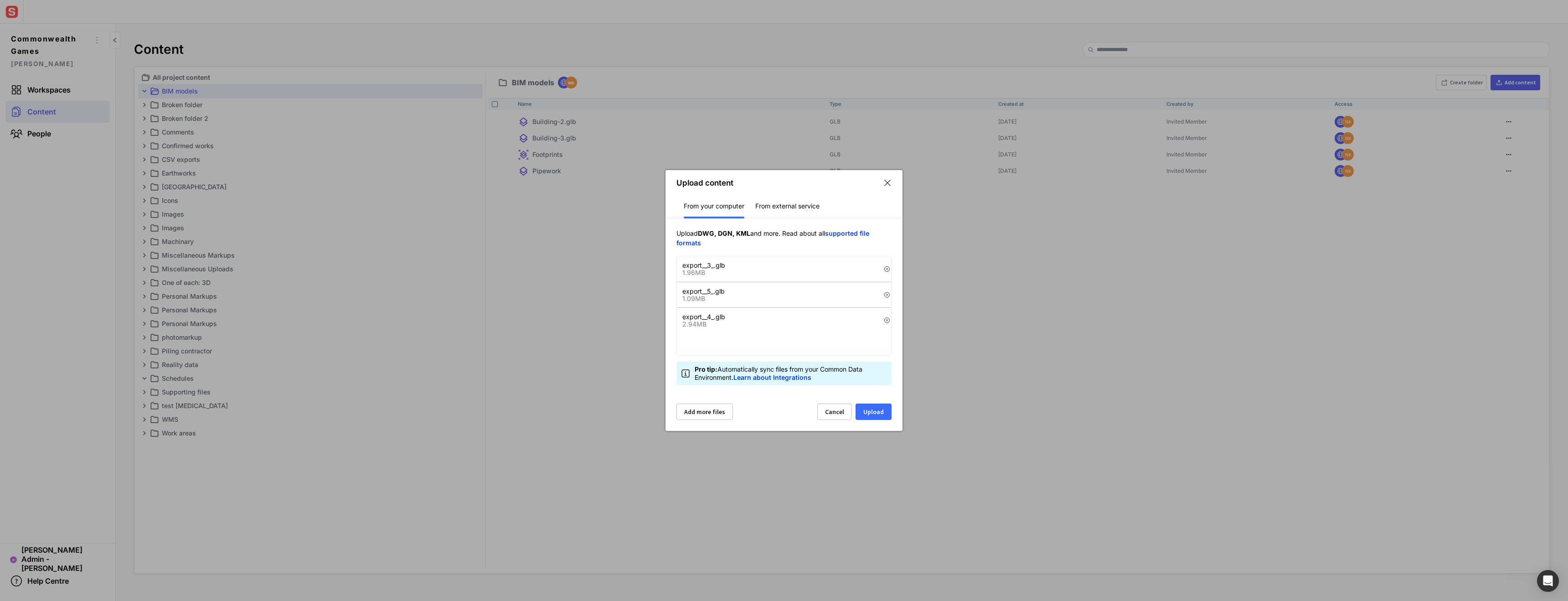
click at [863, 413] on button "Upload" at bounding box center [873, 412] width 36 height 16
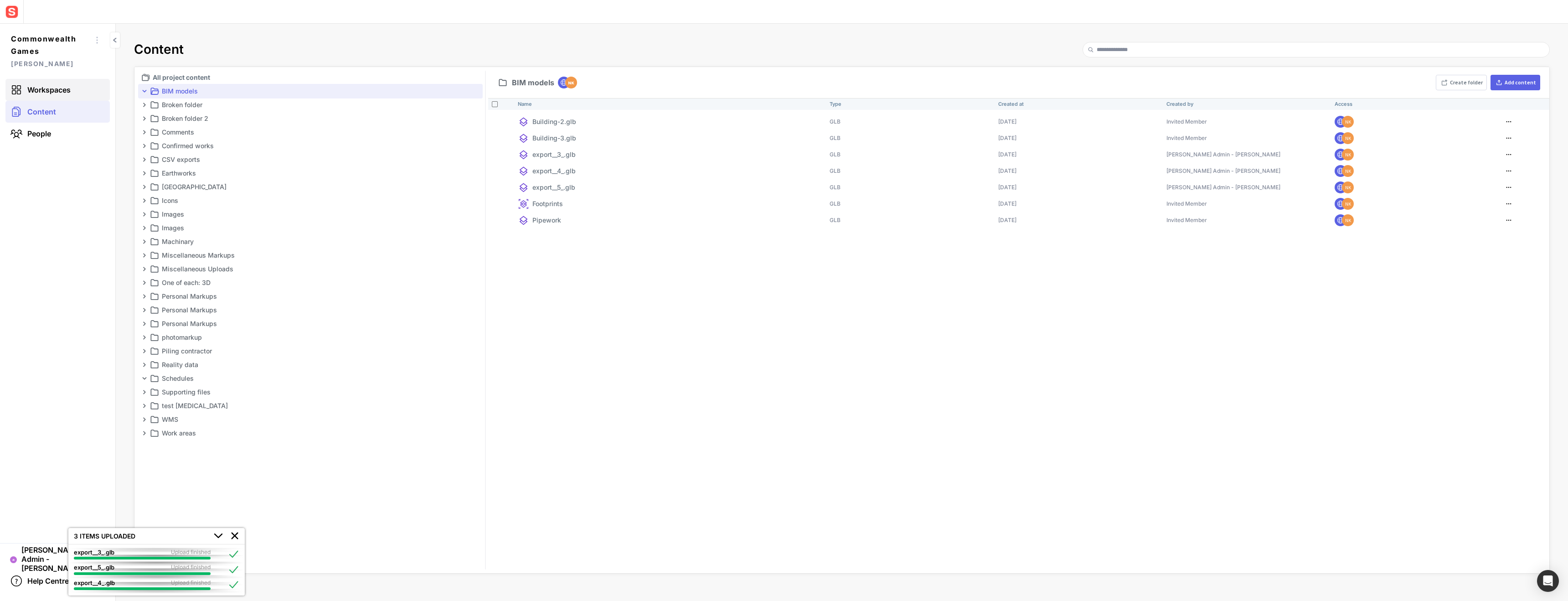
click at [82, 90] on link "Workspaces" at bounding box center [57, 90] width 104 height 22
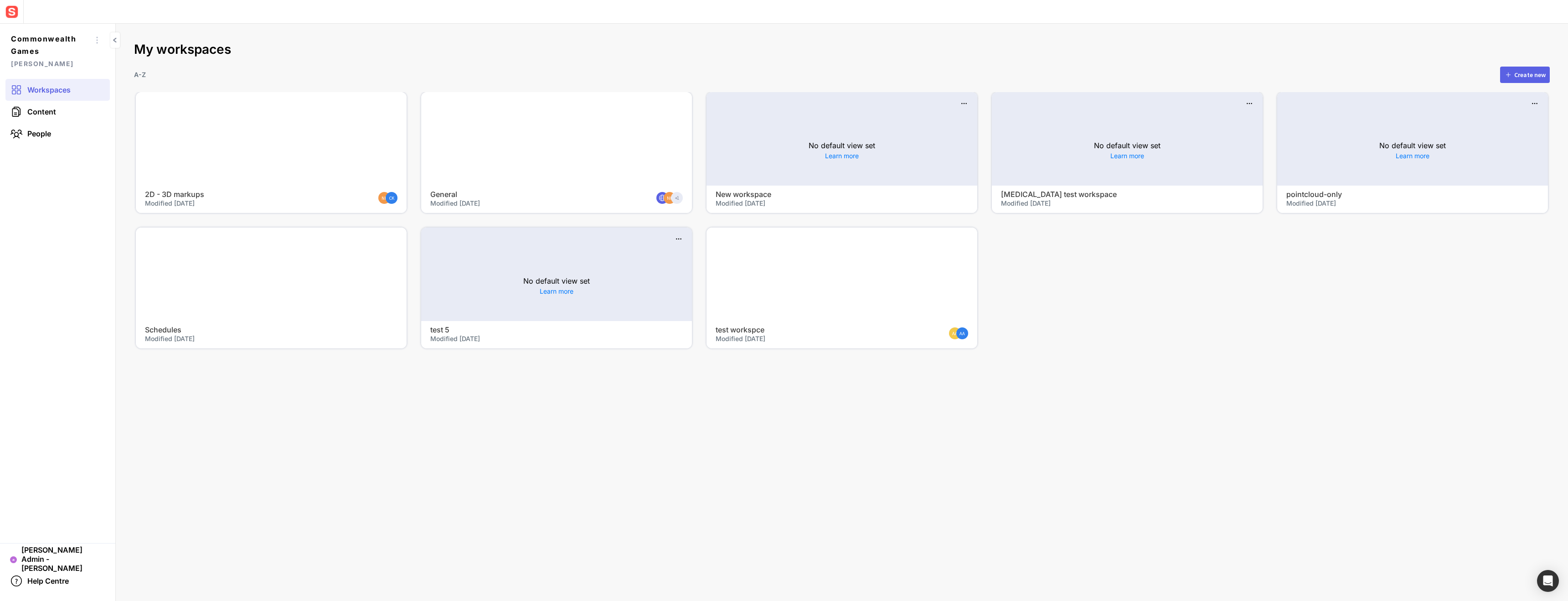
click at [326, 264] on div at bounding box center [271, 275] width 271 height 94
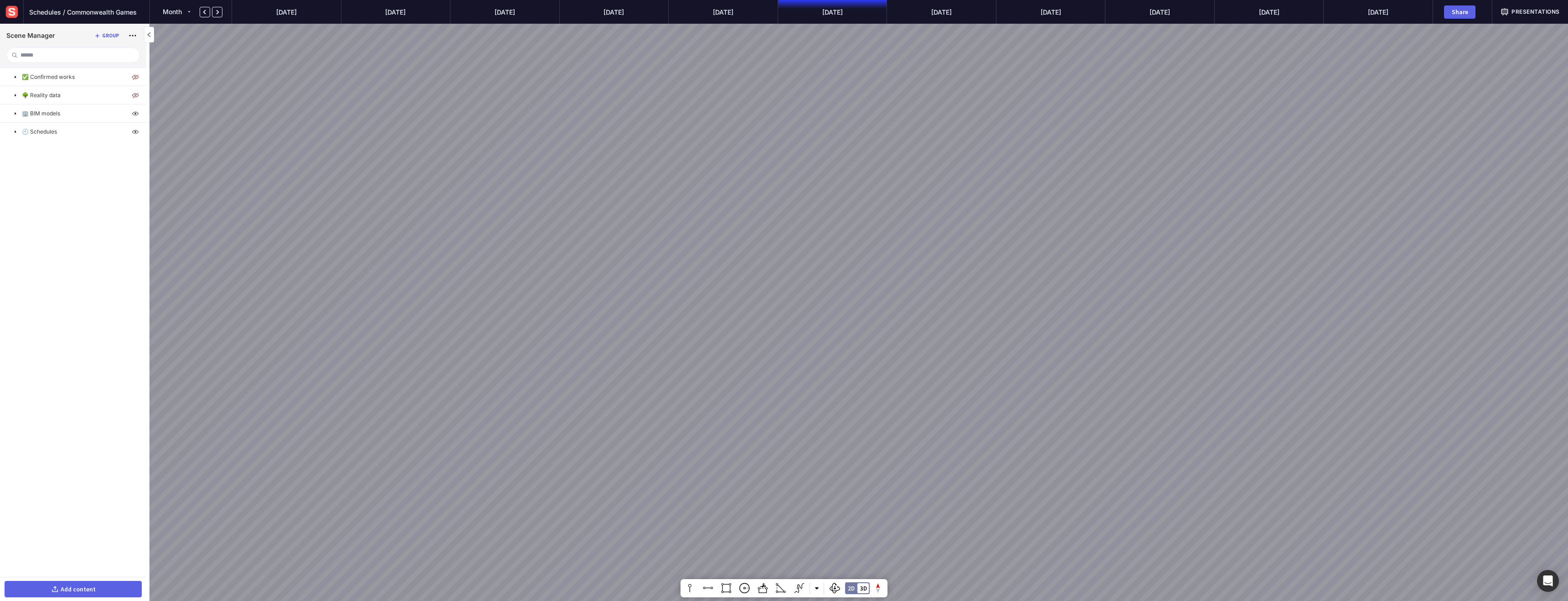
click at [100, 592] on button "Add content" at bounding box center [72, 589] width 137 height 16
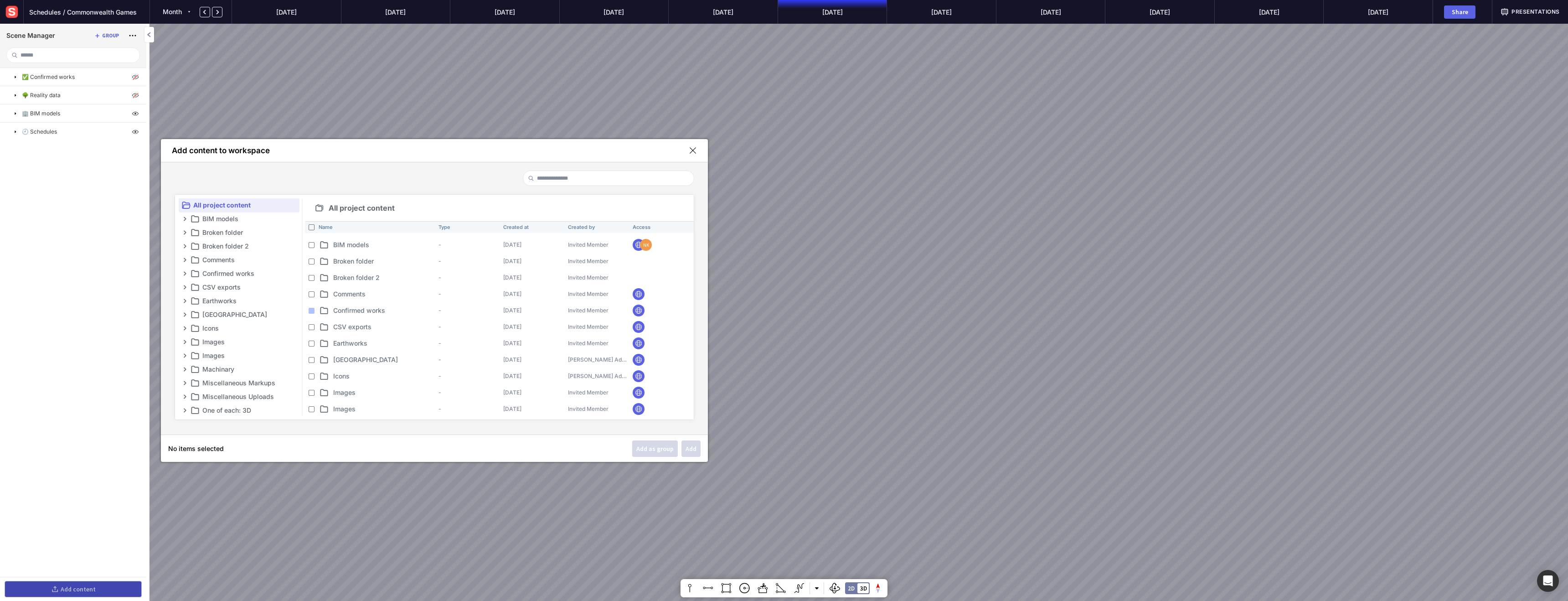
scroll to position [152, 0]
click at [200, 352] on mapp-icon at bounding box center [195, 354] width 11 height 11
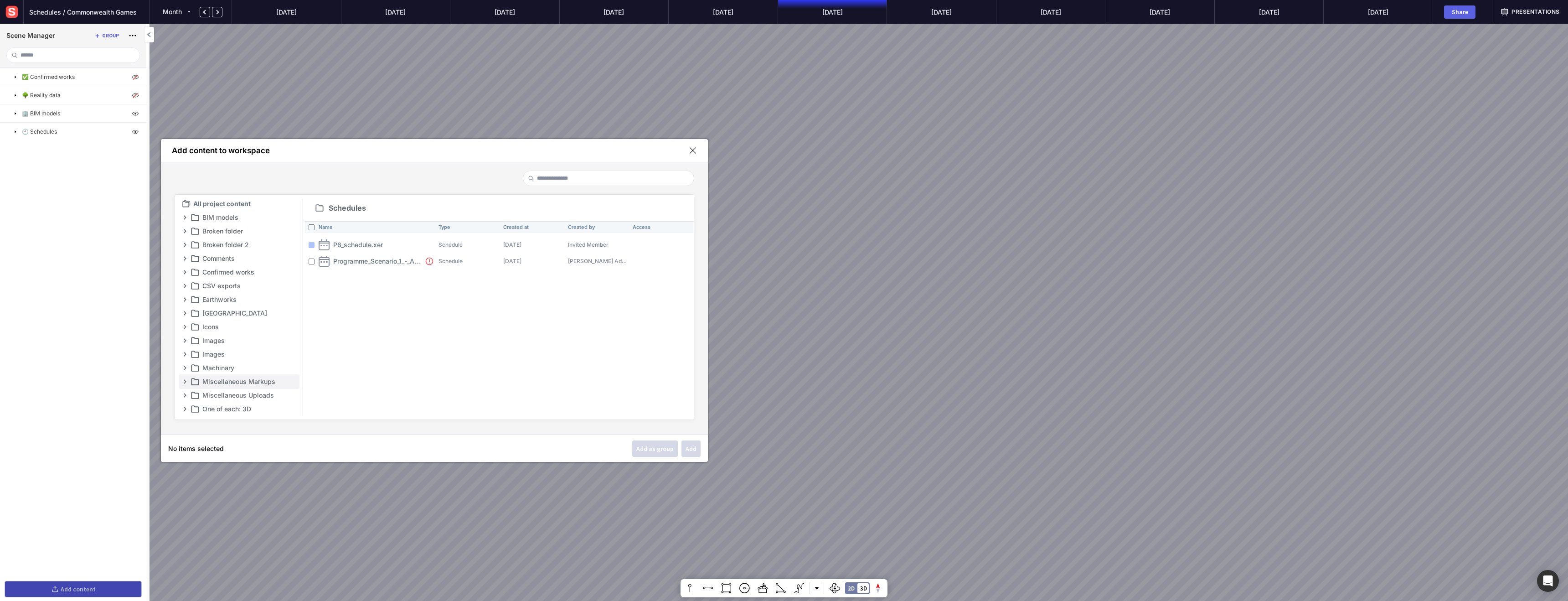
scroll to position [0, 0]
click at [236, 224] on mapp-content-folder-tree-node "BIM models" at bounding box center [239, 219] width 121 height 15
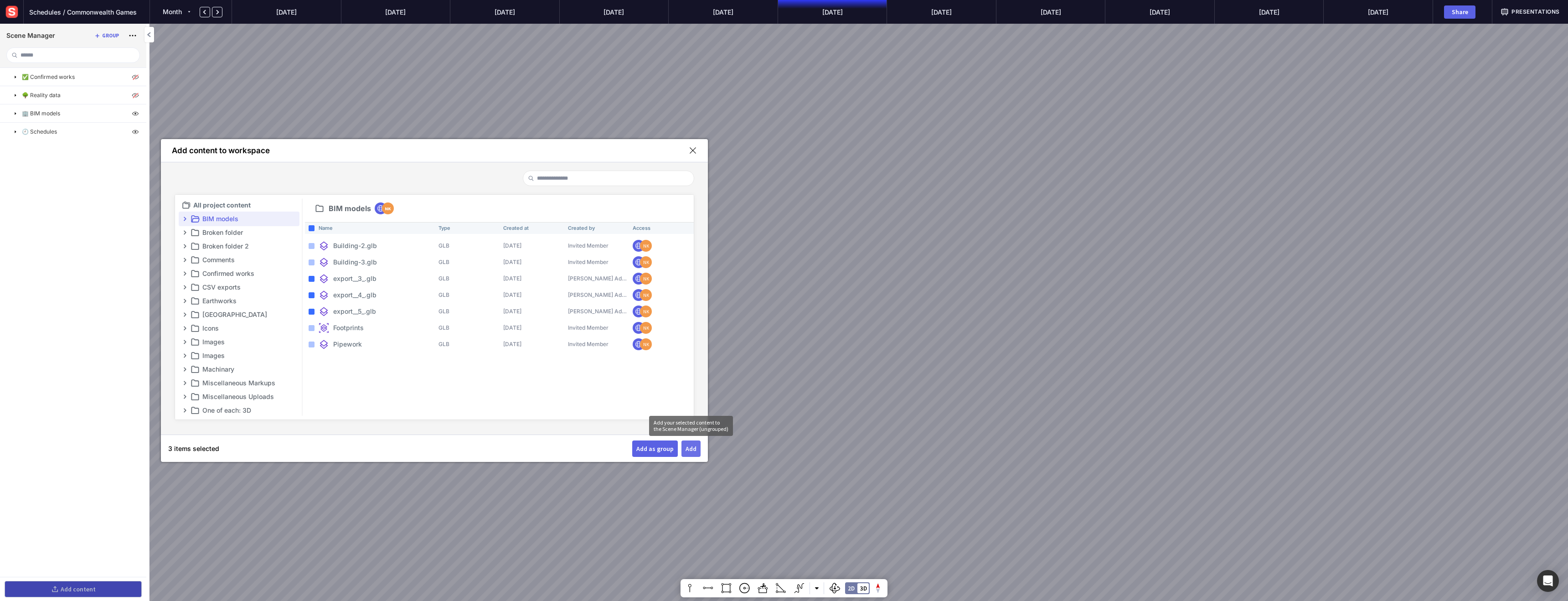
click at [698, 448] on button "Add" at bounding box center [691, 448] width 19 height 16
click at [699, 148] on mapp-modal "Add content to workspace All project content BIM models Broken folder Broken fo…" at bounding box center [434, 300] width 547 height 323
click at [692, 152] on mapp-icon at bounding box center [692, 150] width 8 height 8
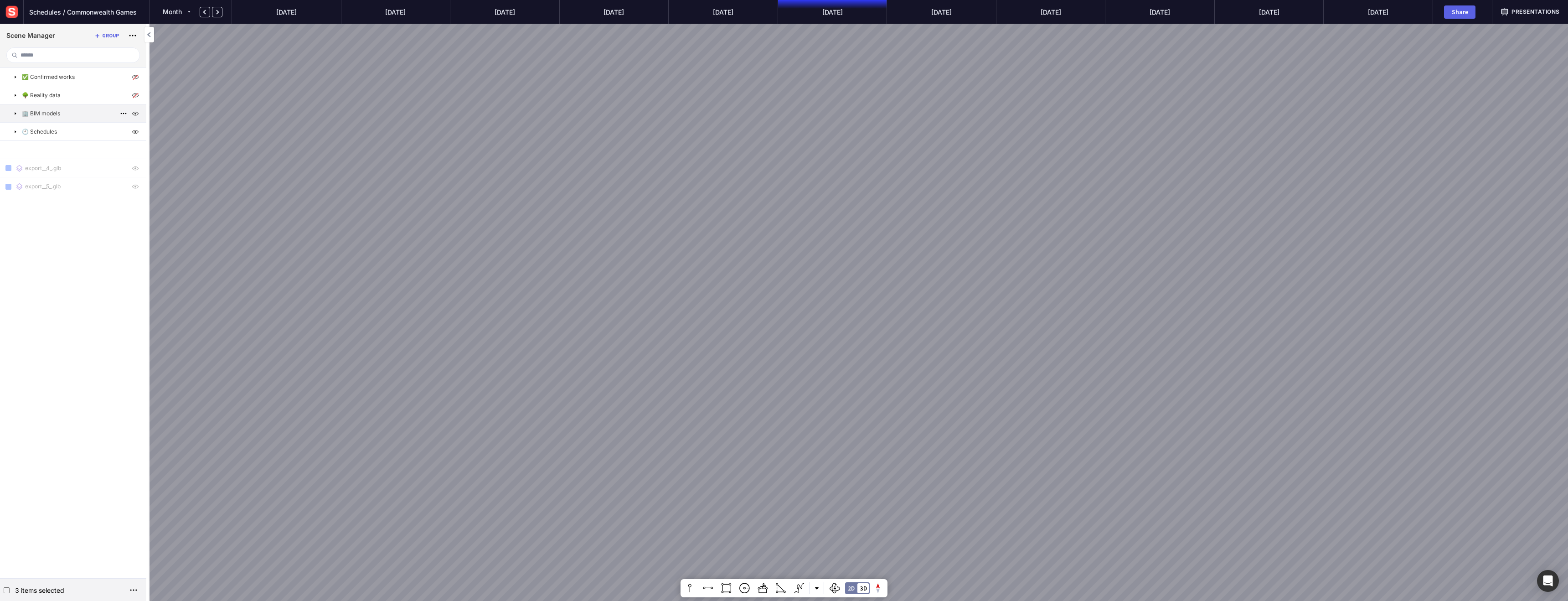
drag, startPoint x: 63, startPoint y: 152, endPoint x: 70, endPoint y: 108, distance: 44.6
click at [15, 115] on mapp-icon at bounding box center [15, 113] width 7 height 7
click at [133, 132] on img at bounding box center [135, 132] width 11 height 11
click at [135, 149] on img at bounding box center [135, 150] width 11 height 11
click at [136, 167] on img at bounding box center [135, 168] width 11 height 11
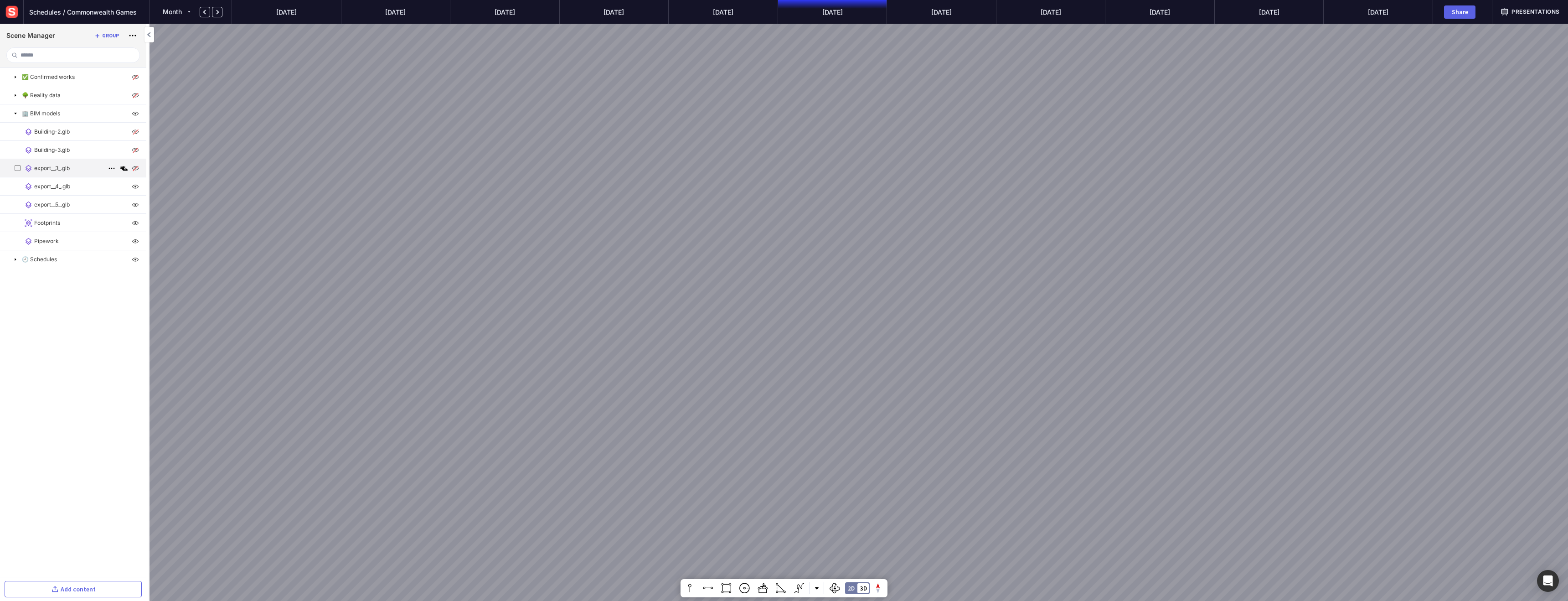
click at [137, 166] on img at bounding box center [135, 168] width 11 height 11
click at [133, 185] on img at bounding box center [135, 186] width 11 height 11
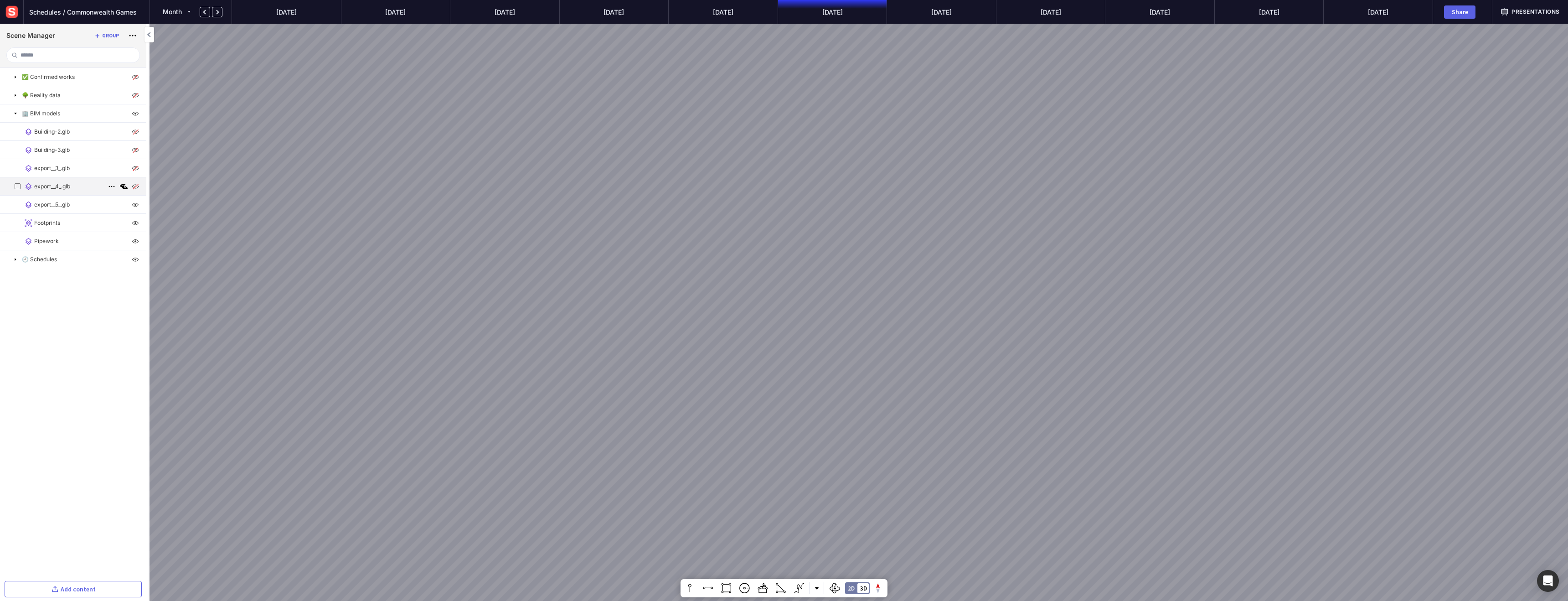
click at [133, 185] on img at bounding box center [135, 186] width 11 height 11
click at [133, 204] on img at bounding box center [135, 205] width 11 height 11
click at [135, 222] on img at bounding box center [135, 223] width 11 height 11
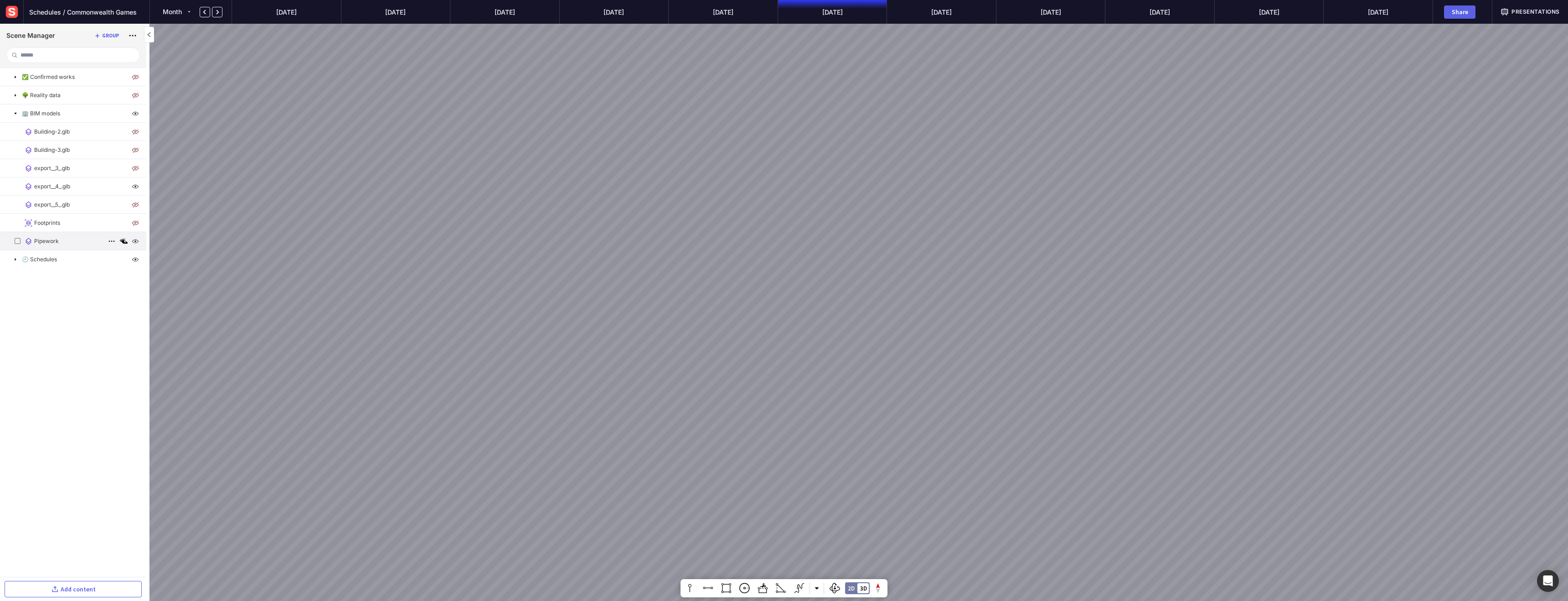
click at [133, 240] on img at bounding box center [135, 241] width 11 height 11
click at [134, 239] on img at bounding box center [135, 241] width 11 height 11
click at [135, 239] on img at bounding box center [135, 241] width 11 height 11
click at [136, 132] on img at bounding box center [135, 132] width 11 height 11
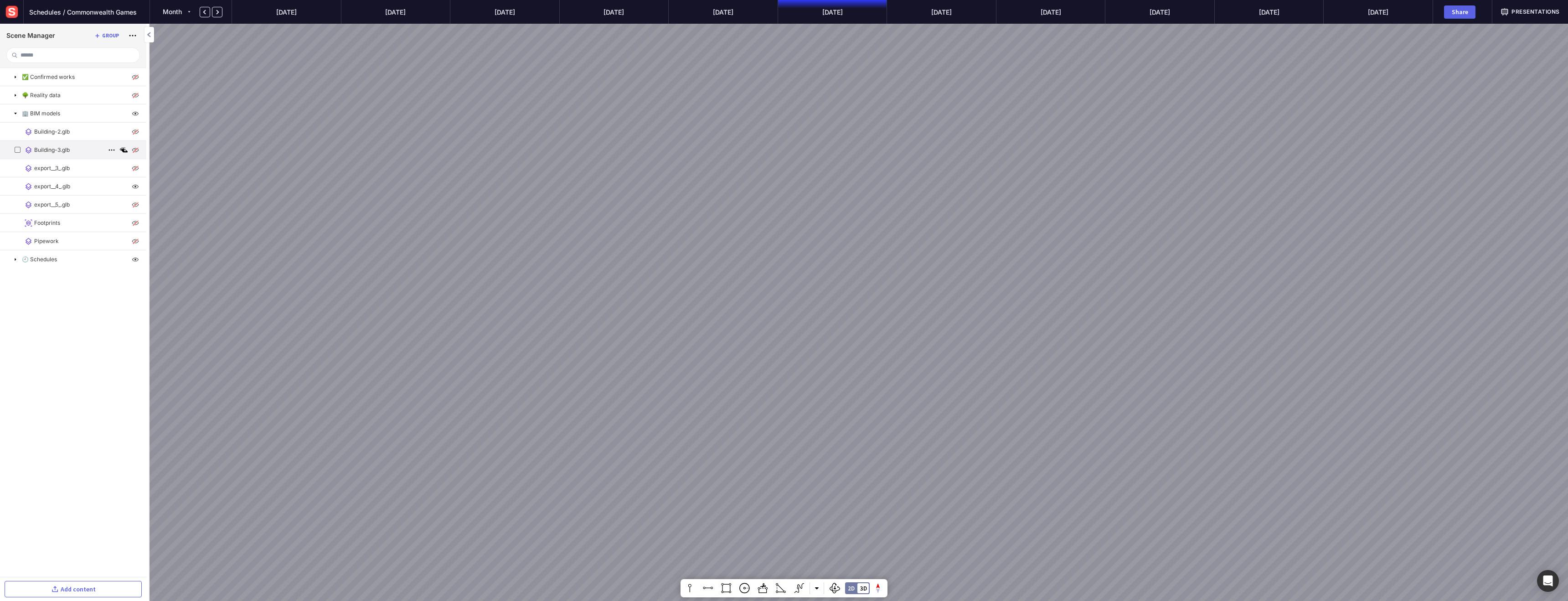
click at [135, 150] on img at bounding box center [135, 150] width 11 height 11
click at [135, 149] on img at bounding box center [135, 150] width 11 height 11
click at [138, 167] on img at bounding box center [135, 168] width 11 height 11
click at [136, 189] on img at bounding box center [135, 186] width 11 height 11
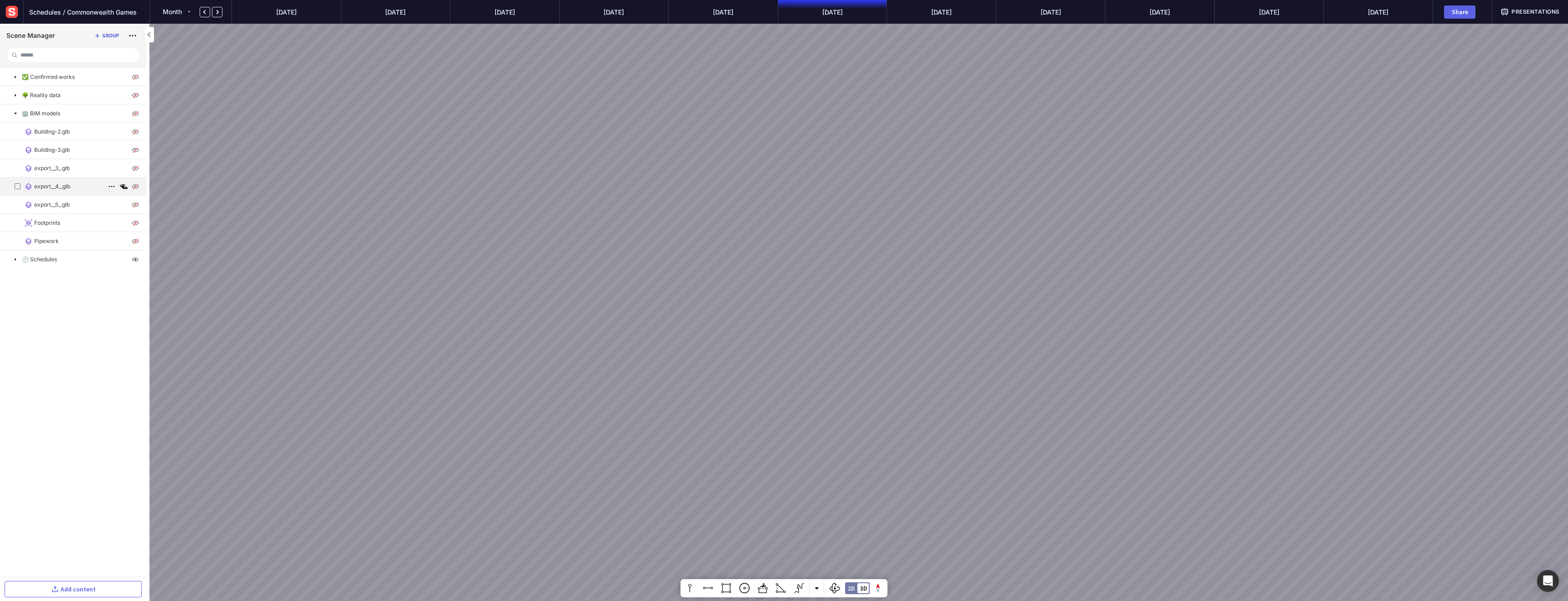
click at [136, 188] on img at bounding box center [135, 186] width 11 height 11
click at [136, 204] on img at bounding box center [135, 205] width 11 height 11
click at [137, 202] on img at bounding box center [135, 205] width 11 height 11
click at [136, 220] on img at bounding box center [135, 223] width 11 height 11
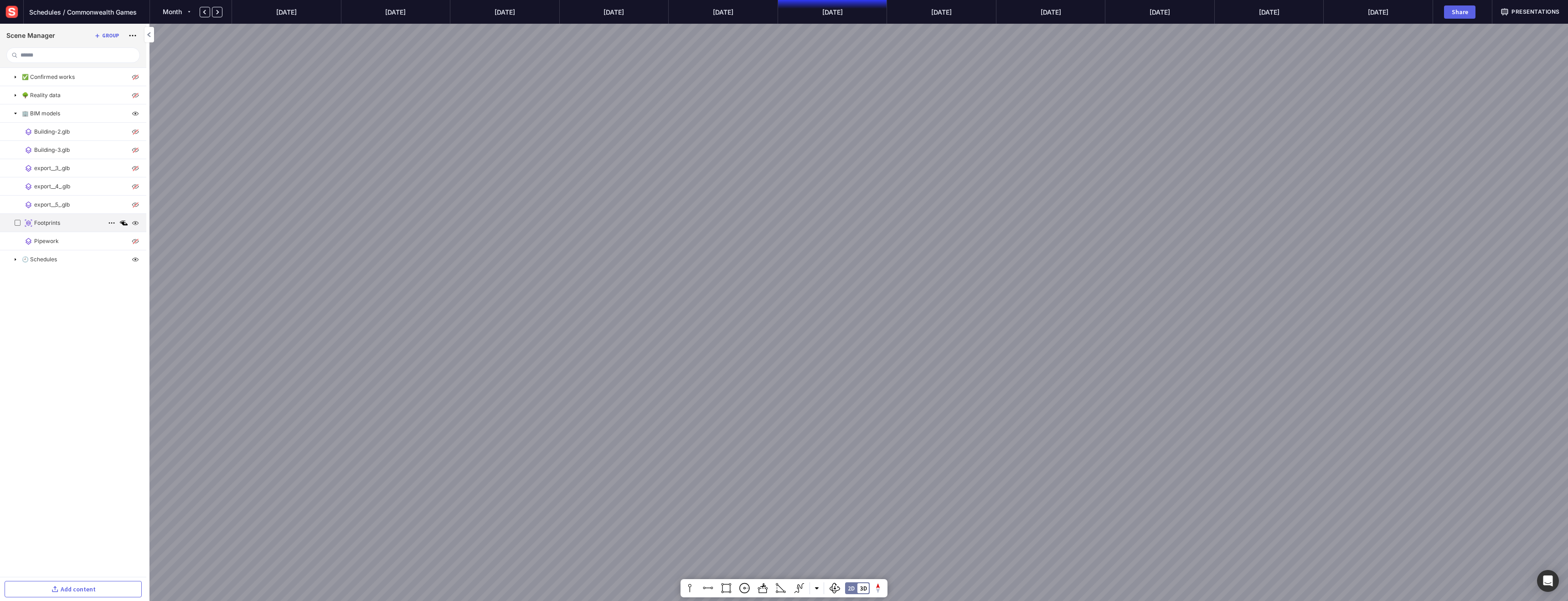
click at [137, 220] on img at bounding box center [135, 223] width 11 height 11
click at [135, 240] on img at bounding box center [135, 241] width 11 height 11
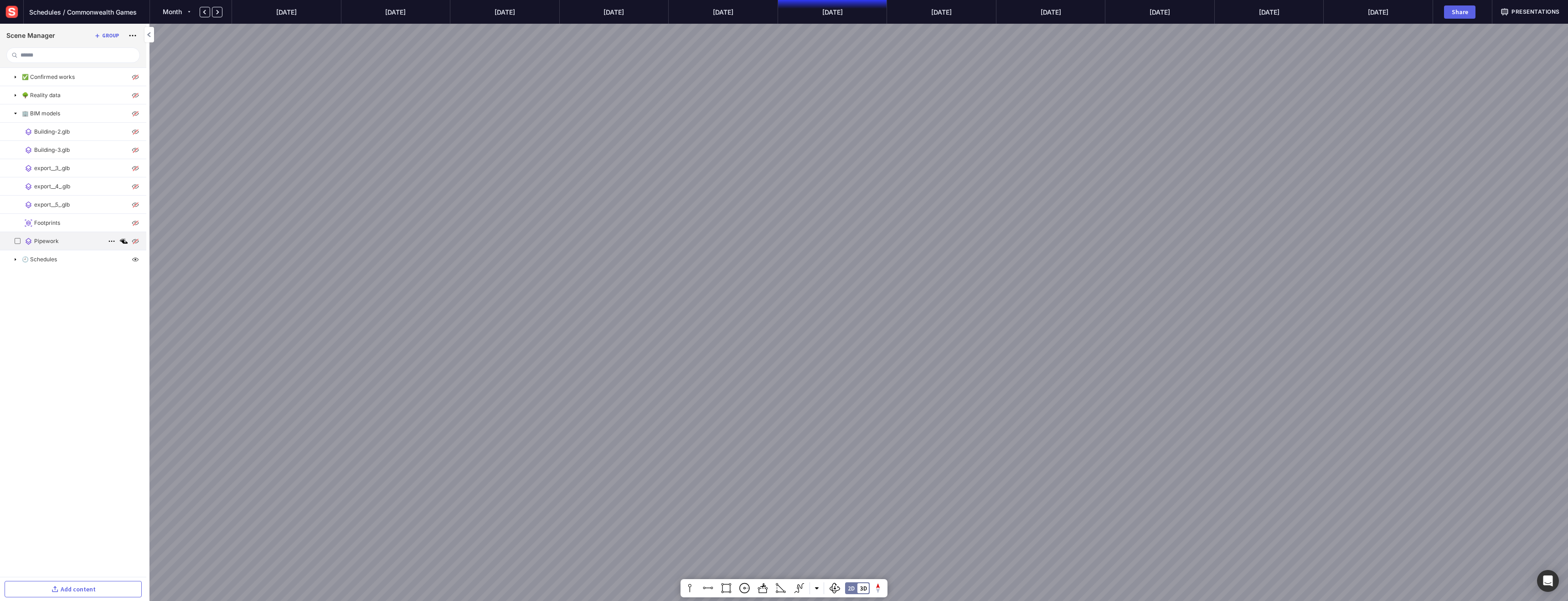
click at [135, 239] on img at bounding box center [135, 241] width 11 height 11
click at [135, 239] on img at bounding box center [135, 241] width 11 height 11
click at [133, 240] on img at bounding box center [135, 241] width 11 height 11
click at [133, 239] on img at bounding box center [135, 241] width 11 height 11
click at [133, 240] on img at bounding box center [135, 241] width 11 height 11
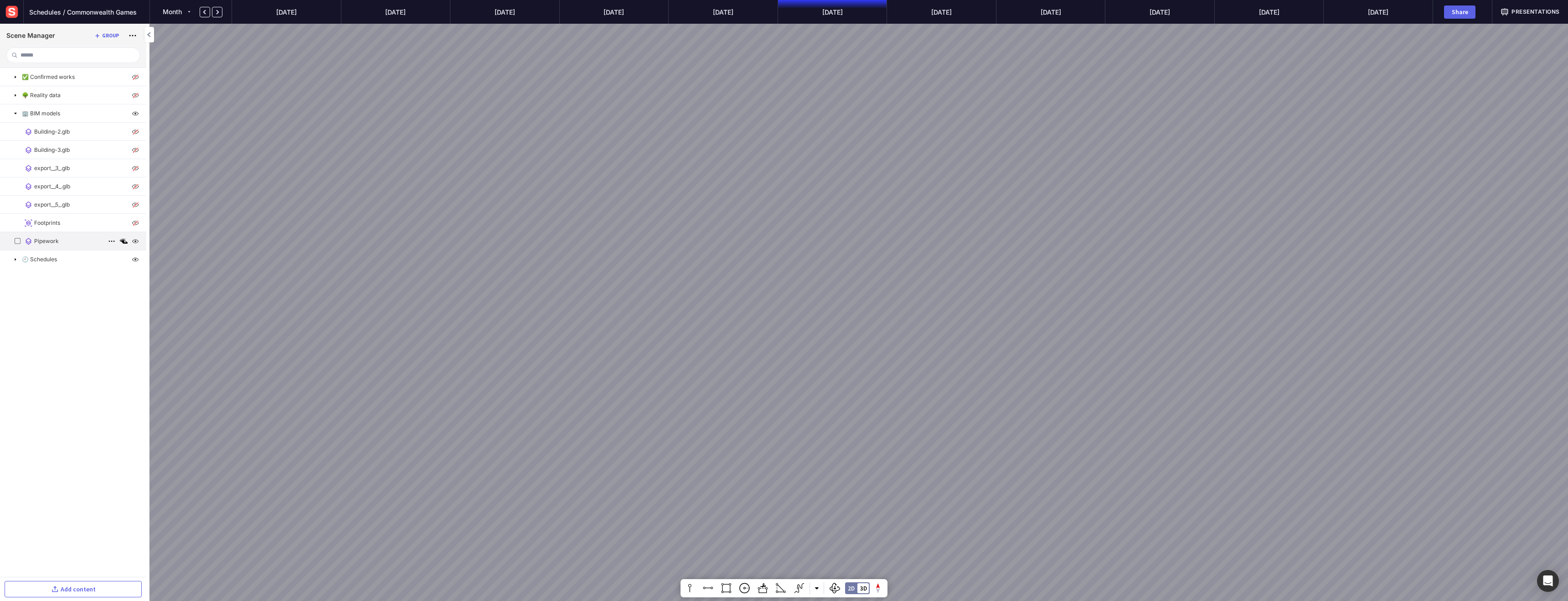
click at [135, 238] on img at bounding box center [135, 241] width 11 height 11
click at [136, 185] on img at bounding box center [135, 186] width 11 height 11
click at [138, 168] on img at bounding box center [135, 168] width 11 height 11
click at [135, 186] on img at bounding box center [135, 186] width 11 height 11
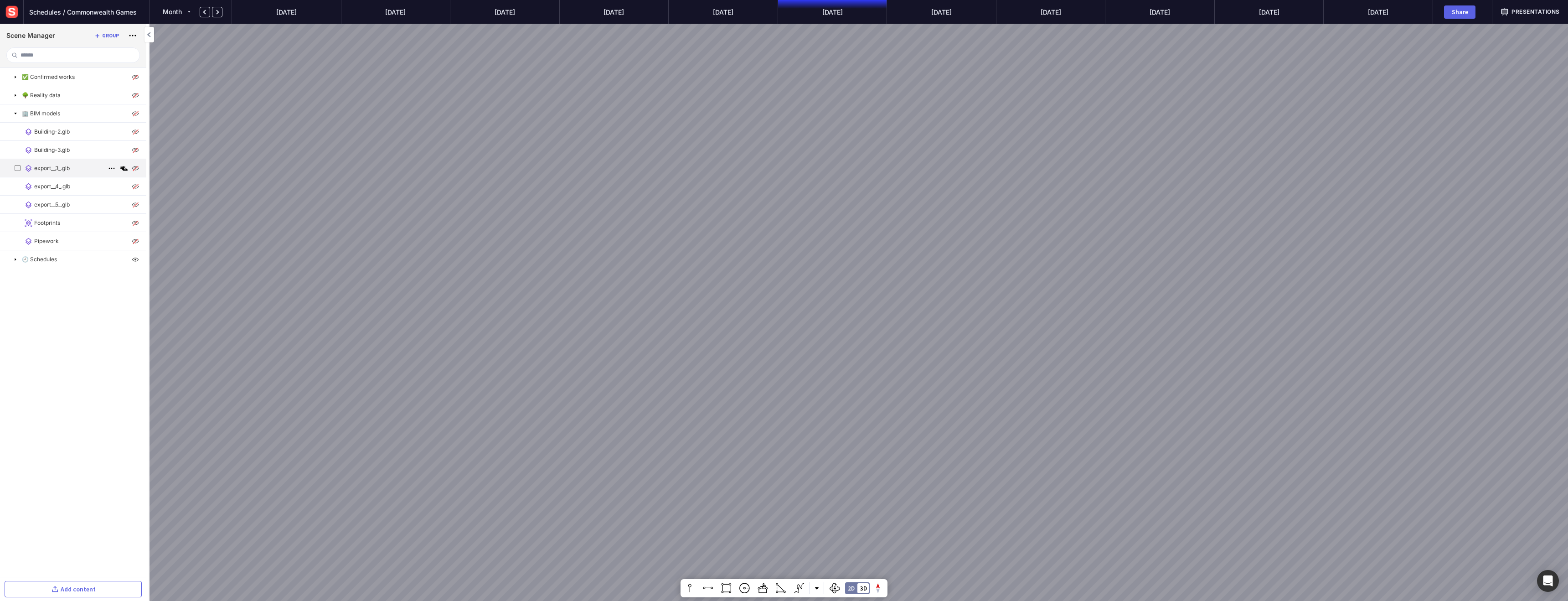
click at [135, 168] on img at bounding box center [135, 168] width 11 height 11
click at [133, 206] on img at bounding box center [135, 205] width 11 height 11
click at [112, 202] on mapp-icon at bounding box center [111, 205] width 11 height 11
click at [68, 219] on span "Rename" at bounding box center [81, 217] width 69 height 8
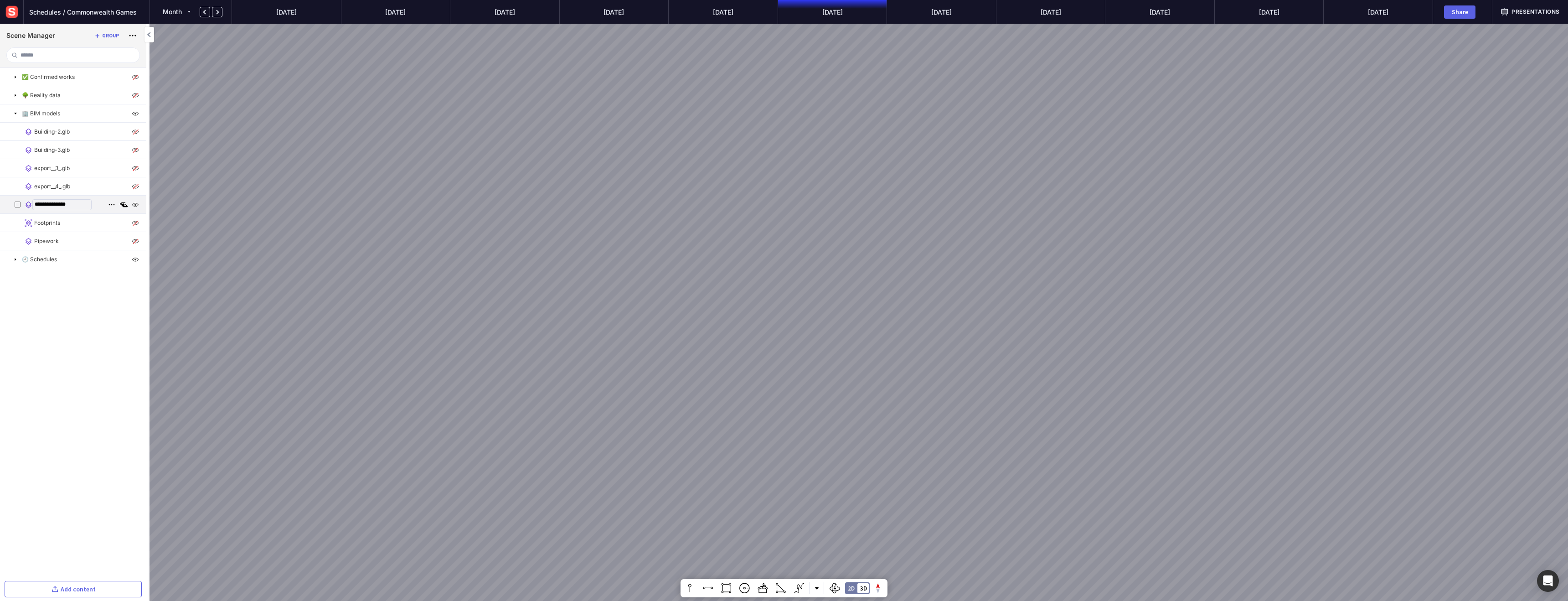
click at [57, 203] on input "**********" at bounding box center [61, 205] width 59 height 11
type input "**********"
click at [27, 395] on ul "**********" at bounding box center [73, 323] width 146 height 509
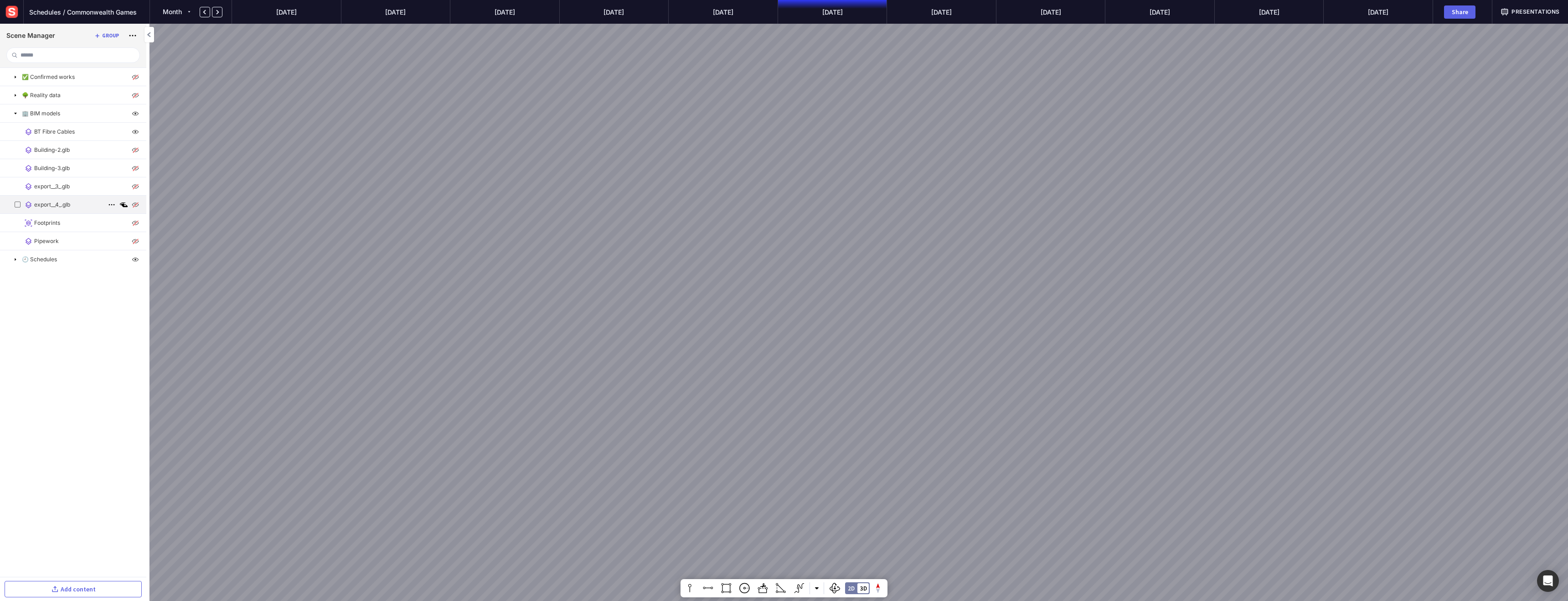
click at [60, 207] on p "export__4_.glb" at bounding box center [52, 204] width 36 height 8
click at [133, 30] on img at bounding box center [133, 33] width 11 height 11
click at [133, 31] on img at bounding box center [133, 33] width 11 height 11
click at [11, 36] on mapp-icon at bounding box center [9, 33] width 11 height 11
click at [59, 184] on p "export__3_.glb" at bounding box center [52, 186] width 35 height 8
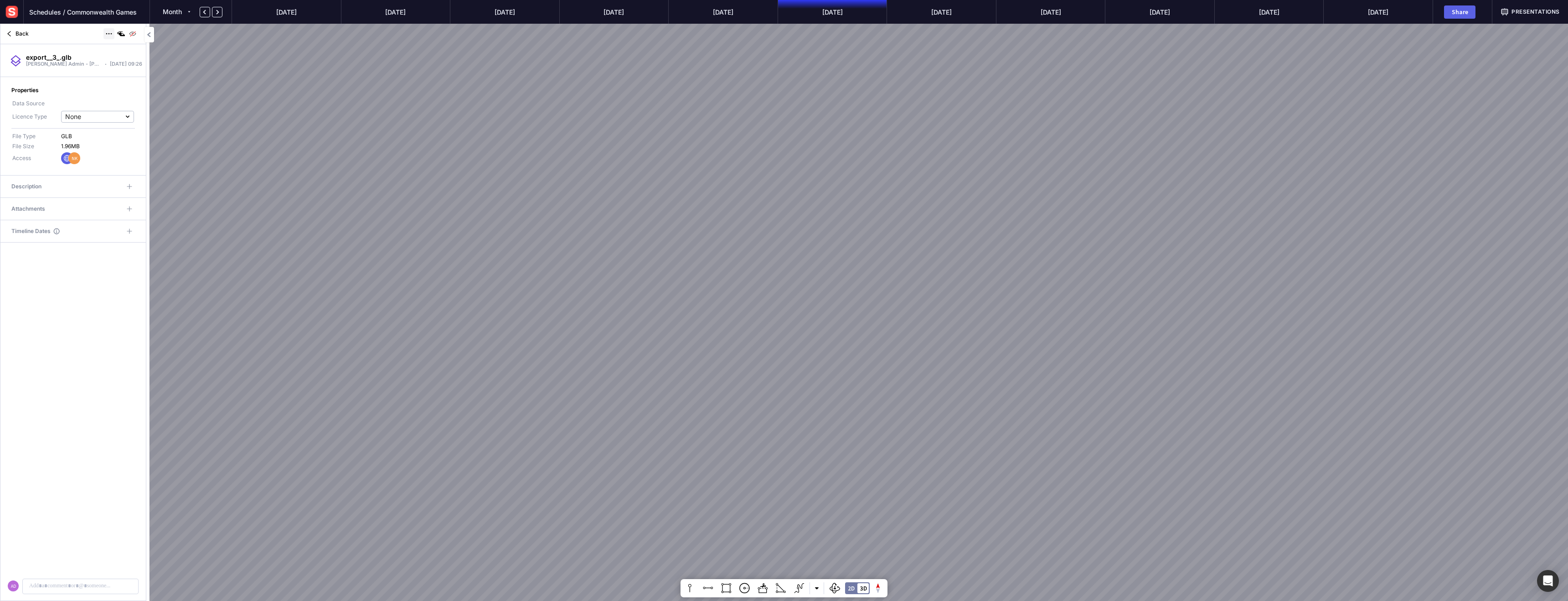
click at [108, 29] on mapp-icon at bounding box center [109, 33] width 11 height 11
click at [79, 46] on span "Rename" at bounding box center [78, 46] width 69 height 8
click at [43, 58] on input "**********" at bounding box center [86, 57] width 120 height 11
click at [43, 58] on input "**********" at bounding box center [86, 57] width 120 height 11
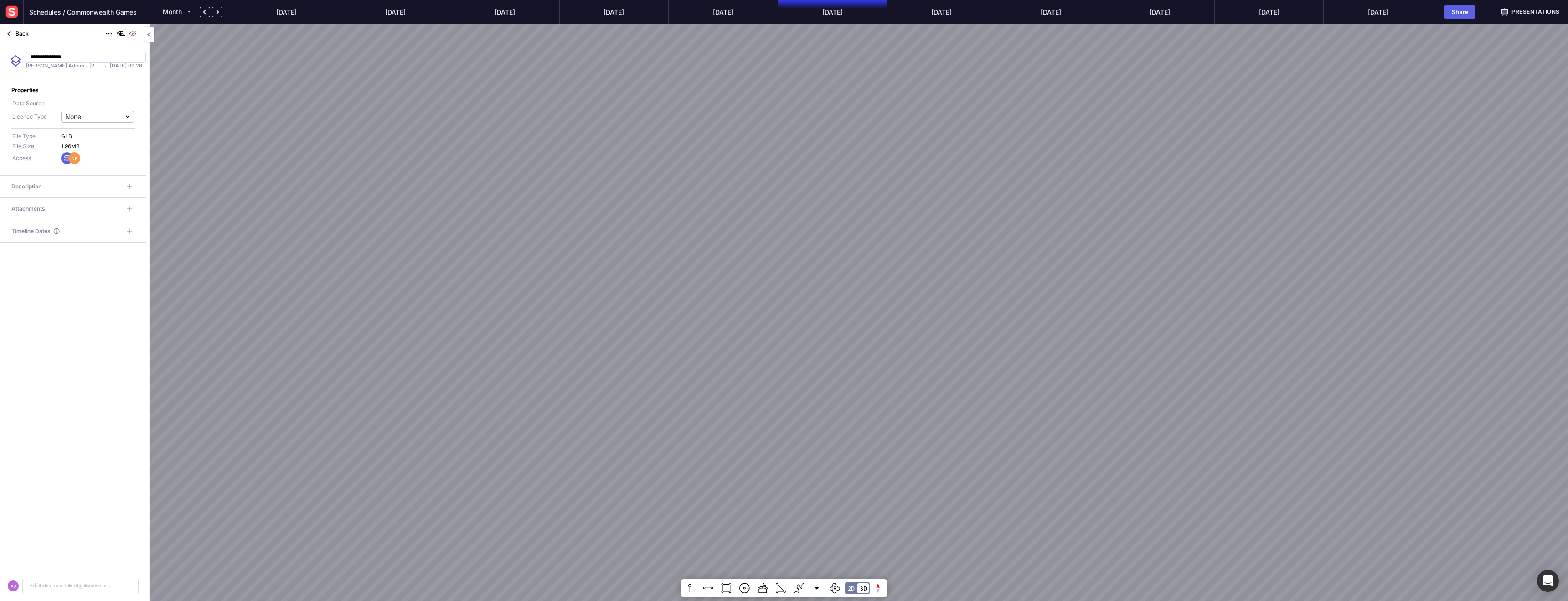
click at [49, 55] on input "**********" at bounding box center [86, 57] width 120 height 11
type input "**********"
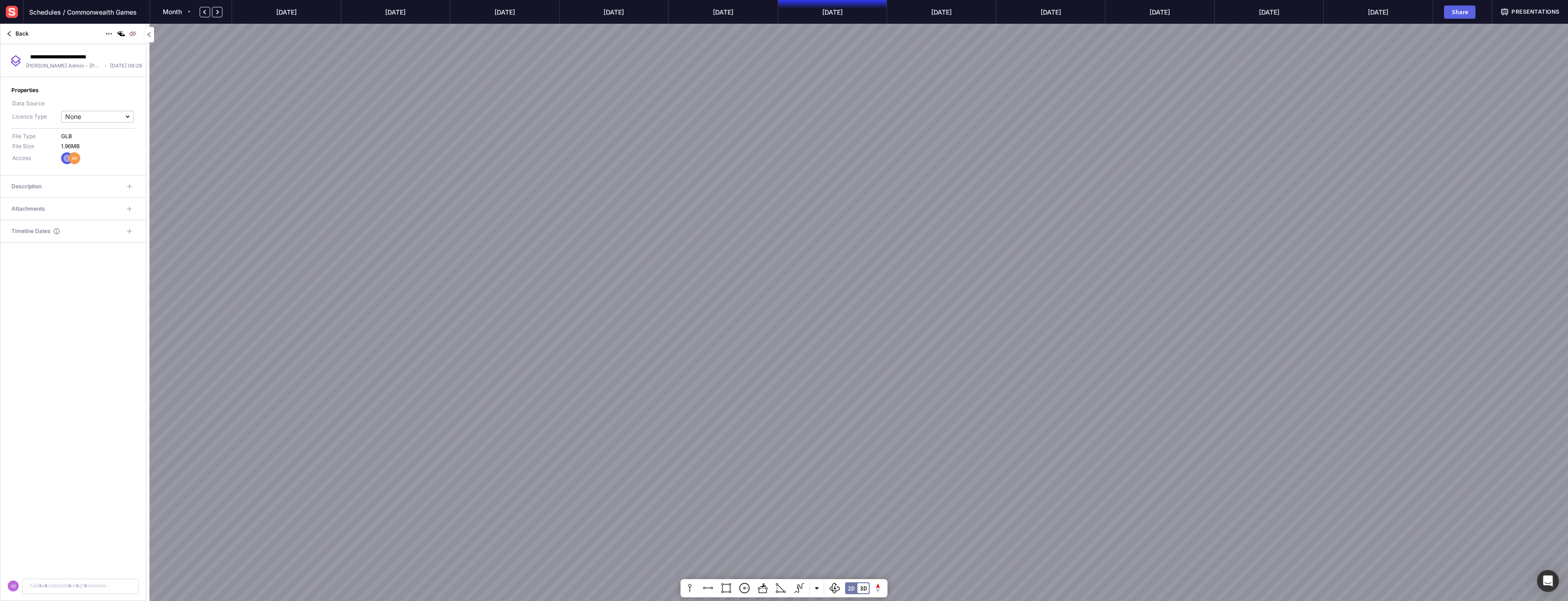
click at [58, 34] on div "Back" at bounding box center [73, 33] width 145 height 20
click at [129, 33] on img at bounding box center [133, 33] width 11 height 11
click at [12, 34] on mapp-icon at bounding box center [9, 33] width 11 height 11
click at [51, 205] on p "export__4_.glb" at bounding box center [52, 204] width 36 height 8
click at [110, 30] on mapp-icon at bounding box center [109, 33] width 11 height 11
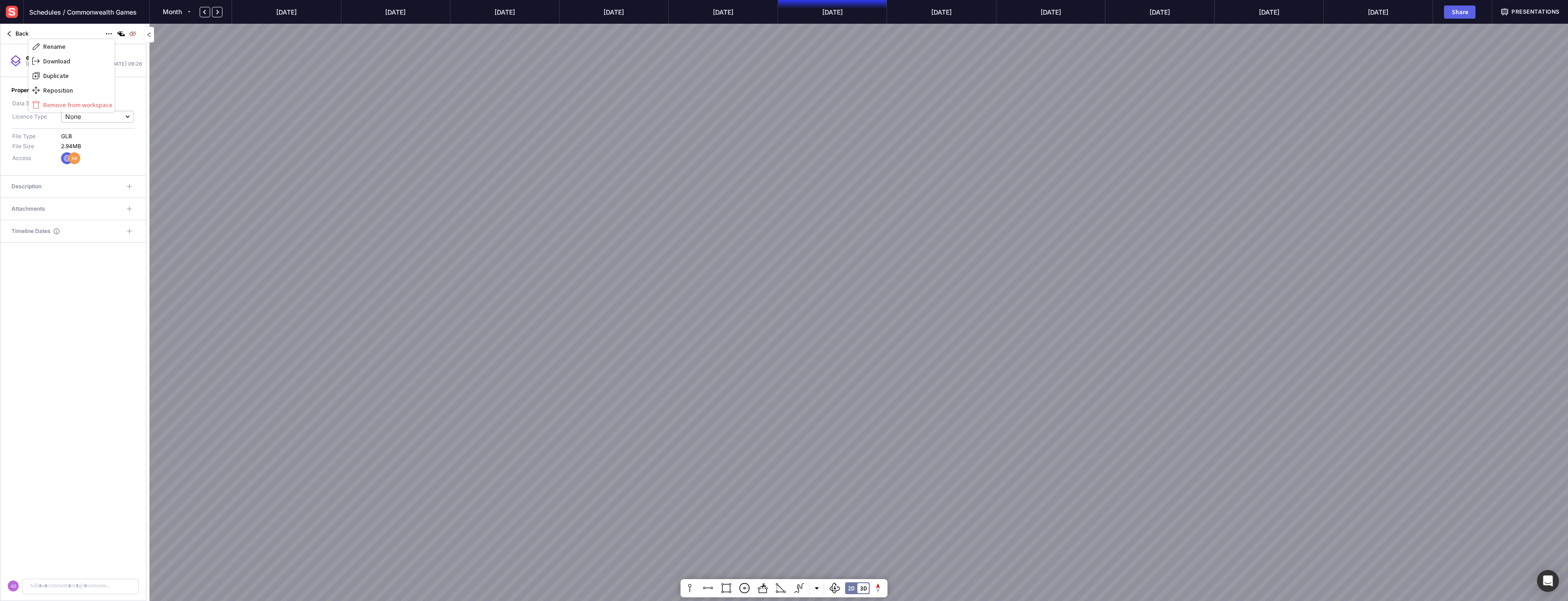
click at [75, 44] on span "Rename" at bounding box center [78, 46] width 69 height 8
click at [55, 56] on input "**********" at bounding box center [86, 57] width 120 height 11
click at [54, 56] on input "**********" at bounding box center [86, 57] width 120 height 11
click at [52, 55] on input "**********" at bounding box center [86, 57] width 120 height 11
type input "**********"
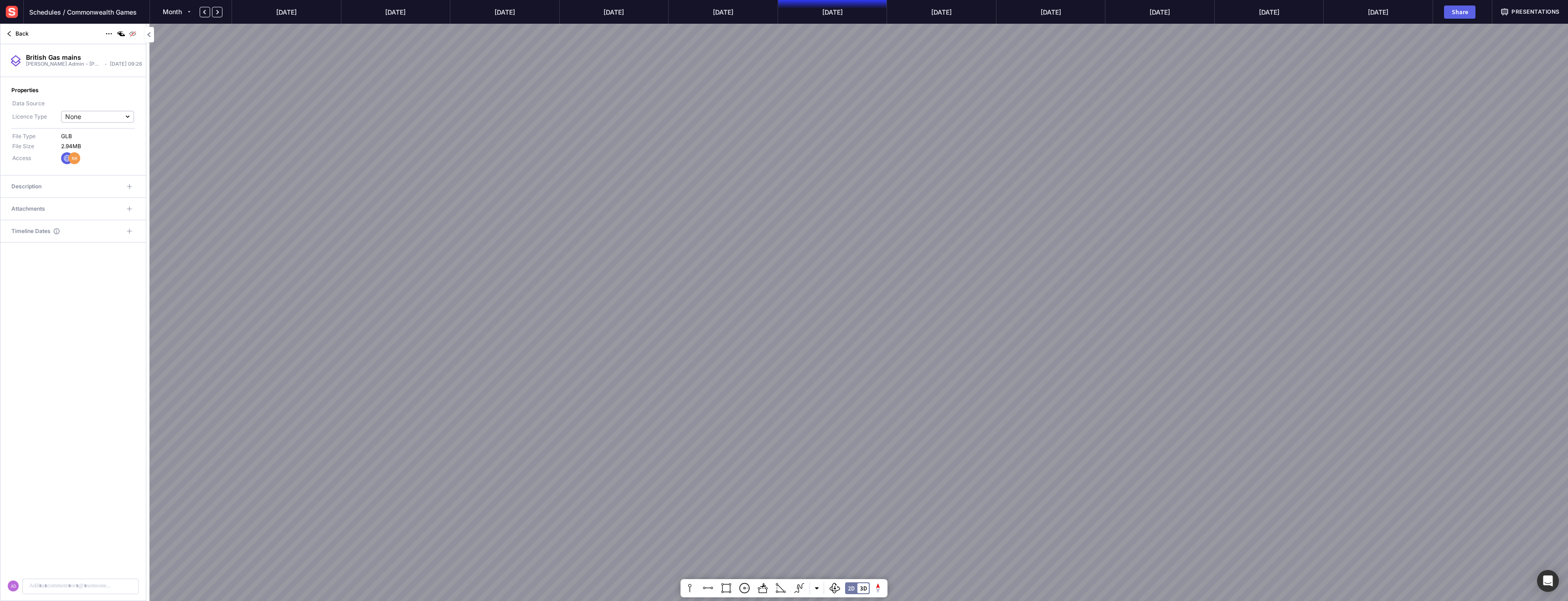
drag, startPoint x: 74, startPoint y: 370, endPoint x: 48, endPoint y: 293, distance: 81.3
click at [75, 368] on mapp-content-details-comments "AD" at bounding box center [73, 421] width 145 height 358
click at [10, 34] on mapp-icon at bounding box center [9, 33] width 11 height 11
click at [65, 330] on ul "✅ Confirmed works 🌳 Reality data 🏢 BIM models British Gas mains BT Fibre Cables…" at bounding box center [73, 323] width 146 height 509
click at [13, 256] on mapp-icon at bounding box center [15, 259] width 7 height 7
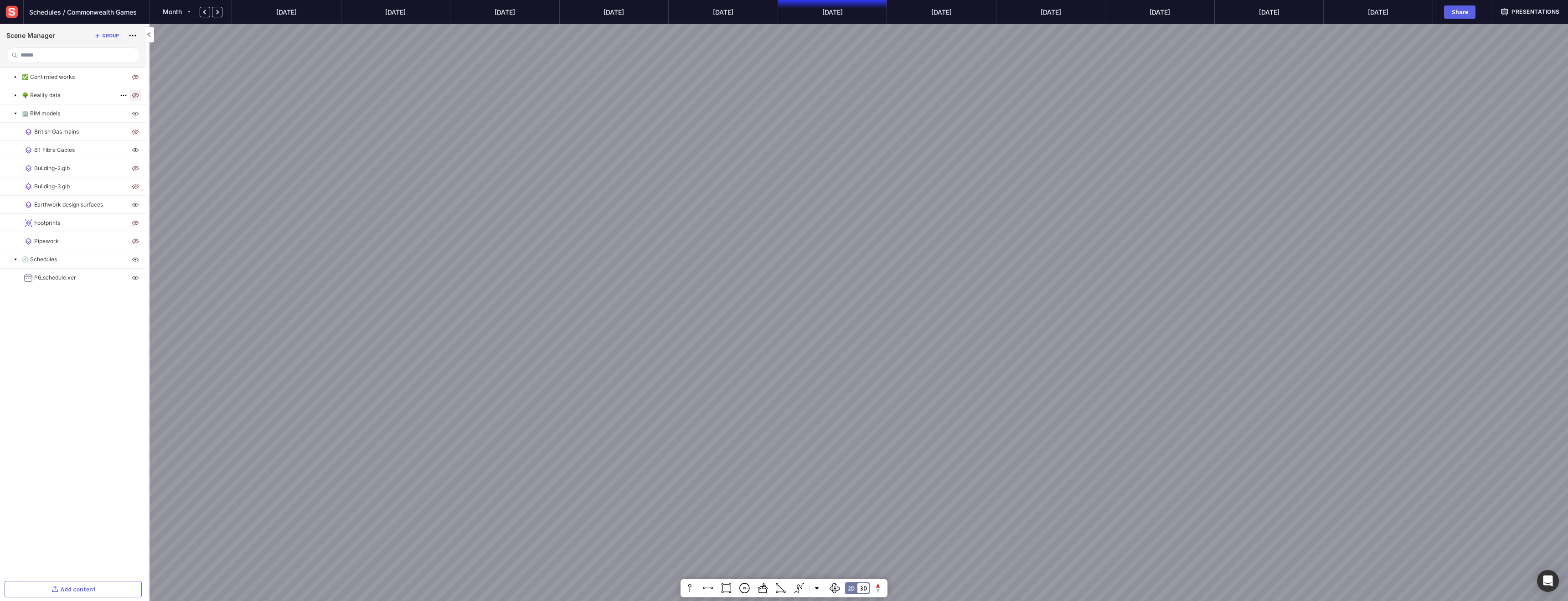
click at [135, 89] on div "🌳 Reality data" at bounding box center [73, 95] width 146 height 18
click at [137, 72] on img at bounding box center [135, 77] width 11 height 11
click at [133, 94] on img at bounding box center [135, 96] width 11 height 11
